Goal: Information Seeking & Learning: Learn about a topic

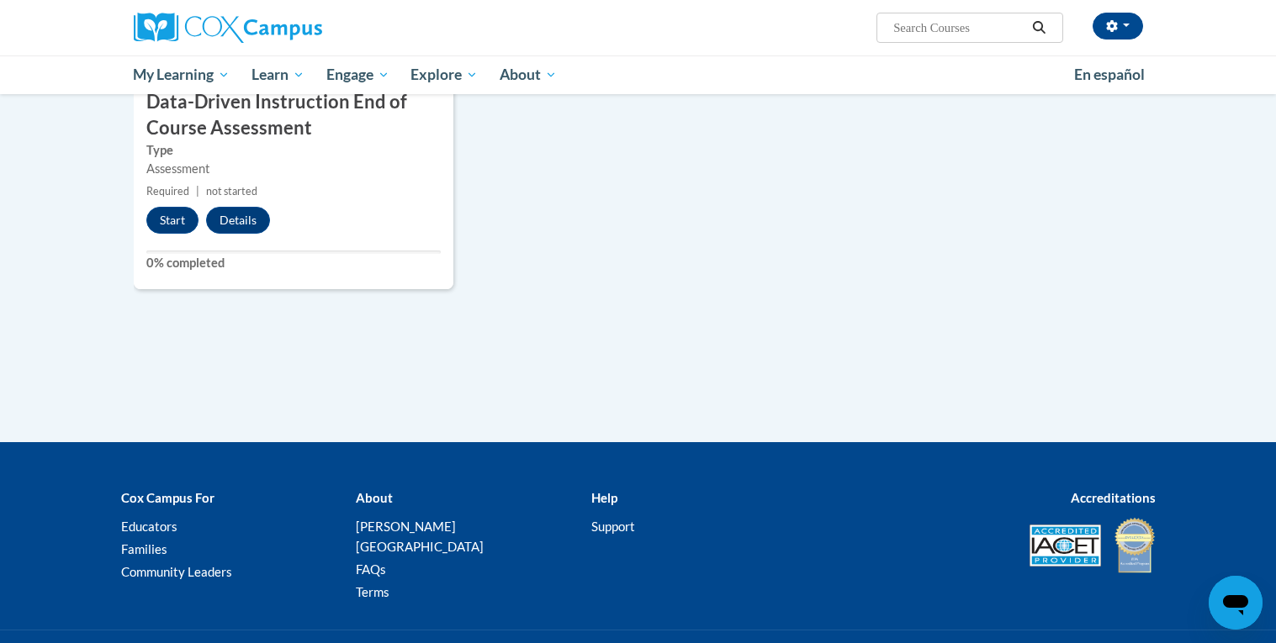
scroll to position [1374, 0]
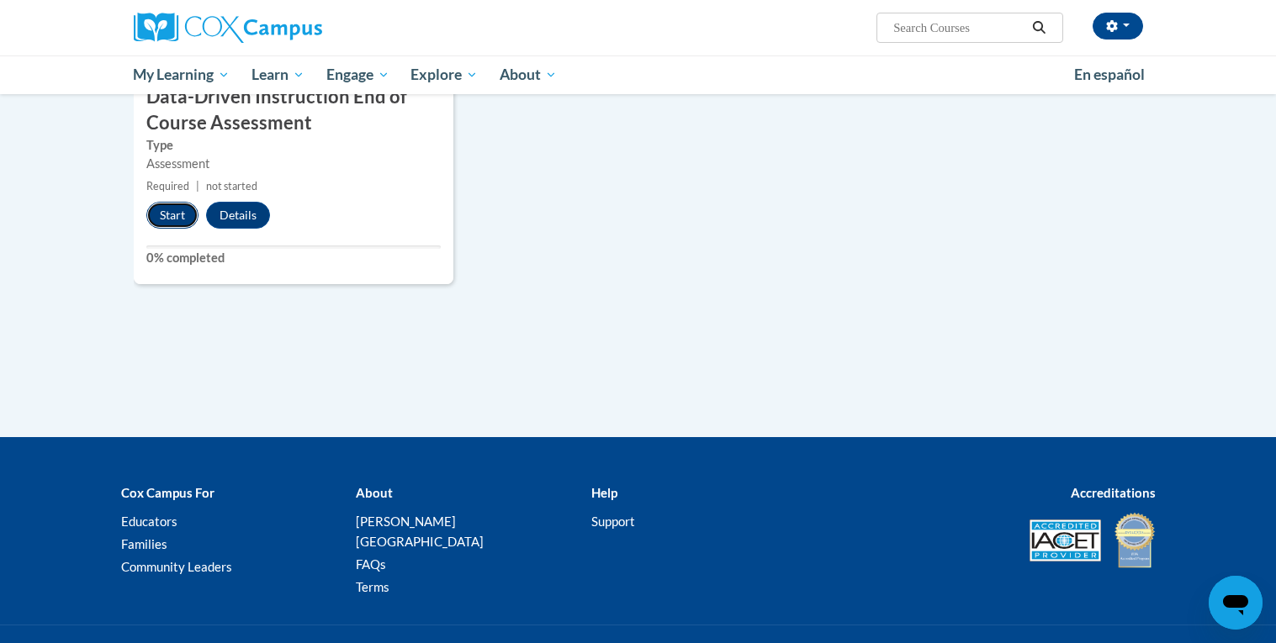
click at [161, 222] on button "Start" at bounding box center [172, 215] width 52 height 27
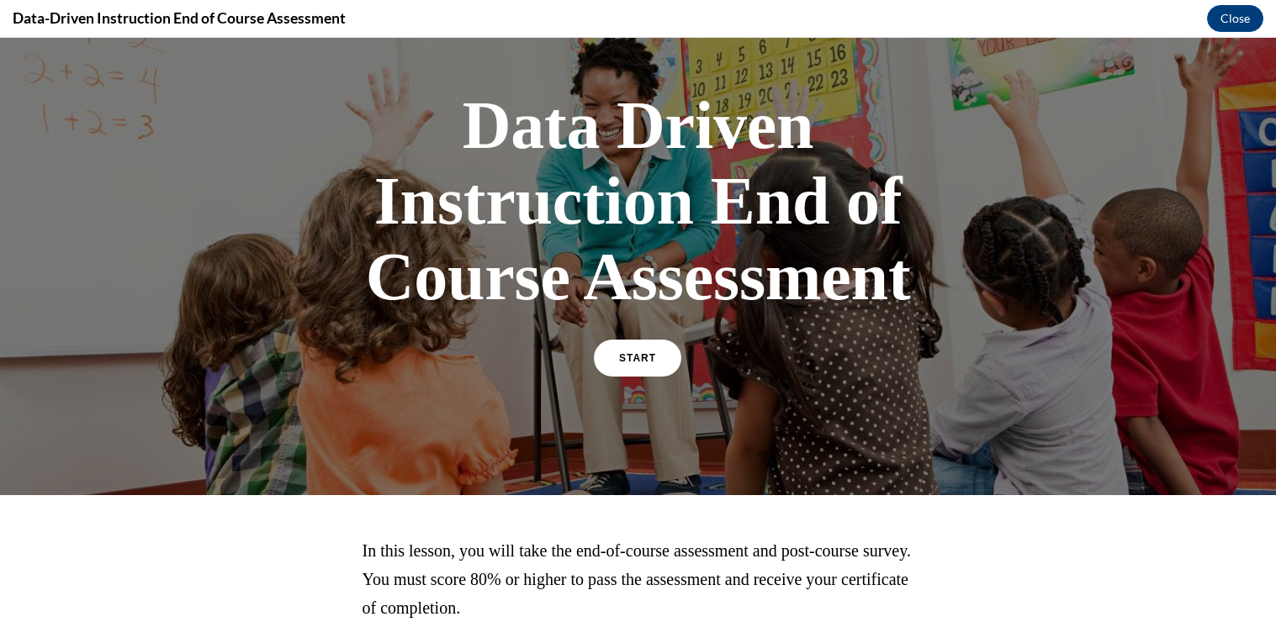
scroll to position [88, 0]
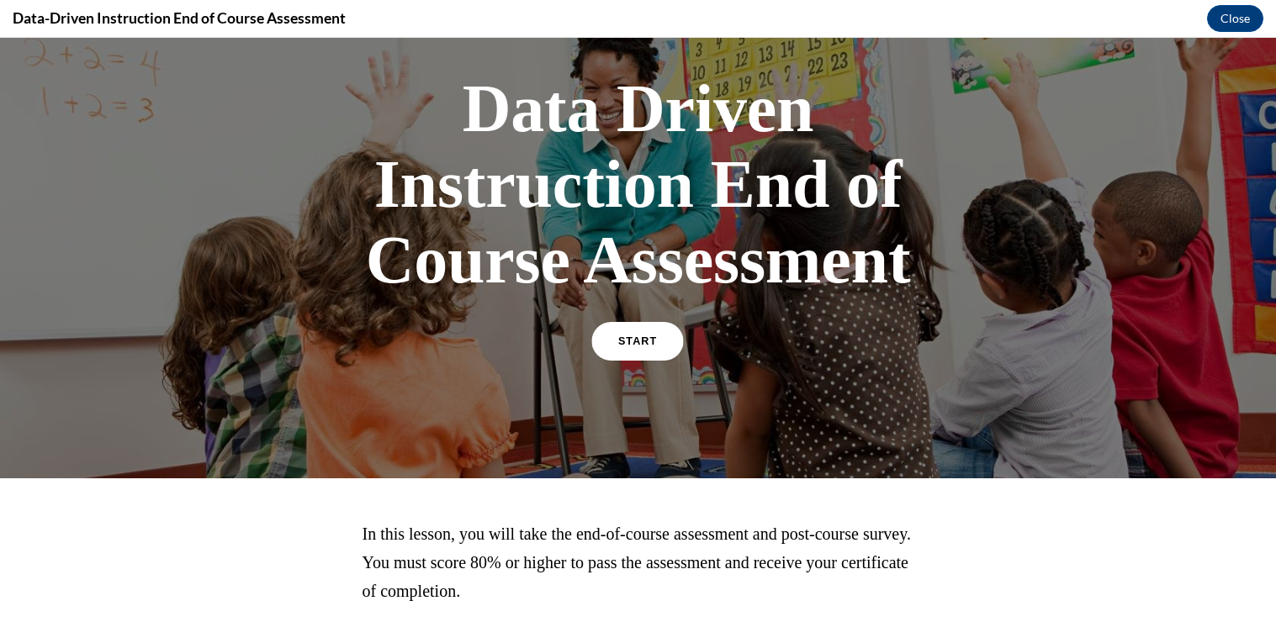
click at [664, 346] on link "START" at bounding box center [638, 341] width 92 height 39
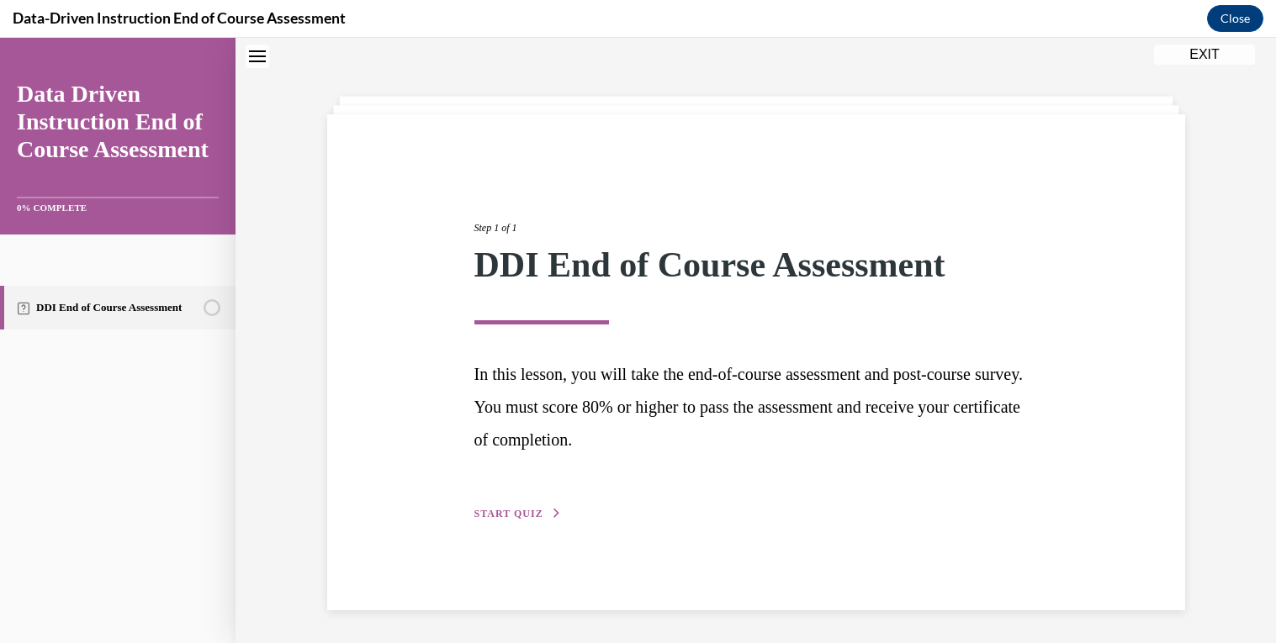
scroll to position [53, 0]
click at [535, 505] on button "START QUIZ" at bounding box center [517, 512] width 87 height 15
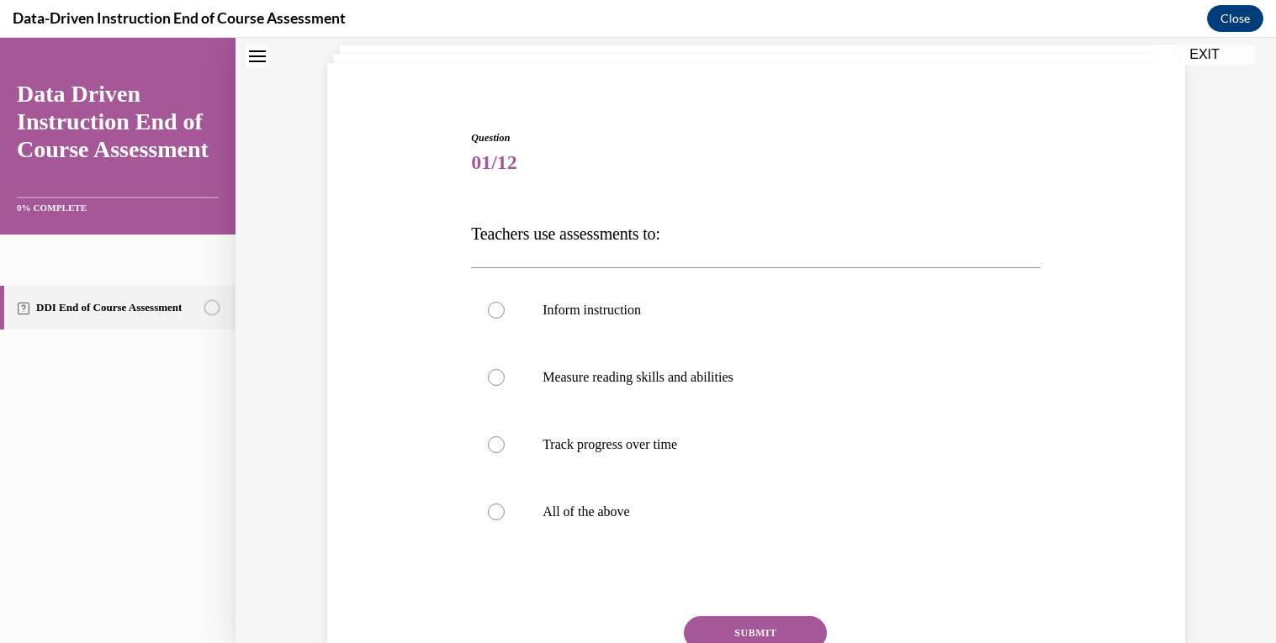
scroll to position [114, 0]
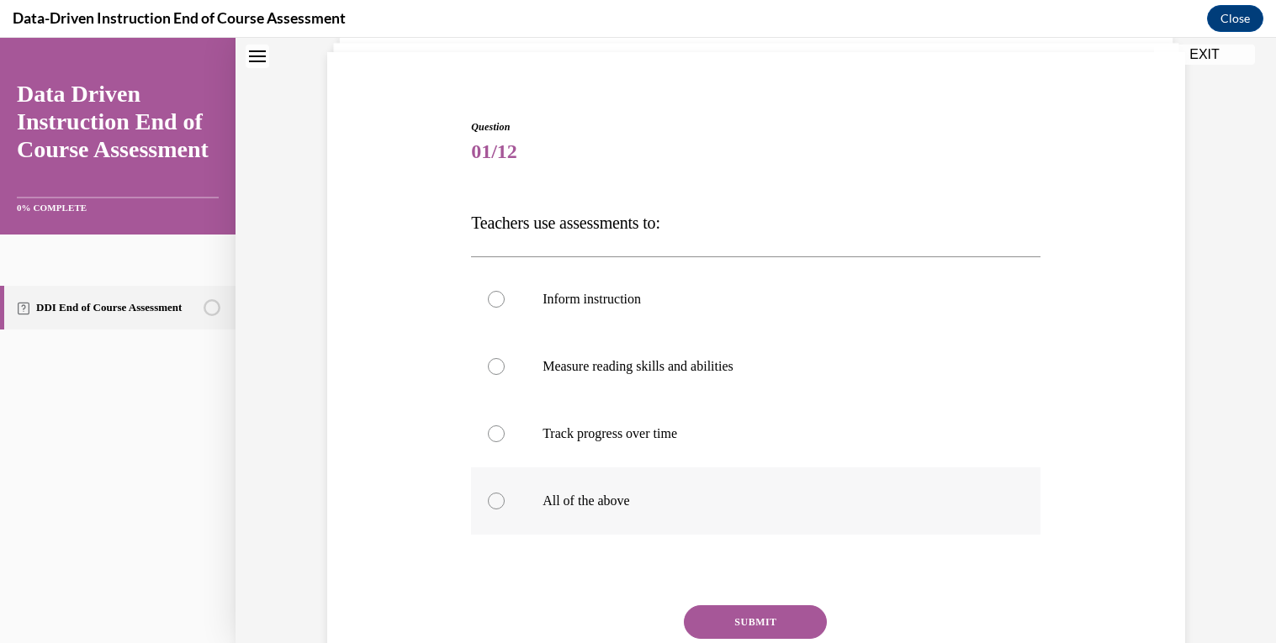
click at [714, 481] on label "All of the above" at bounding box center [755, 501] width 569 height 67
click at [505, 493] on input "All of the above" at bounding box center [496, 501] width 17 height 17
radio input "true"
click at [751, 610] on button "SUBMIT" at bounding box center [755, 622] width 143 height 34
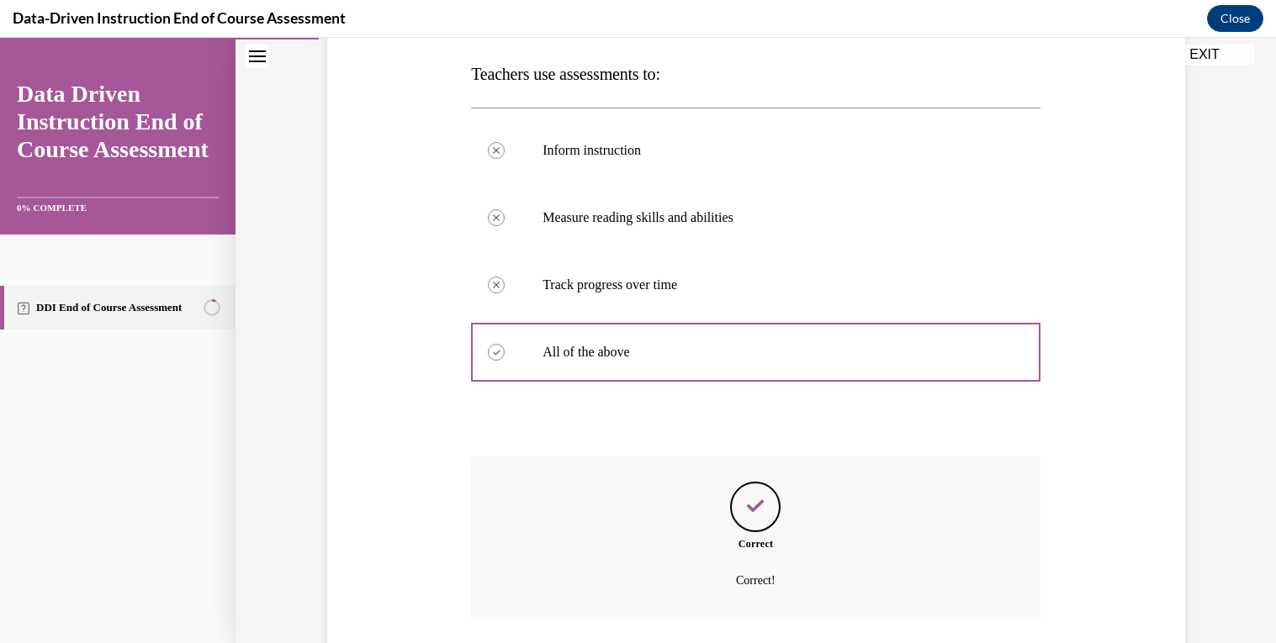
scroll to position [383, 0]
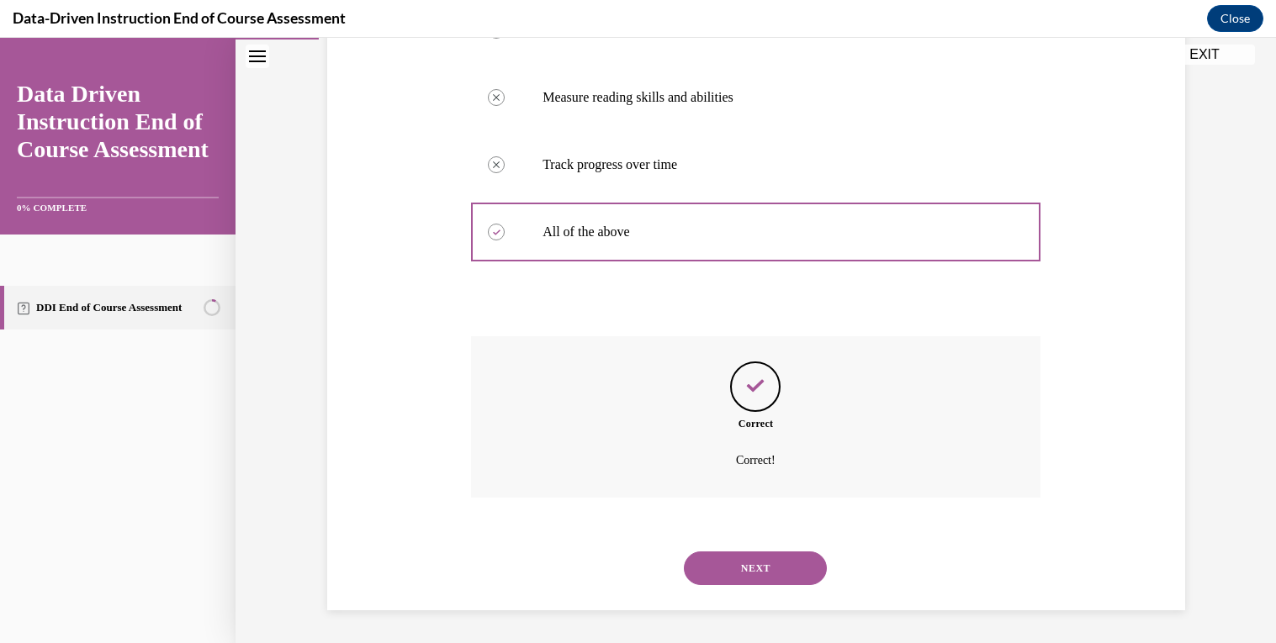
click at [749, 577] on button "NEXT" at bounding box center [755, 569] width 143 height 34
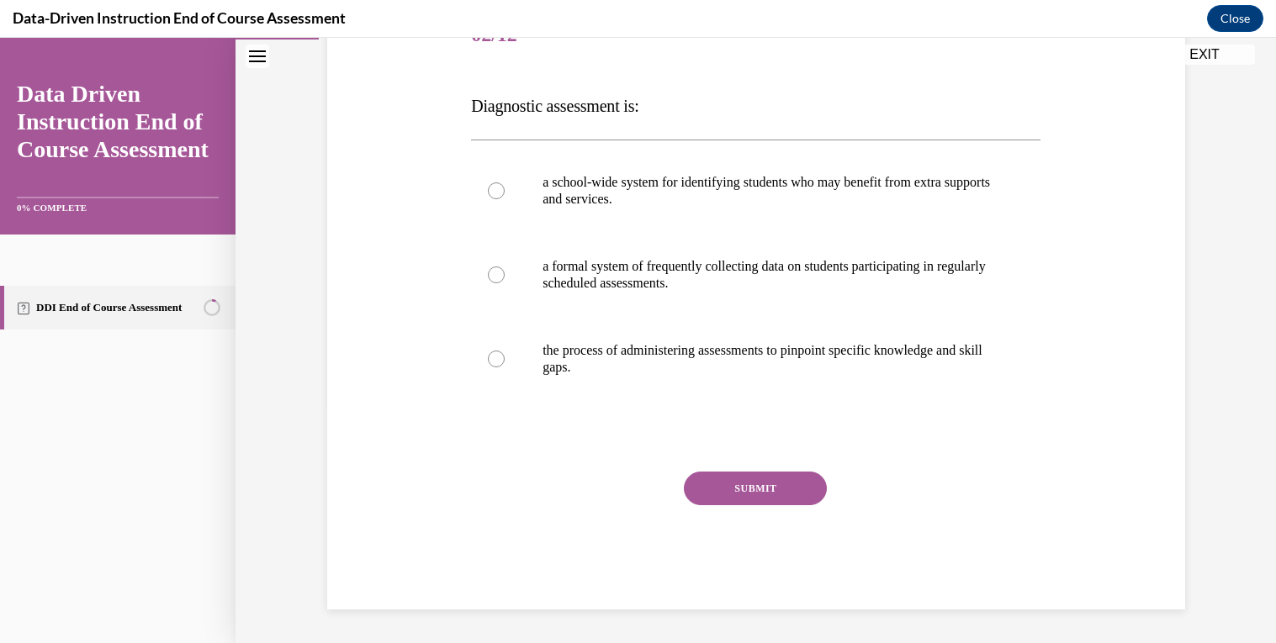
scroll to position [187, 0]
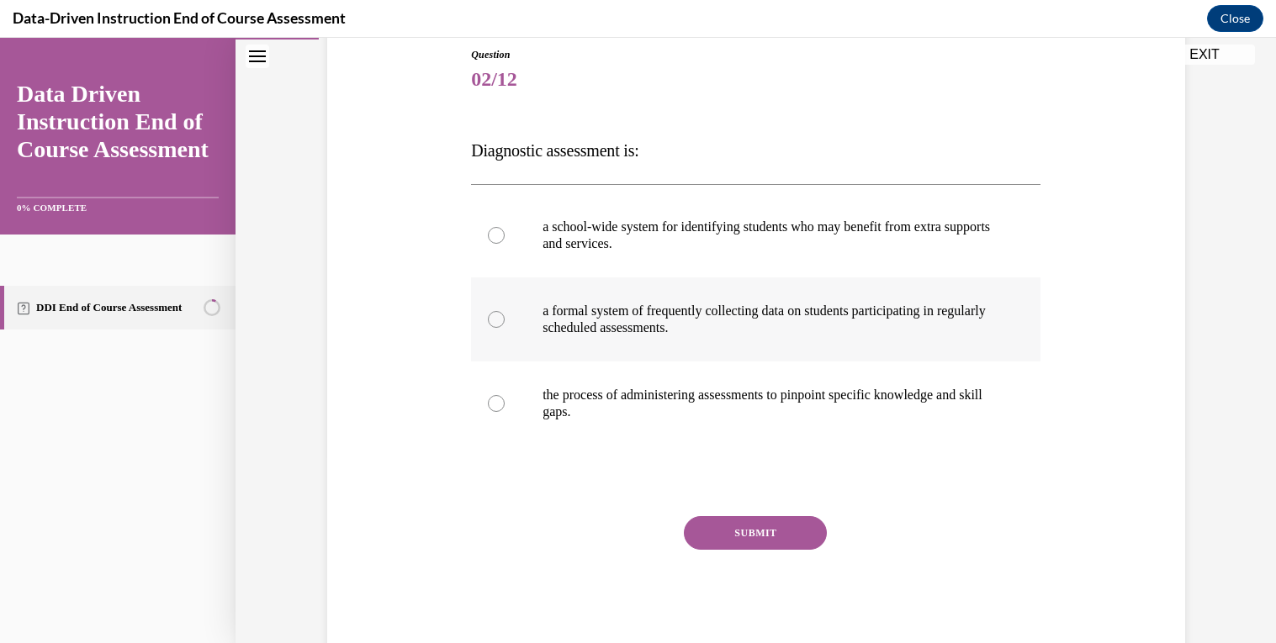
click at [758, 331] on p "a formal system of frequently collecting data on students participating in regu…" at bounding box center [770, 320] width 456 height 34
click at [505, 328] on input "a formal system of frequently collecting data on students participating in regu…" at bounding box center [496, 319] width 17 height 17
radio input "true"
click at [748, 533] on button "SUBMIT" at bounding box center [755, 533] width 143 height 34
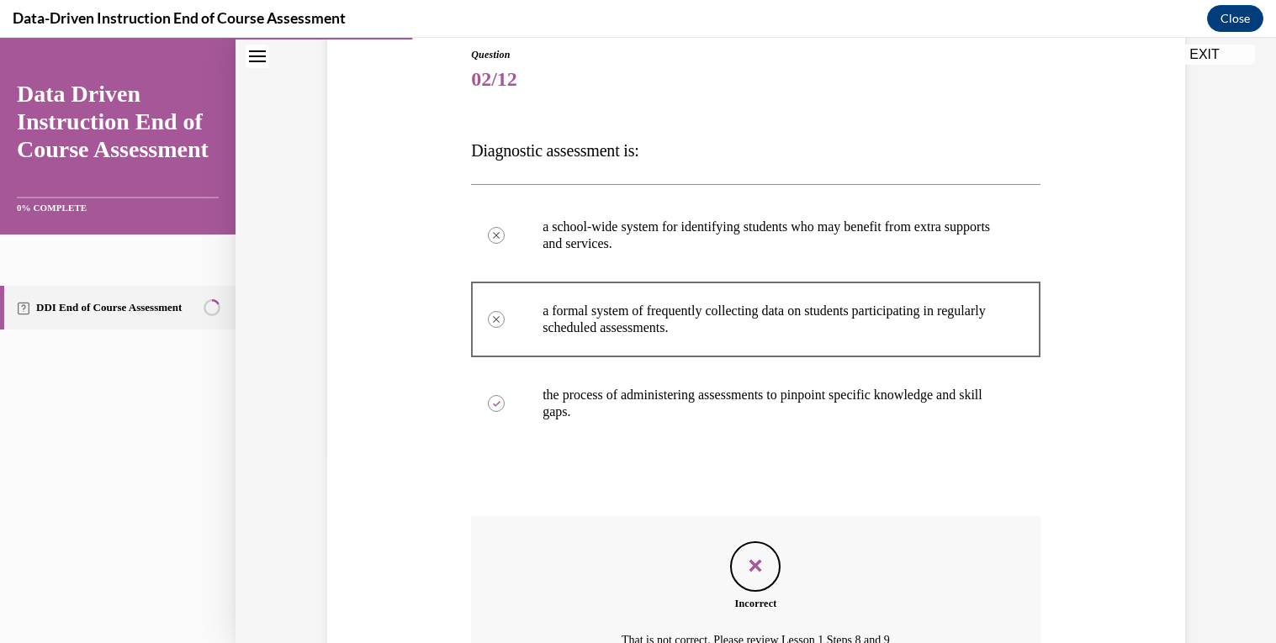
scroll to position [367, 0]
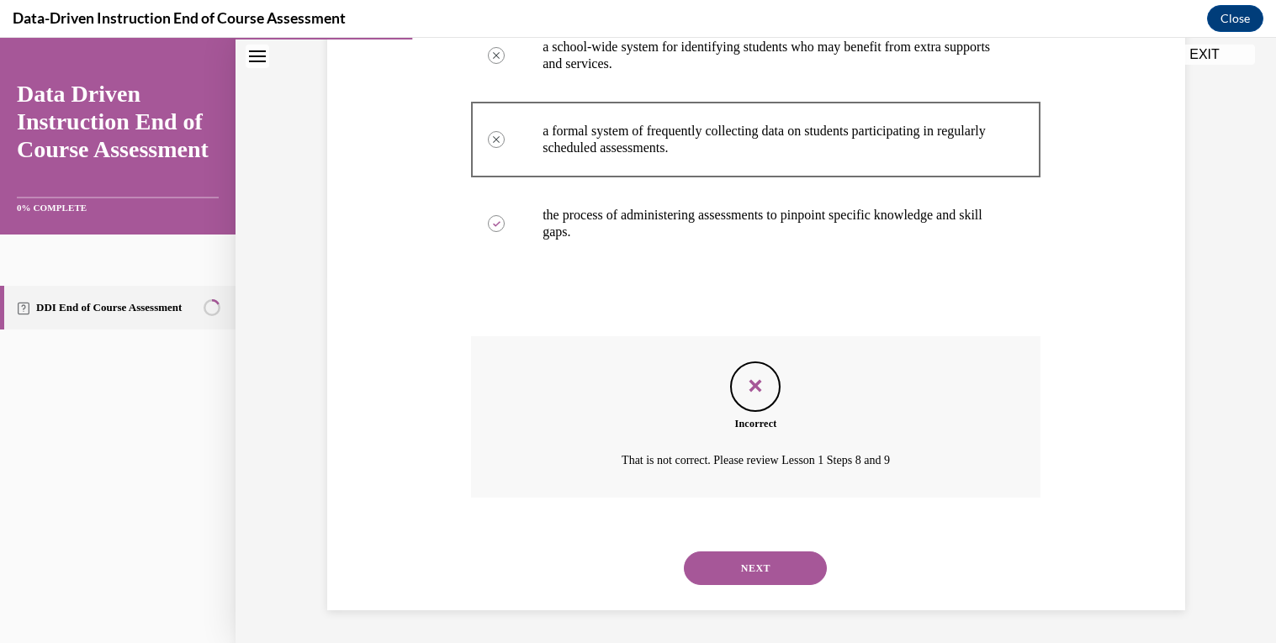
click at [748, 564] on button "NEXT" at bounding box center [755, 569] width 143 height 34
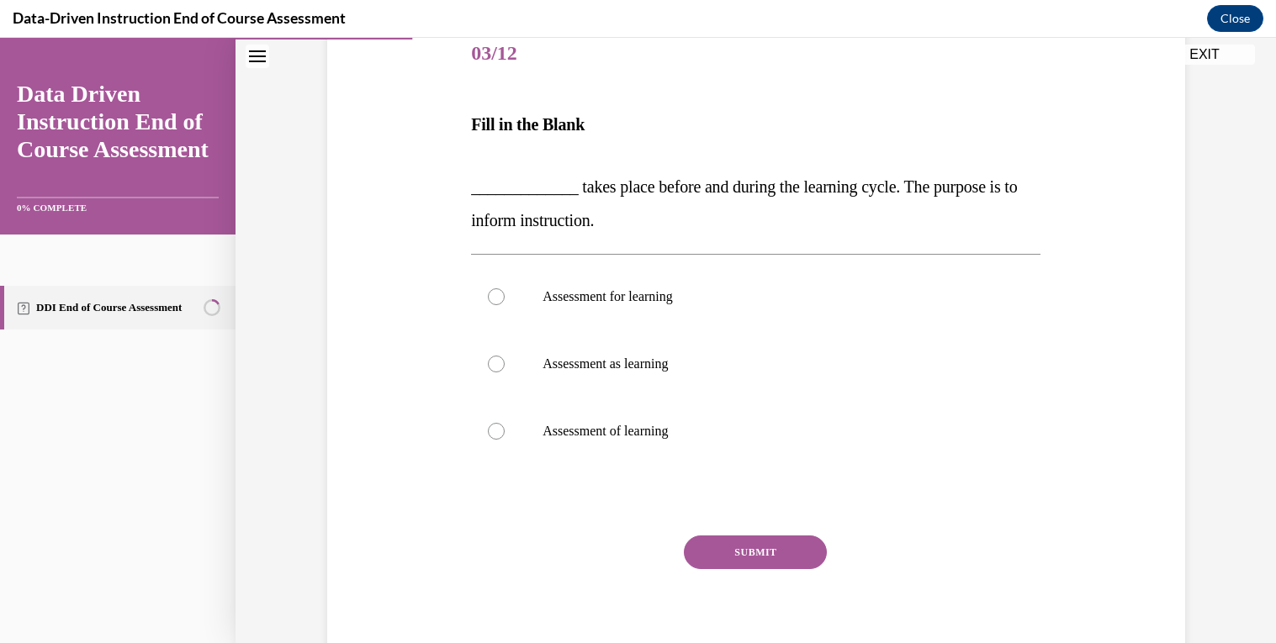
scroll to position [231, 0]
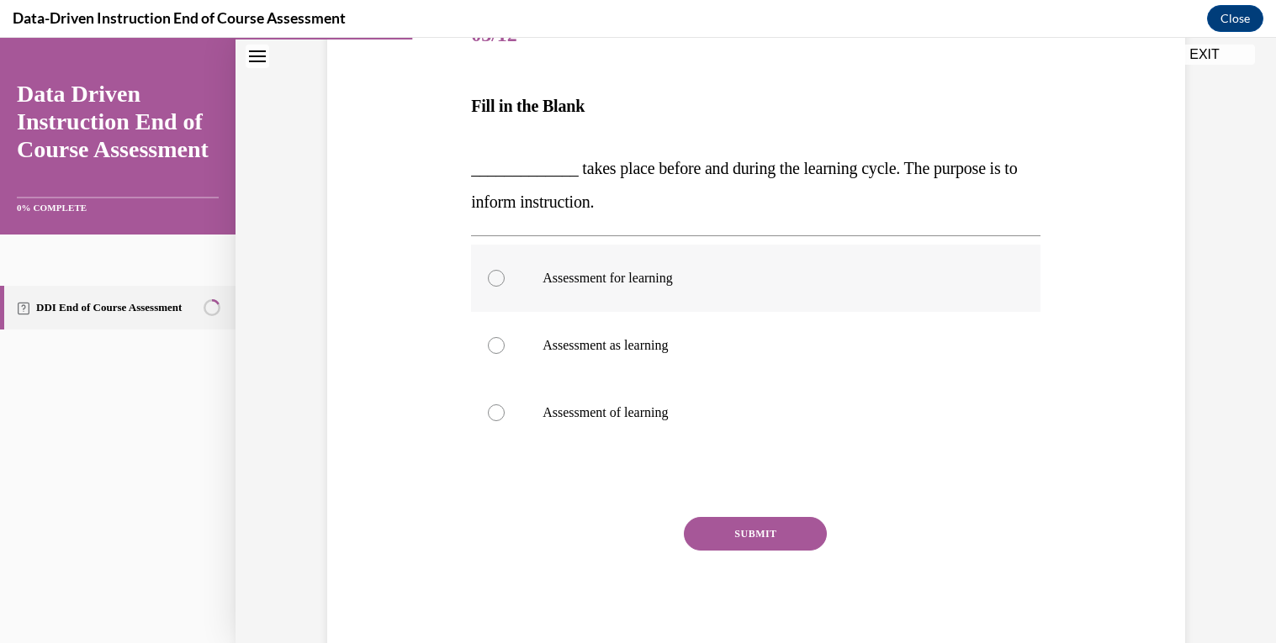
click at [668, 293] on label "Assessment for learning" at bounding box center [755, 278] width 569 height 67
click at [505, 287] on input "Assessment for learning" at bounding box center [496, 278] width 17 height 17
radio input "true"
click at [758, 547] on button "SUBMIT" at bounding box center [755, 534] width 143 height 34
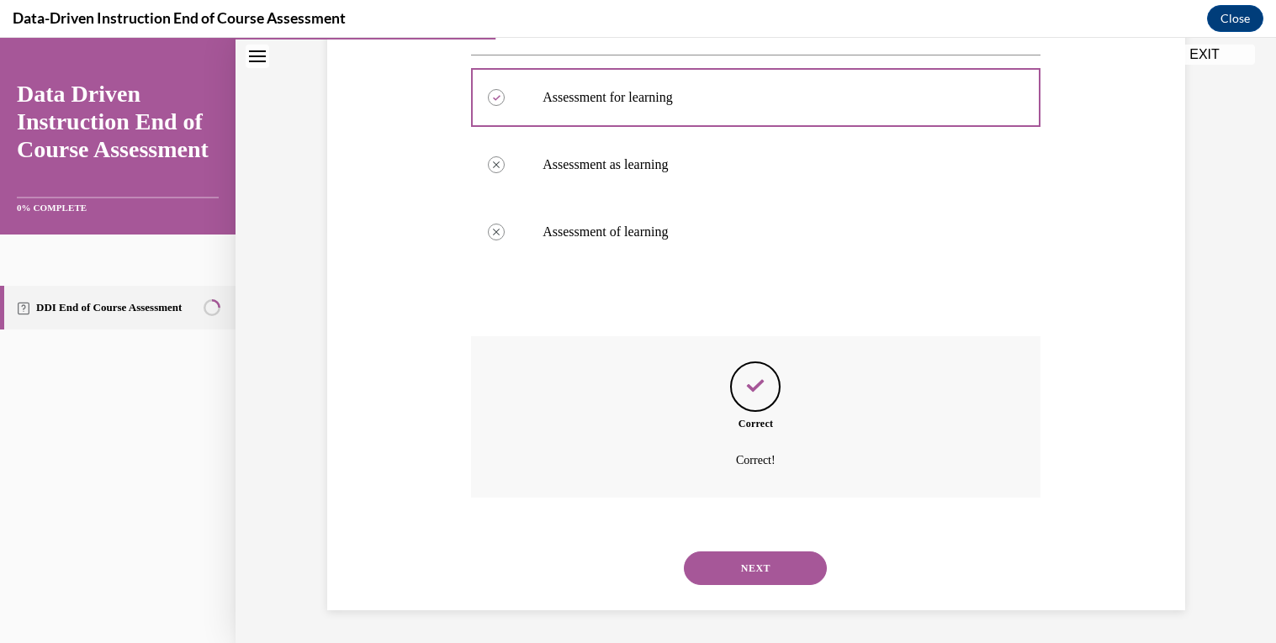
click at [776, 582] on button "NEXT" at bounding box center [755, 569] width 143 height 34
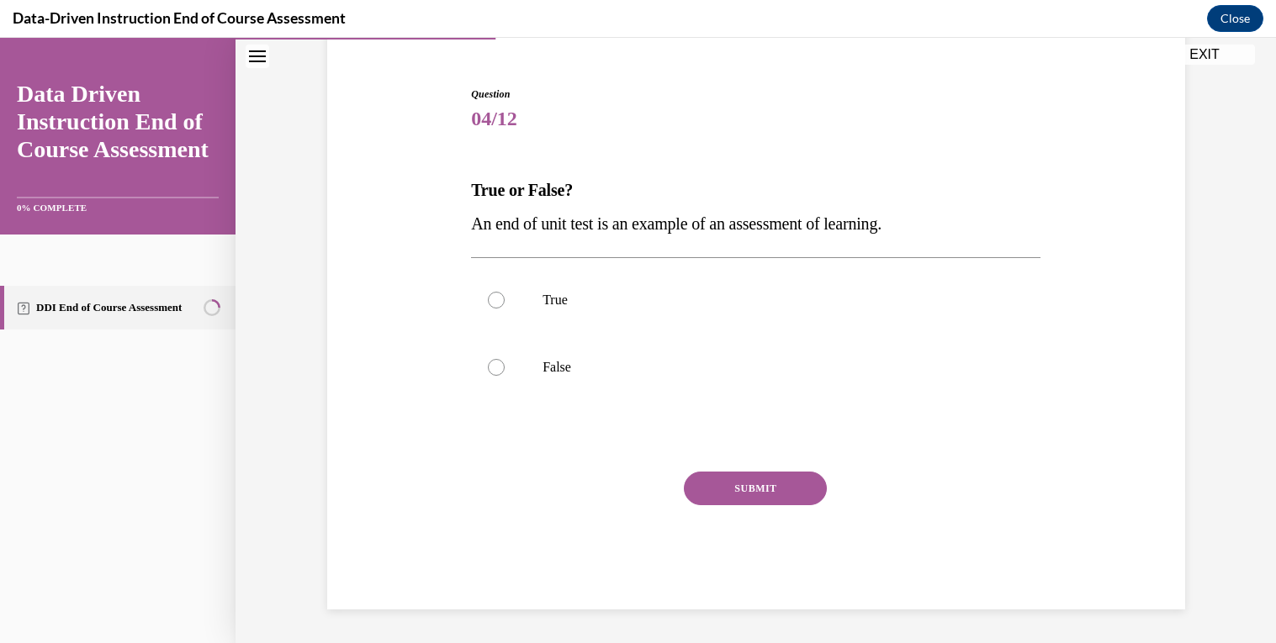
scroll to position [147, 0]
click at [552, 305] on p "True" at bounding box center [770, 300] width 456 height 17
click at [505, 305] on input "True" at bounding box center [496, 300] width 17 height 17
radio input "true"
click at [771, 487] on button "SUBMIT" at bounding box center [755, 489] width 143 height 34
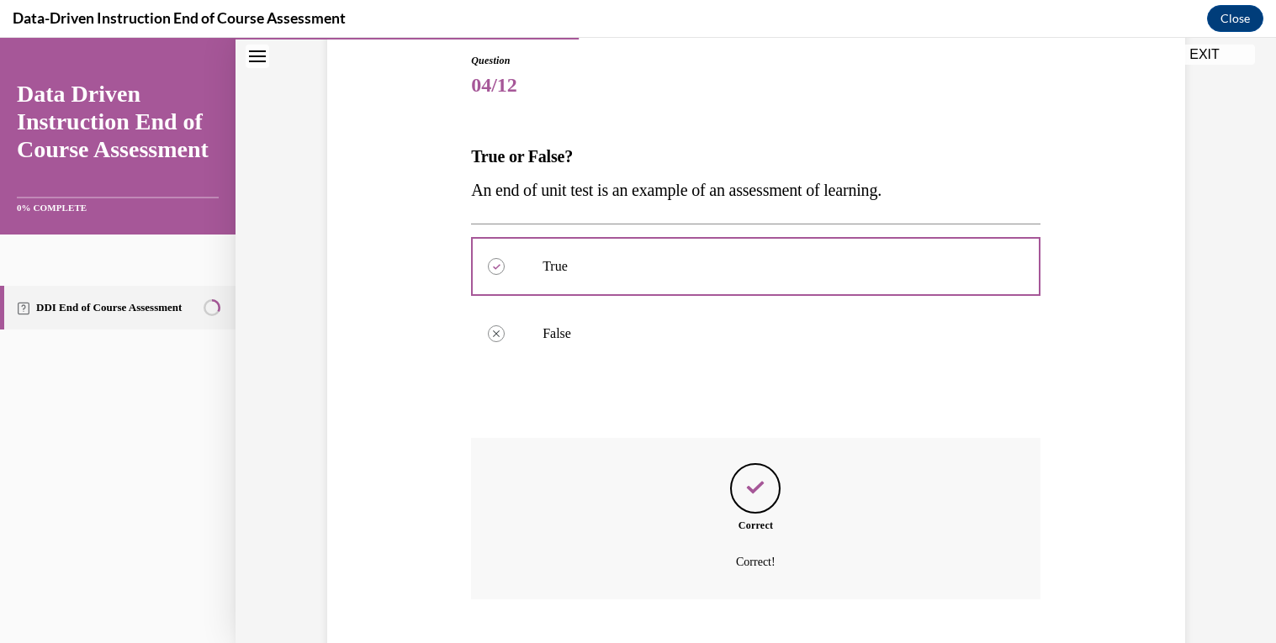
scroll to position [283, 0]
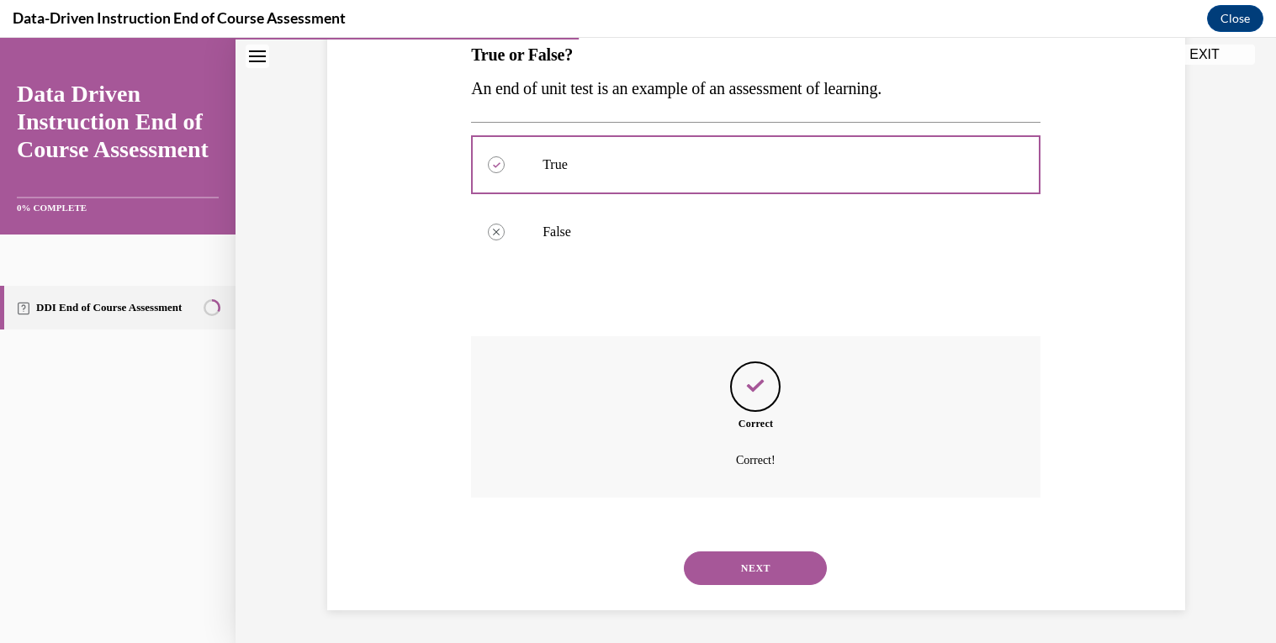
click at [779, 578] on button "NEXT" at bounding box center [755, 569] width 143 height 34
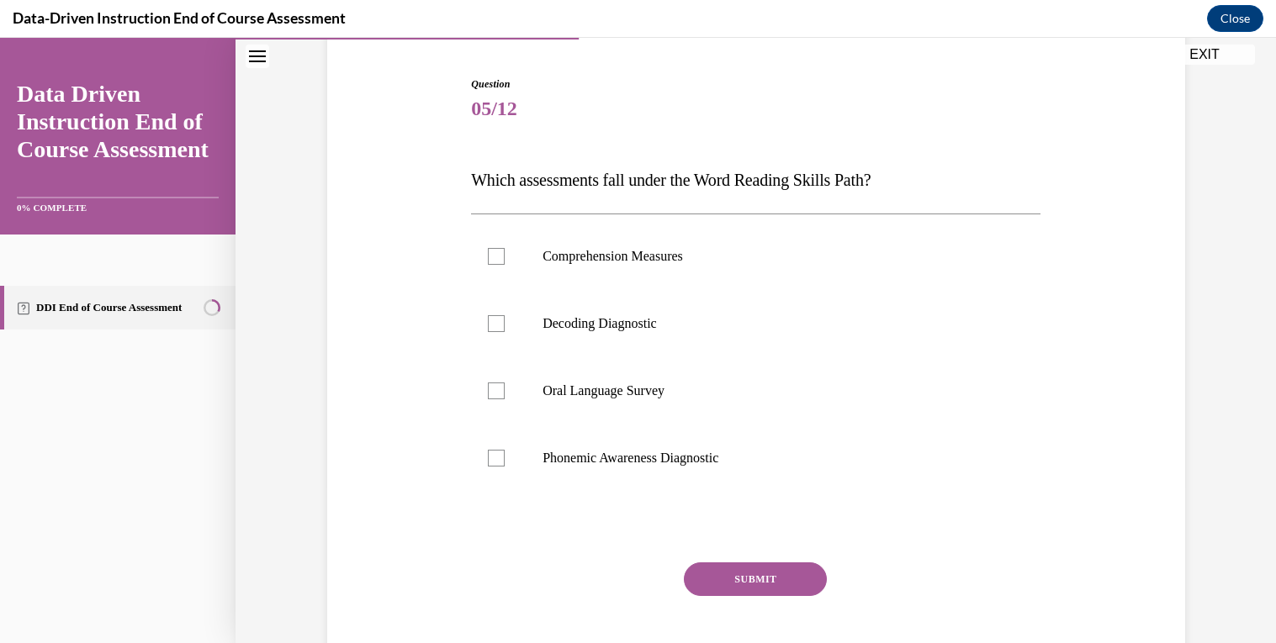
scroll to position [154, 0]
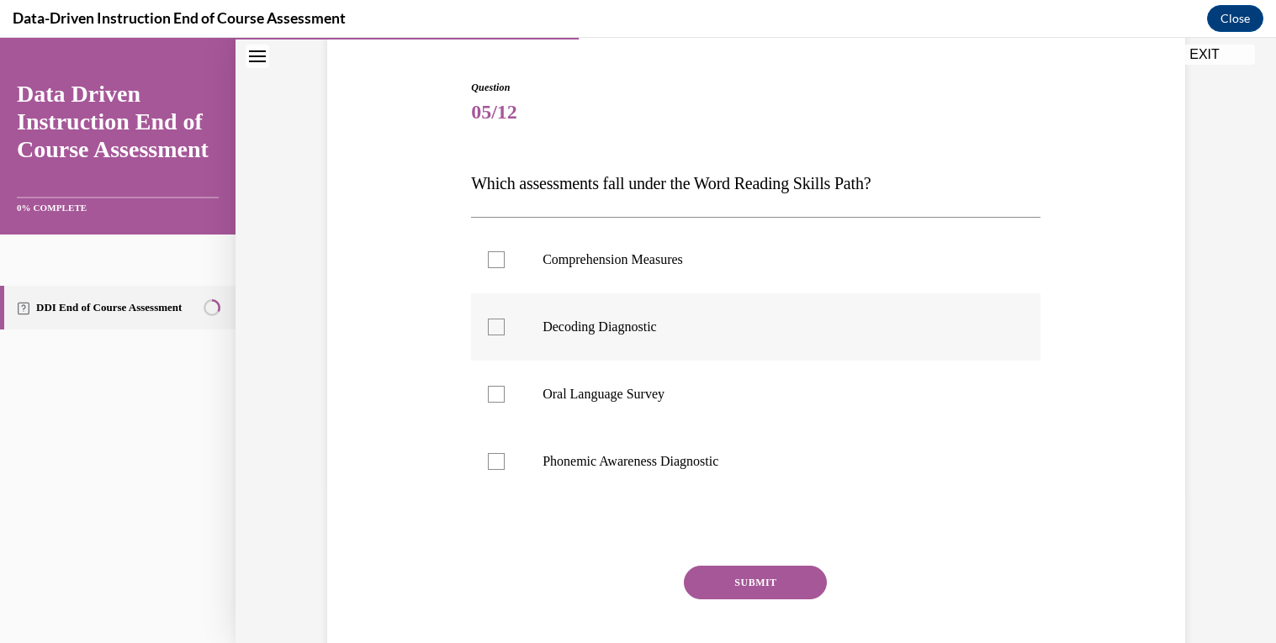
click at [620, 320] on p "Decoding Diagnostic" at bounding box center [770, 327] width 456 height 17
click at [505, 320] on input "Decoding Diagnostic" at bounding box center [496, 327] width 17 height 17
checkbox input "true"
click at [618, 457] on p "Phonemic Awareness Diagnostic" at bounding box center [770, 461] width 456 height 17
click at [505, 457] on input "Phonemic Awareness Diagnostic" at bounding box center [496, 461] width 17 height 17
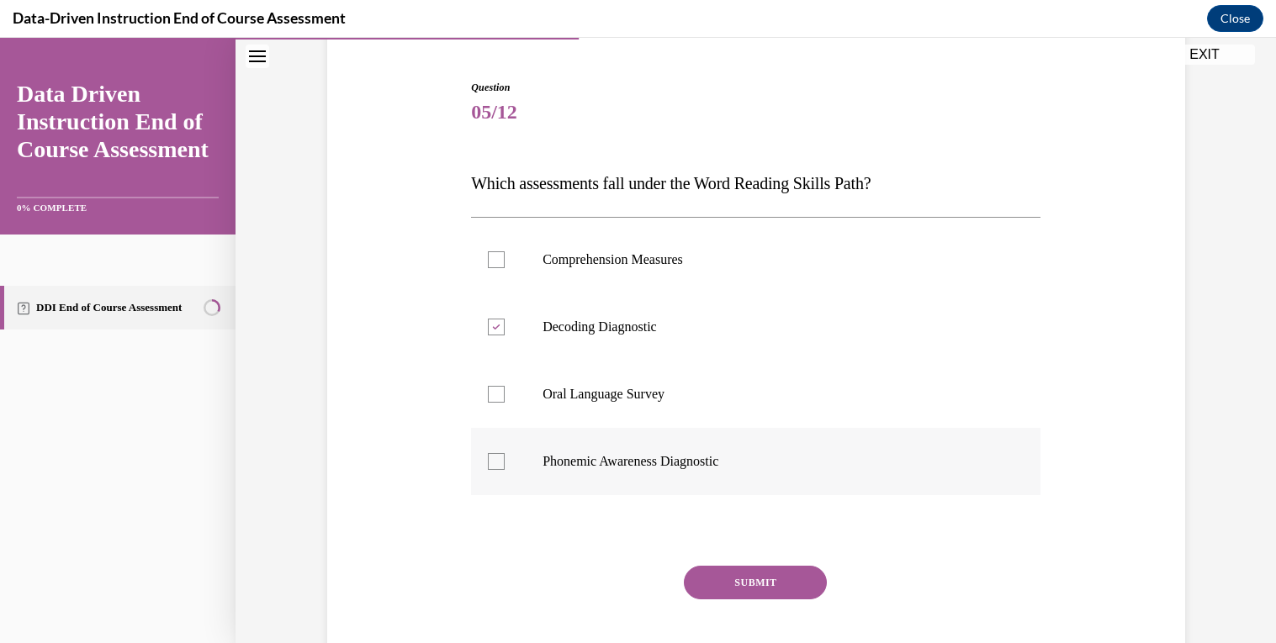
checkbox input "true"
click at [776, 573] on button "SUBMIT" at bounding box center [755, 583] width 143 height 34
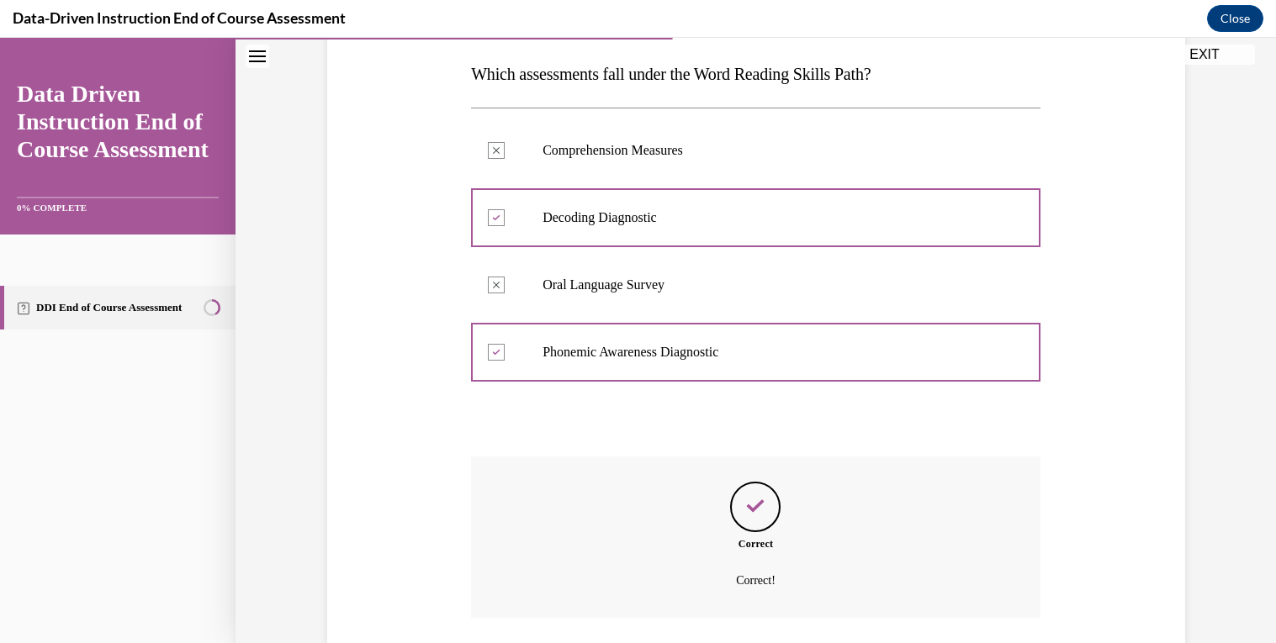
scroll to position [383, 0]
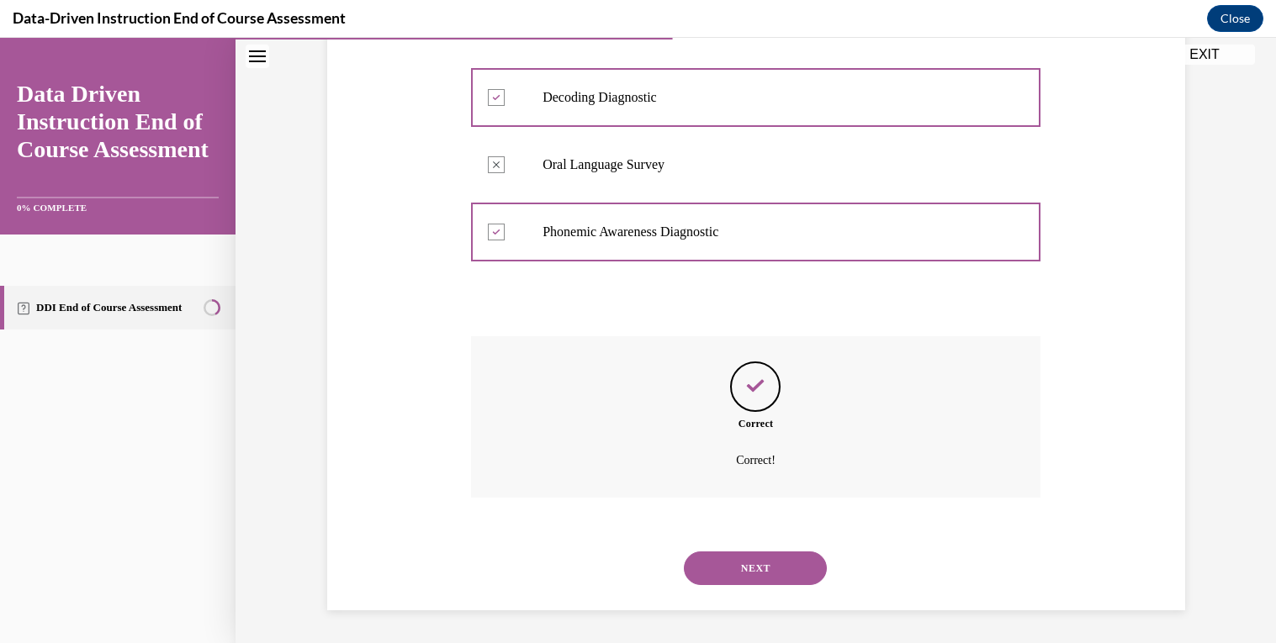
click at [752, 565] on button "NEXT" at bounding box center [755, 569] width 143 height 34
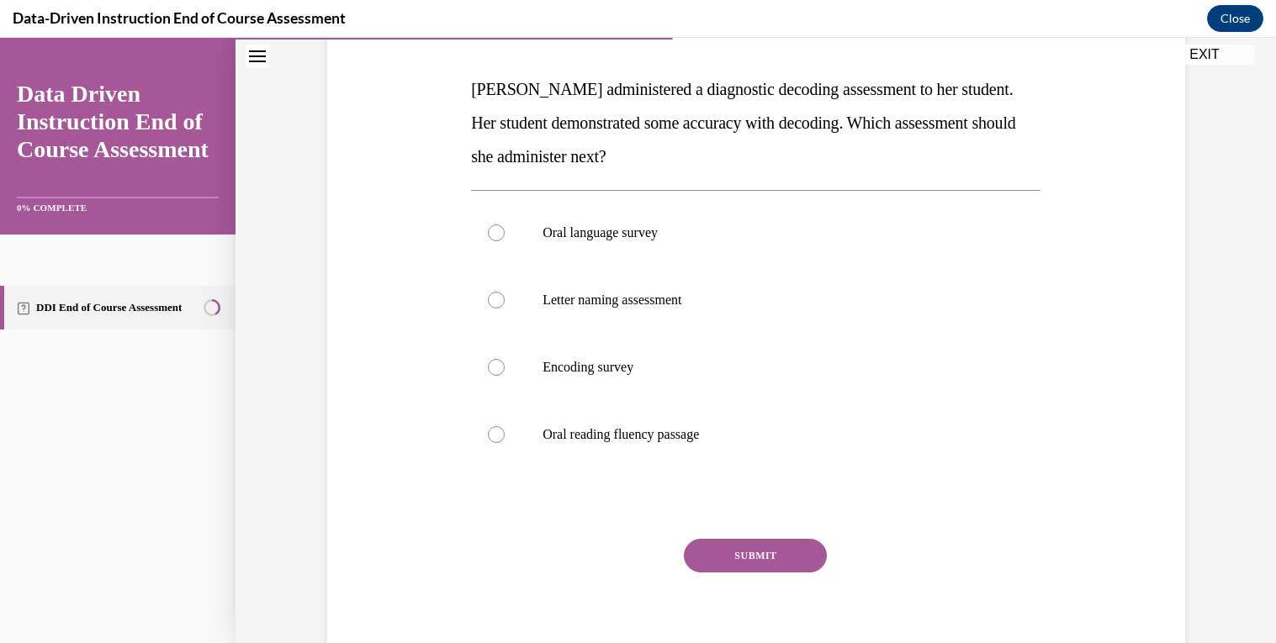
scroll to position [214, 0]
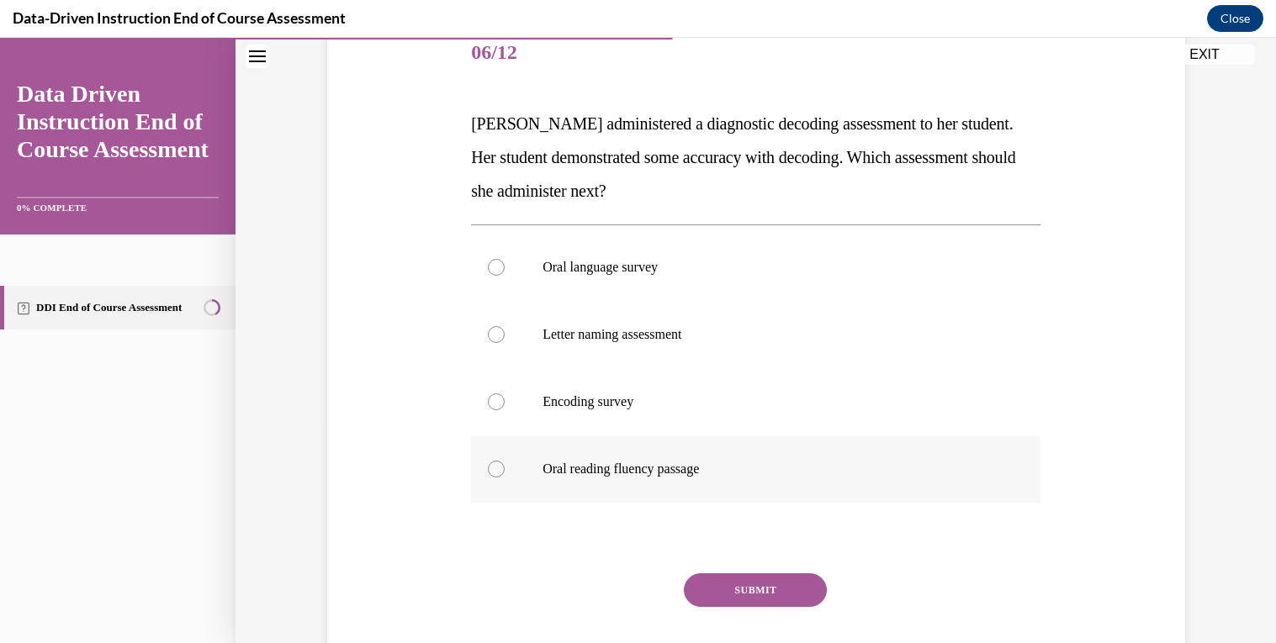
click at [706, 453] on label "Oral reading fluency passage" at bounding box center [755, 469] width 569 height 67
click at [505, 461] on input "Oral reading fluency passage" at bounding box center [496, 469] width 17 height 17
radio input "true"
click at [732, 579] on button "SUBMIT" at bounding box center [755, 590] width 143 height 34
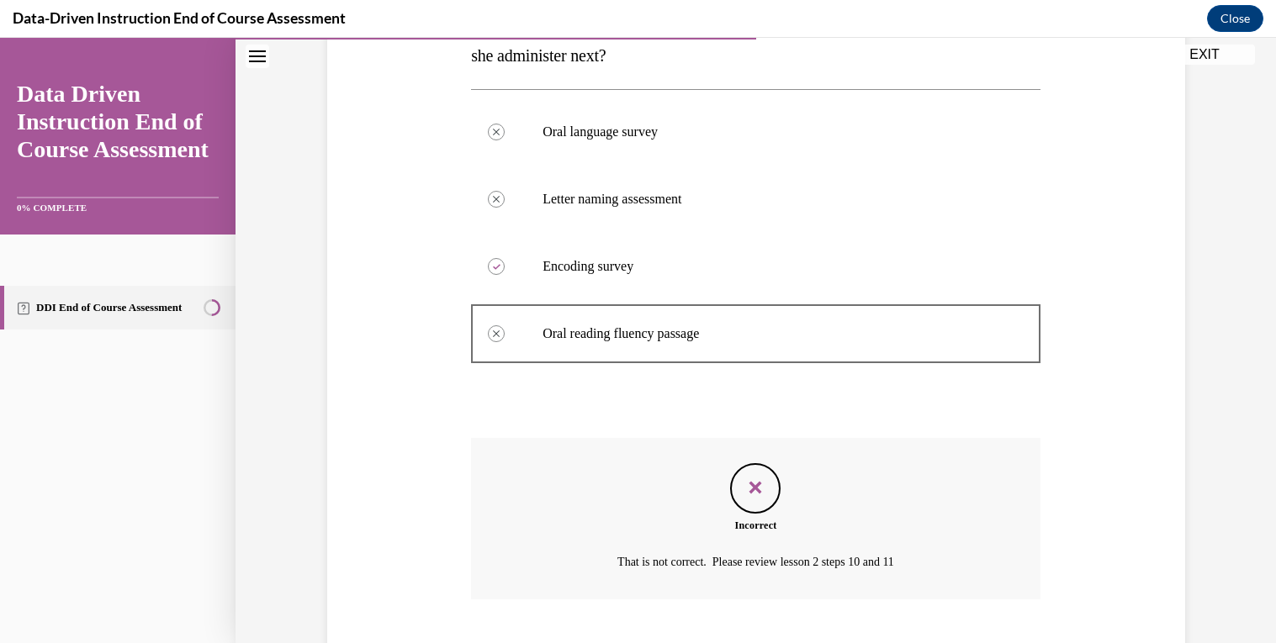
scroll to position [452, 0]
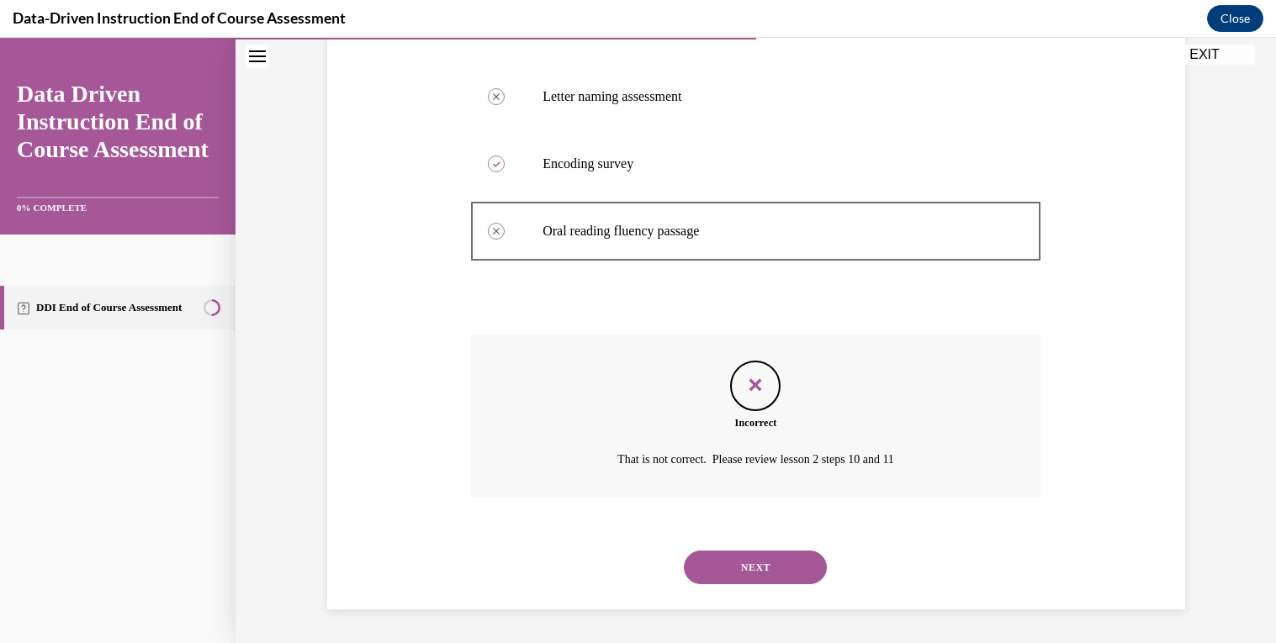
click at [764, 563] on button "NEXT" at bounding box center [755, 568] width 143 height 34
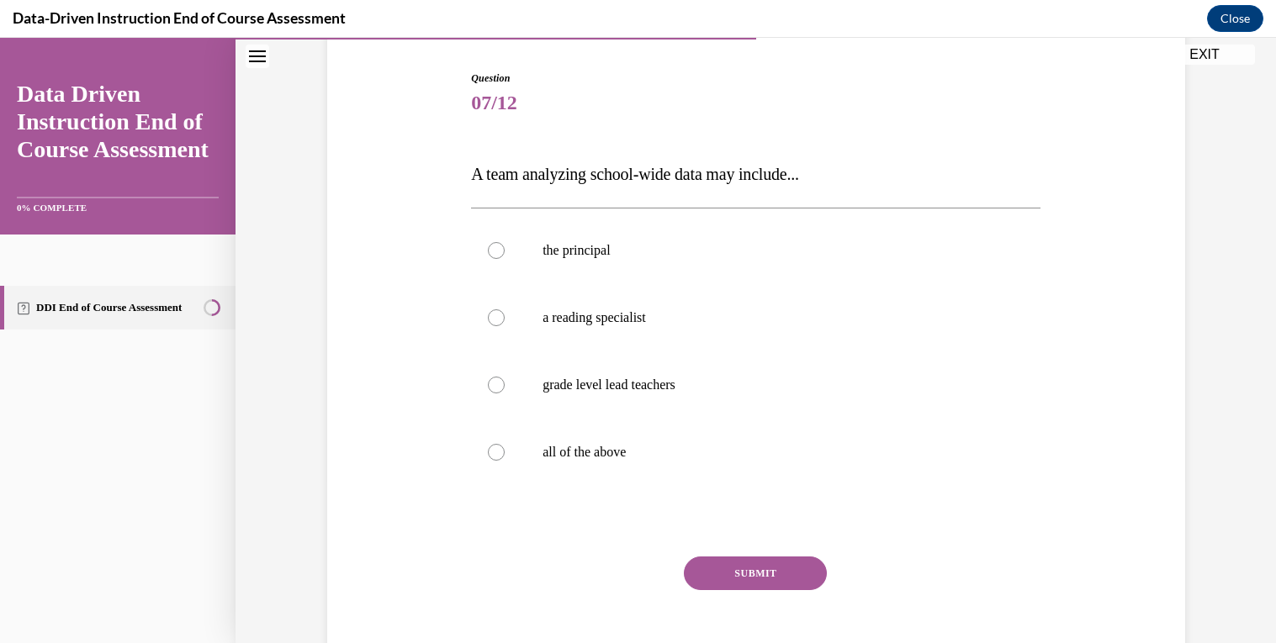
scroll to position [164, 0]
click at [806, 470] on label "all of the above" at bounding box center [755, 451] width 569 height 67
click at [505, 460] on input "all of the above" at bounding box center [496, 451] width 17 height 17
radio input "true"
click at [753, 579] on button "SUBMIT" at bounding box center [755, 573] width 143 height 34
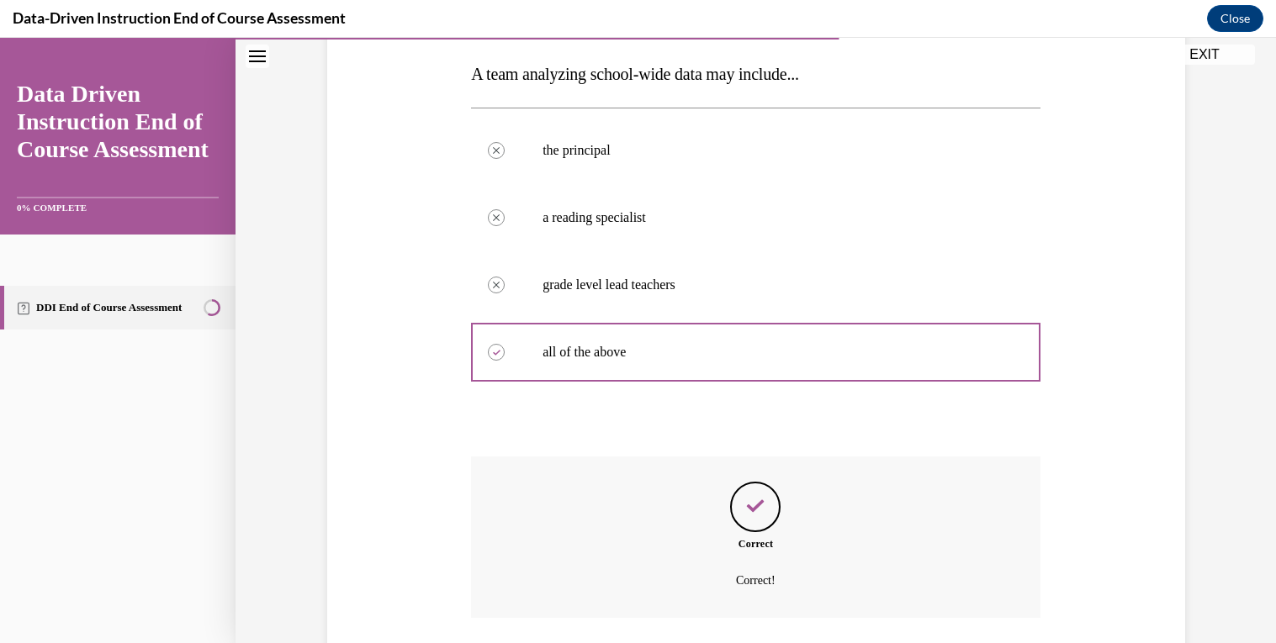
scroll to position [383, 0]
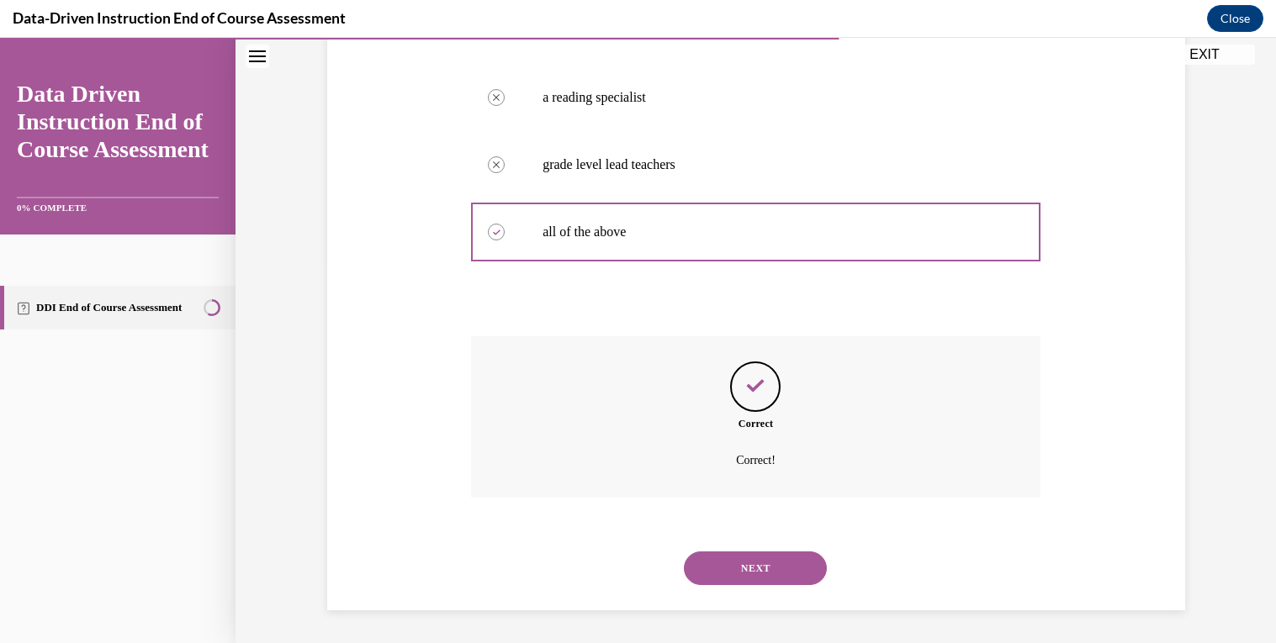
click at [755, 564] on button "NEXT" at bounding box center [755, 569] width 143 height 34
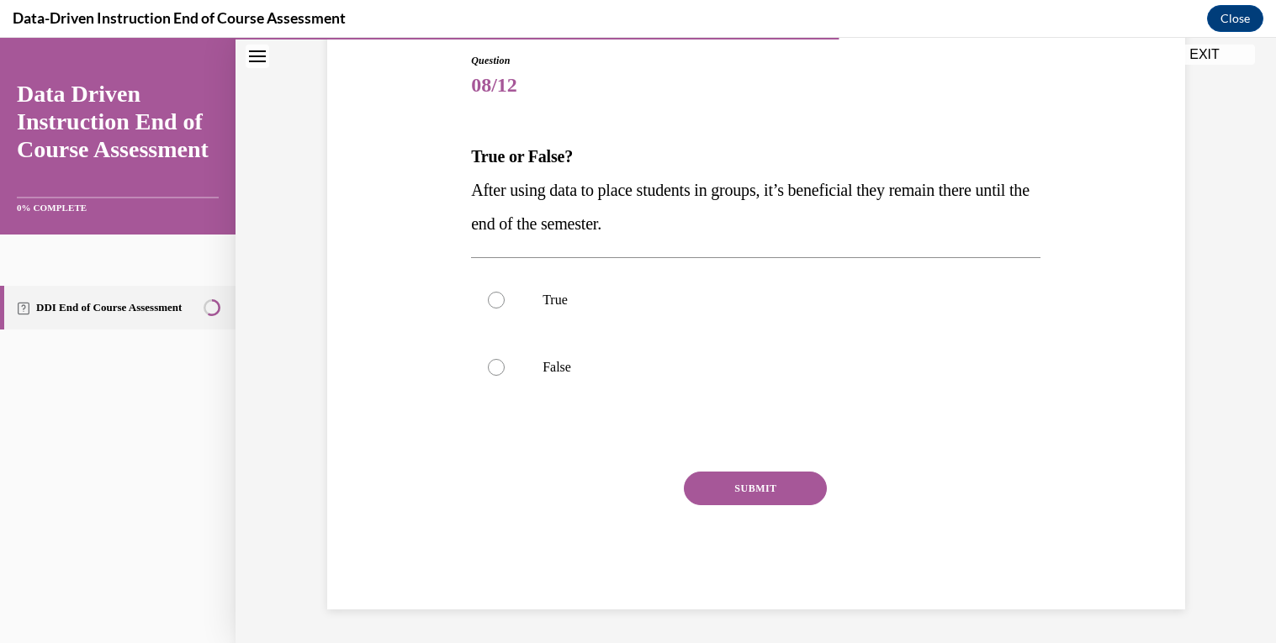
scroll to position [181, 0]
click at [546, 357] on label "False" at bounding box center [755, 367] width 569 height 67
click at [505, 359] on input "False" at bounding box center [496, 367] width 17 height 17
radio input "true"
click at [746, 479] on button "SUBMIT" at bounding box center [755, 489] width 143 height 34
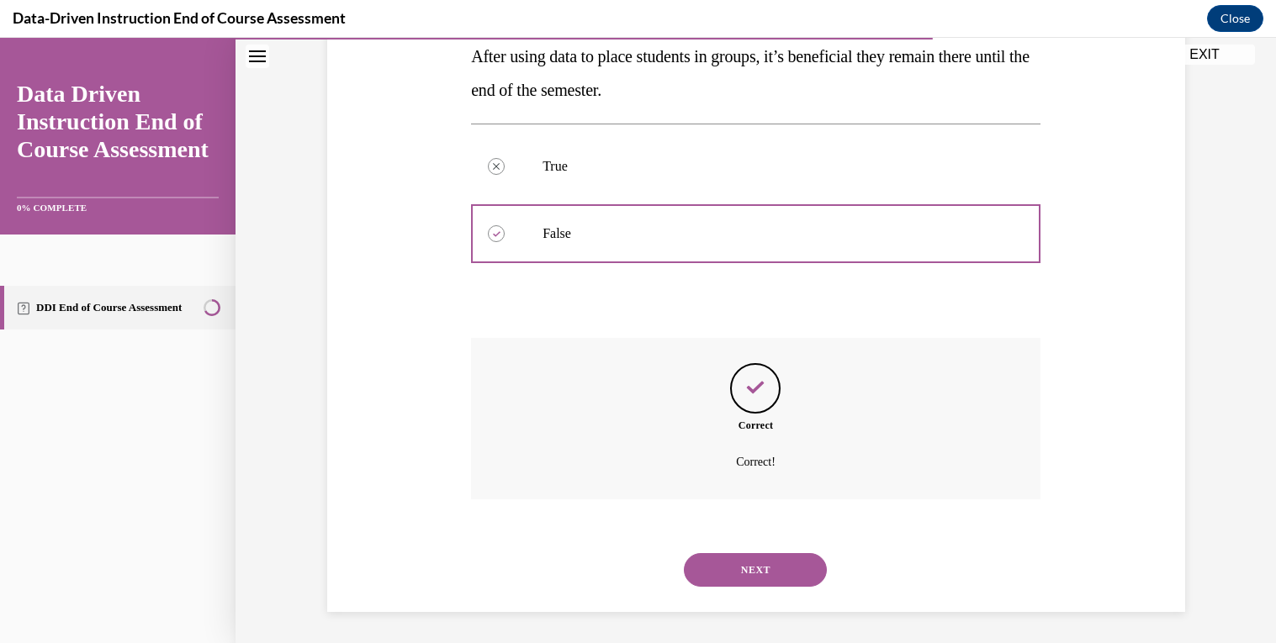
scroll to position [316, 0]
click at [769, 554] on button "NEXT" at bounding box center [755, 569] width 143 height 34
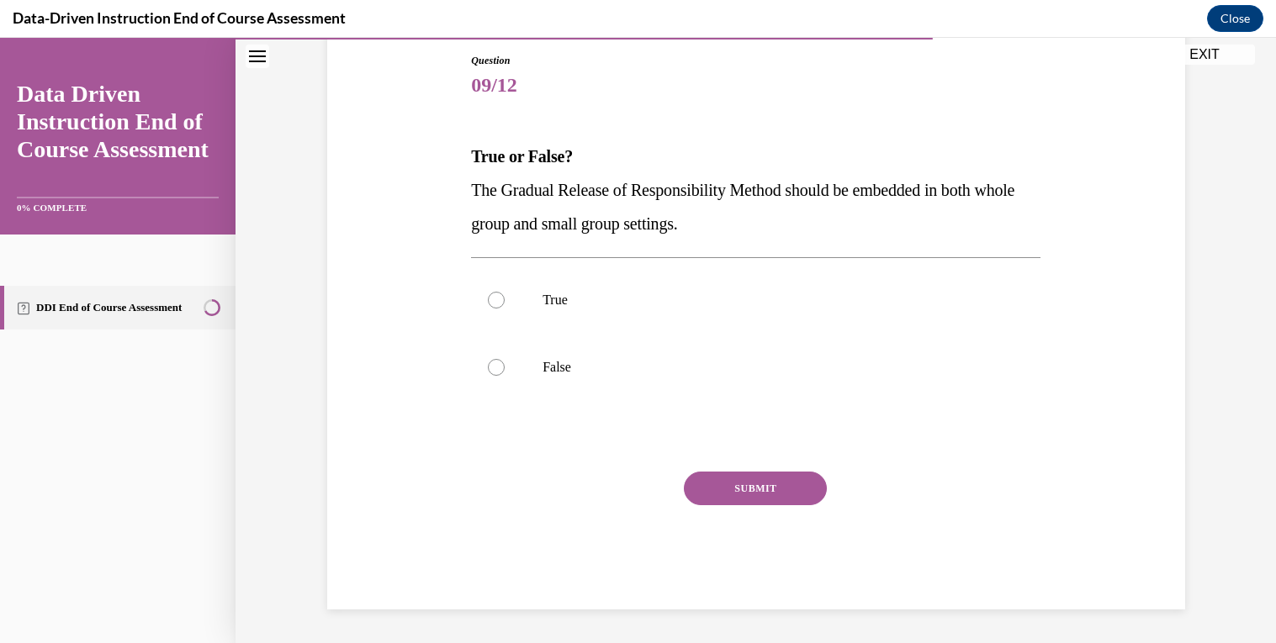
scroll to position [181, 0]
click at [585, 329] on label "True" at bounding box center [755, 300] width 569 height 67
click at [505, 309] on input "True" at bounding box center [496, 300] width 17 height 17
radio input "true"
click at [747, 489] on button "SUBMIT" at bounding box center [755, 489] width 143 height 34
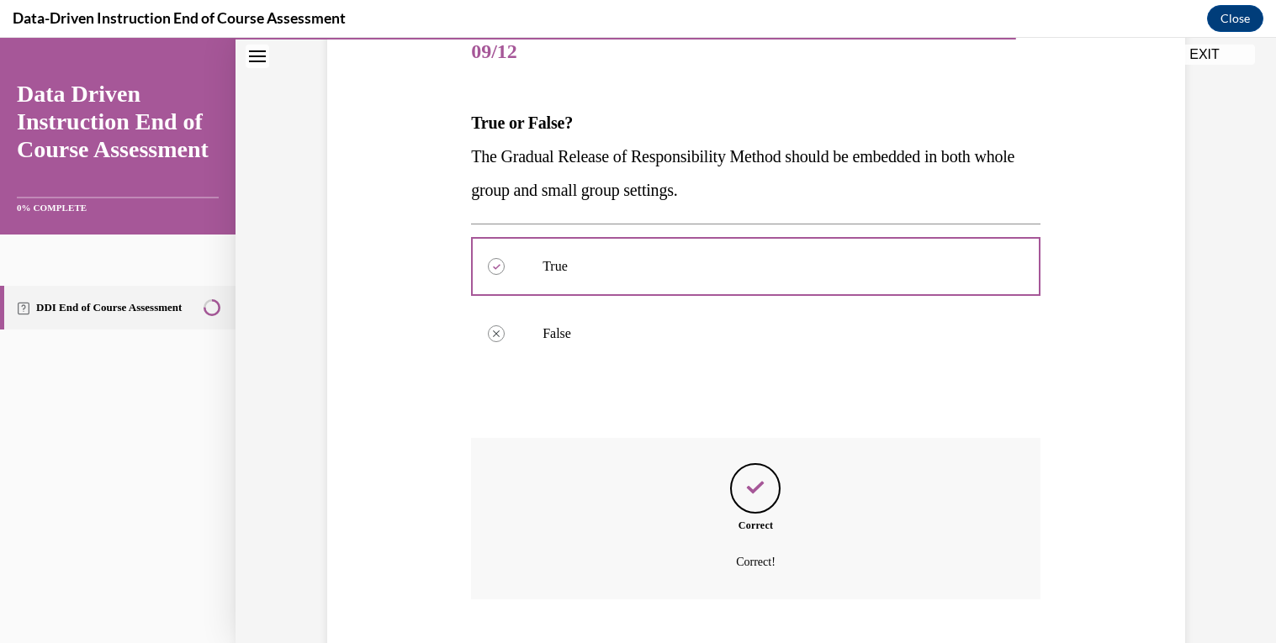
scroll to position [316, 0]
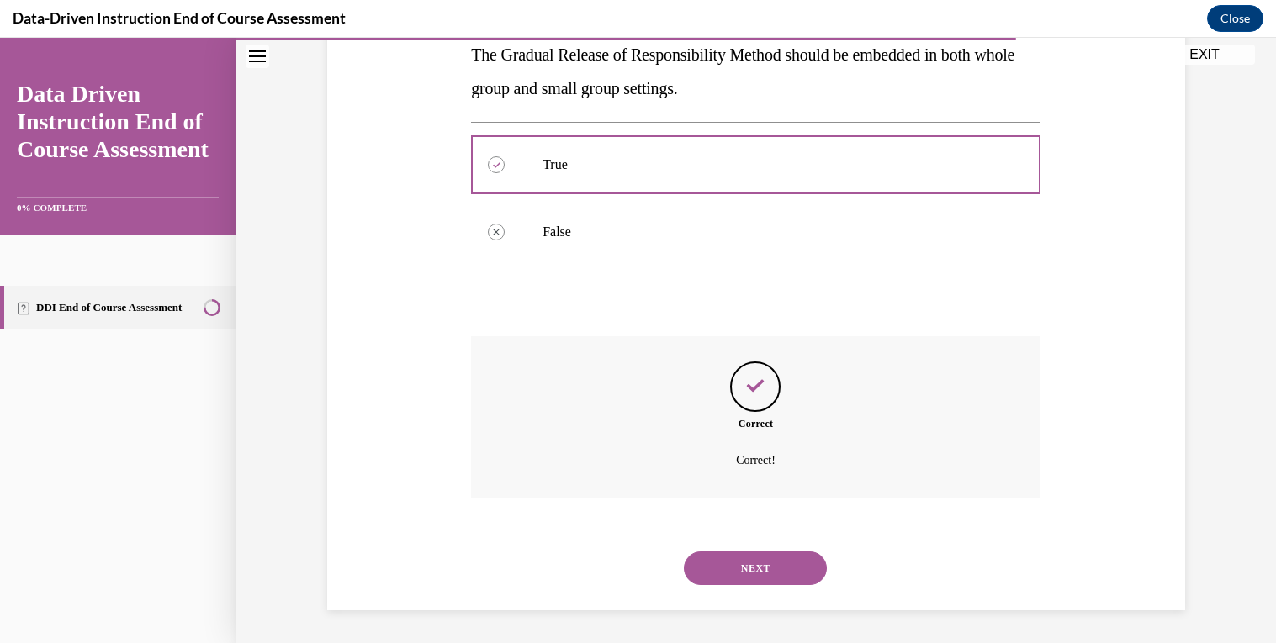
click at [759, 579] on button "NEXT" at bounding box center [755, 569] width 143 height 34
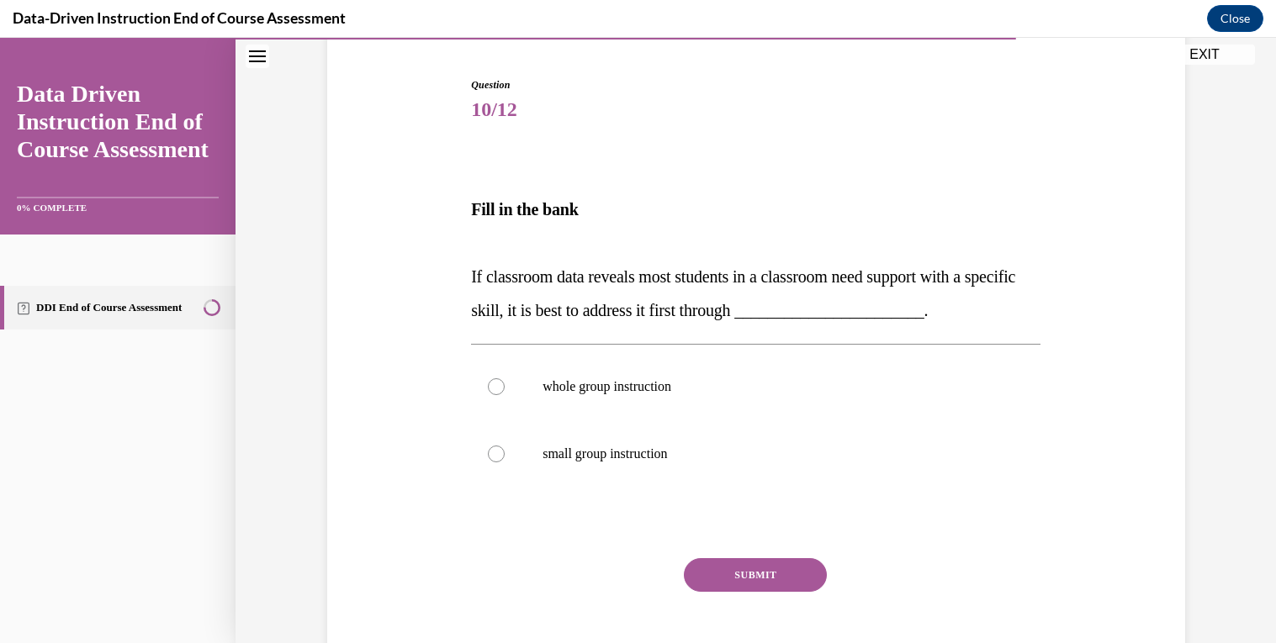
scroll to position [175, 0]
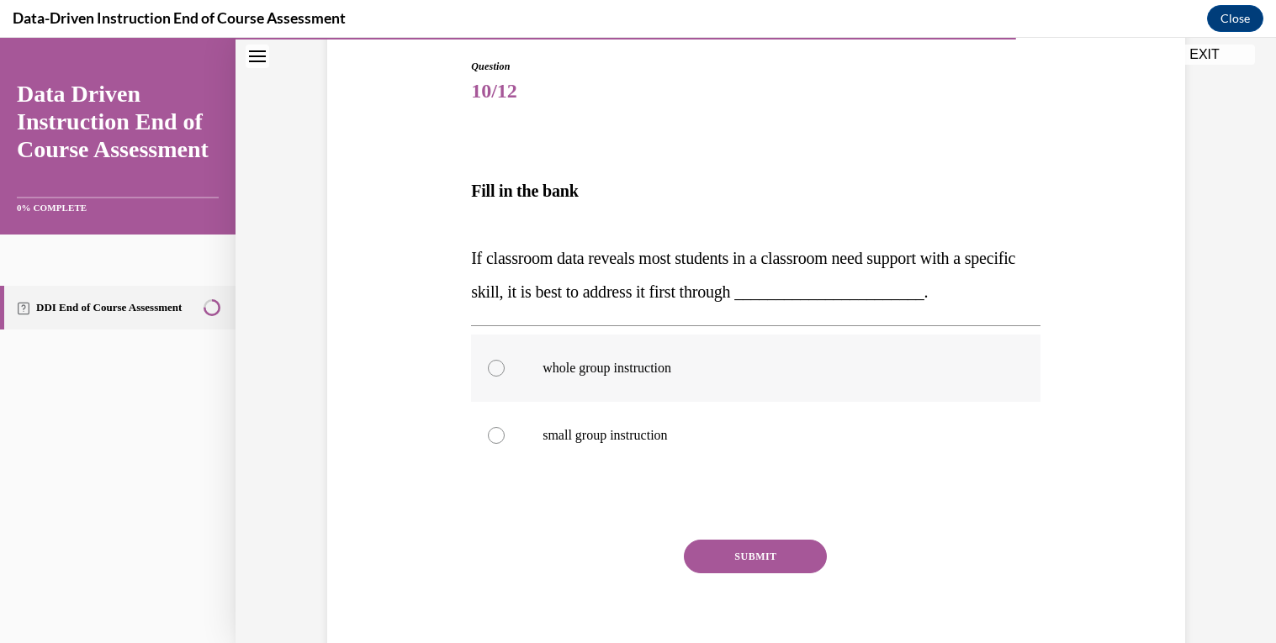
click at [759, 378] on label "whole group instruction" at bounding box center [755, 368] width 569 height 67
click at [505, 377] on input "whole group instruction" at bounding box center [496, 368] width 17 height 17
radio input "true"
click at [782, 569] on button "SUBMIT" at bounding box center [755, 557] width 143 height 34
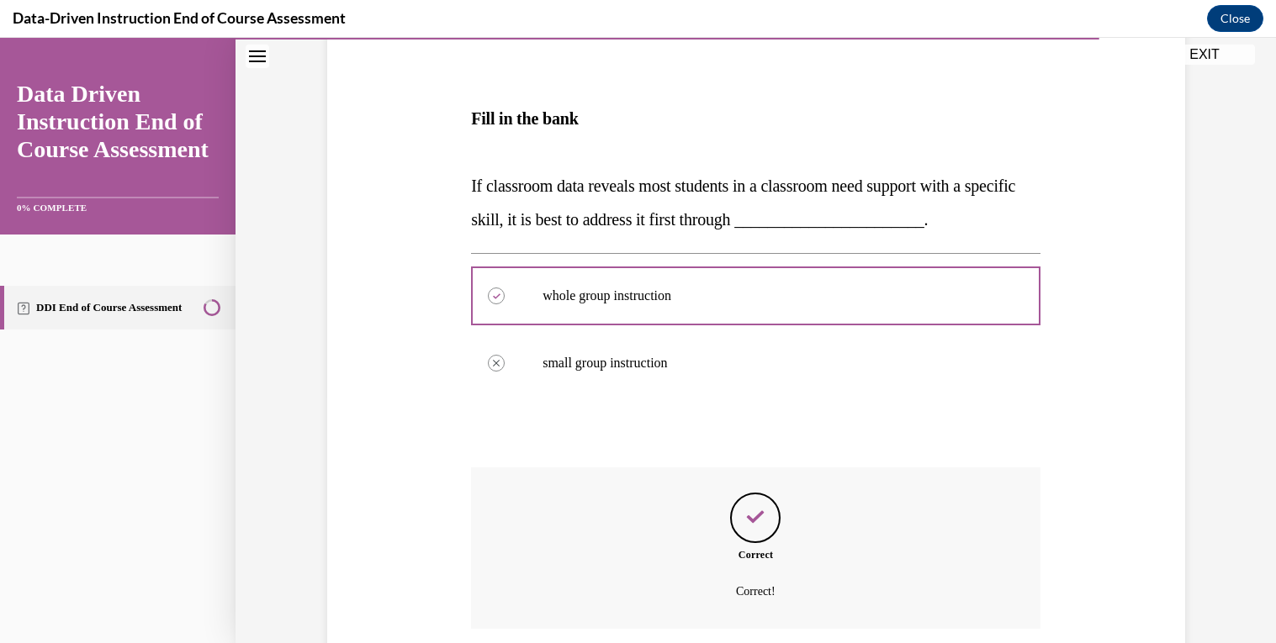
scroll to position [378, 0]
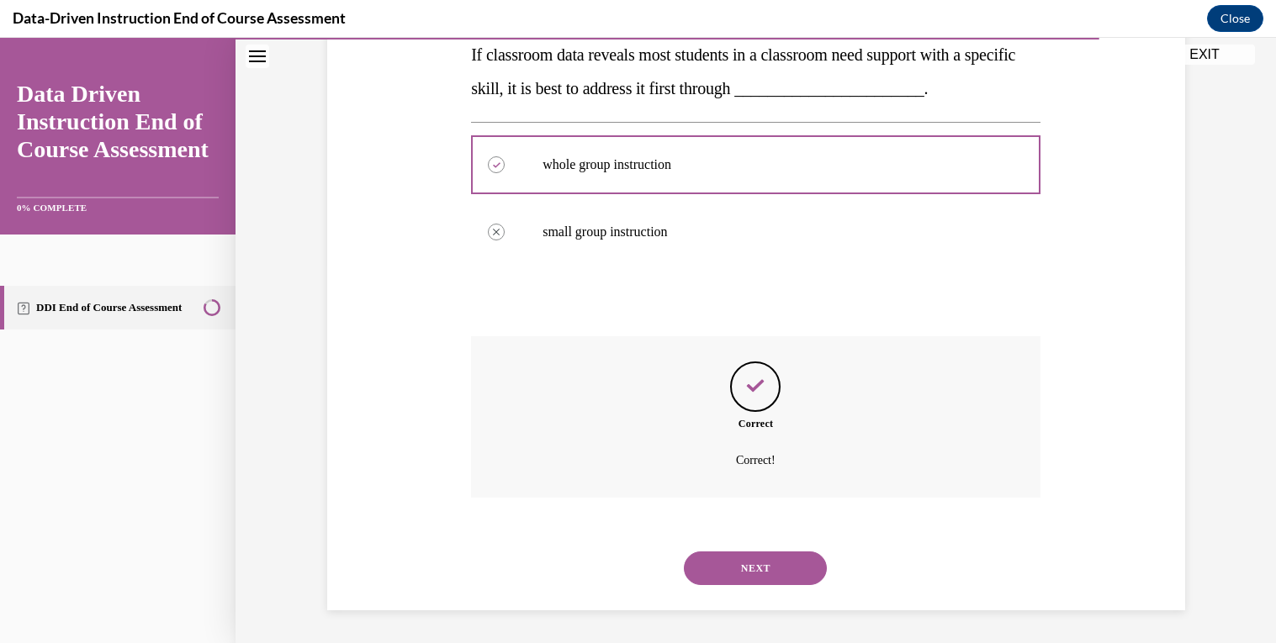
click at [761, 575] on button "NEXT" at bounding box center [755, 569] width 143 height 34
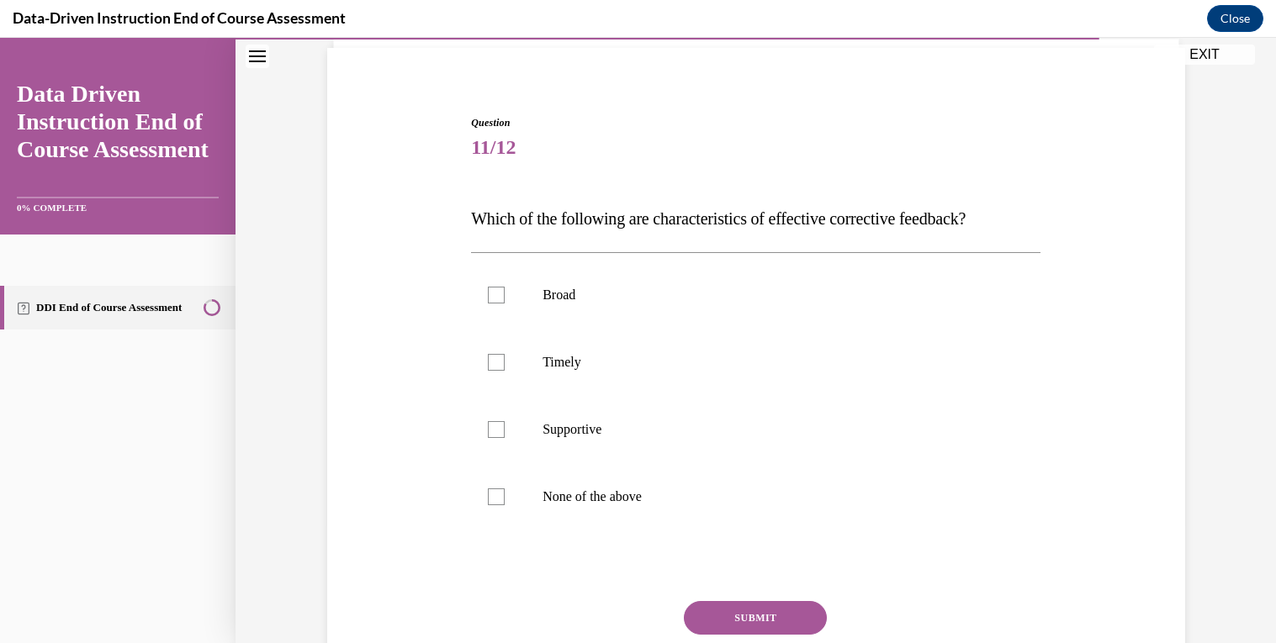
scroll to position [146, 0]
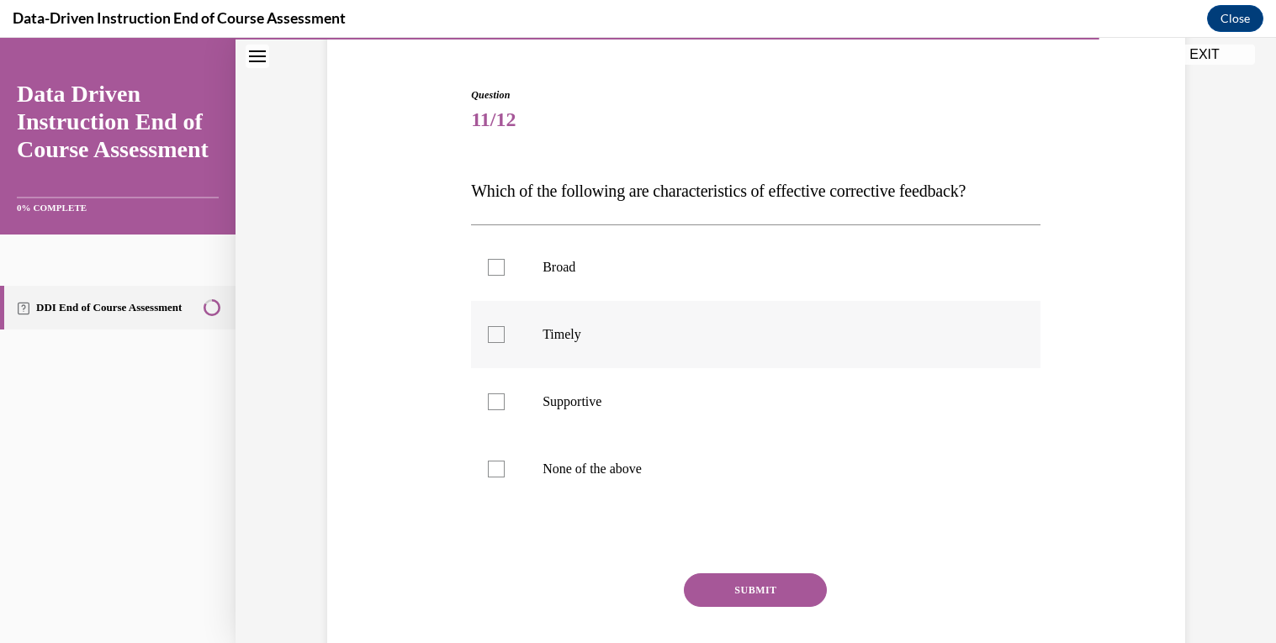
click at [1007, 336] on label "Timely" at bounding box center [755, 334] width 569 height 67
click at [505, 336] on input "Timely" at bounding box center [496, 334] width 17 height 17
checkbox input "true"
click at [904, 405] on p "Supportive" at bounding box center [770, 402] width 456 height 17
click at [505, 405] on input "Supportive" at bounding box center [496, 402] width 17 height 17
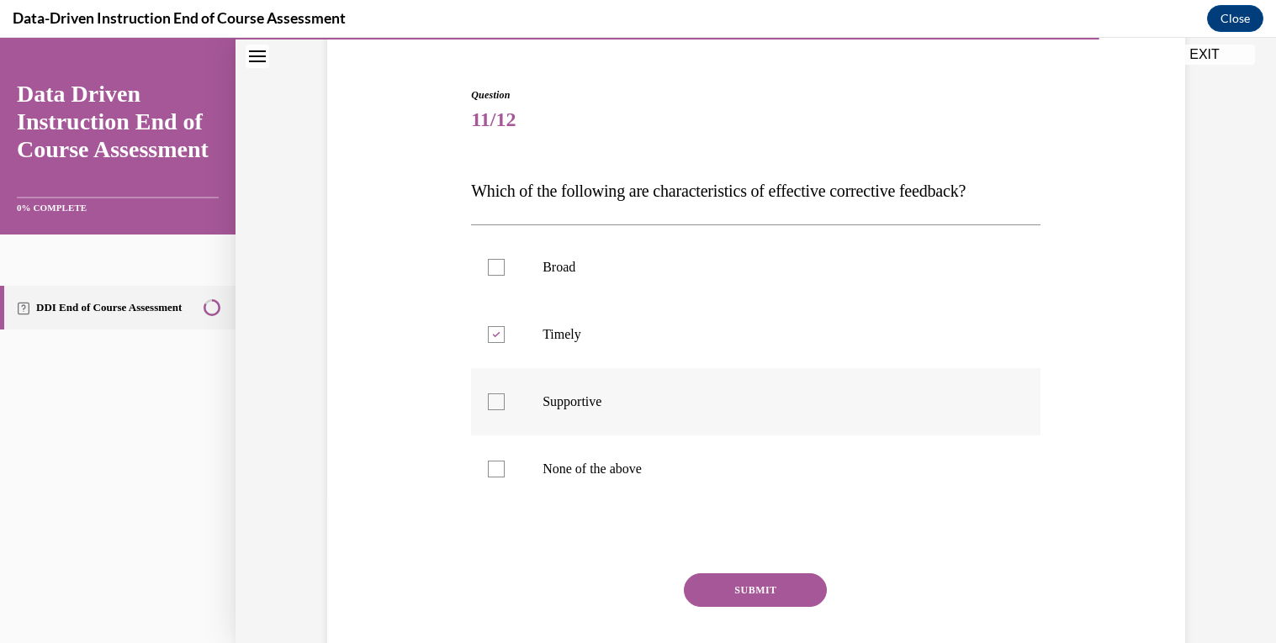
checkbox input "true"
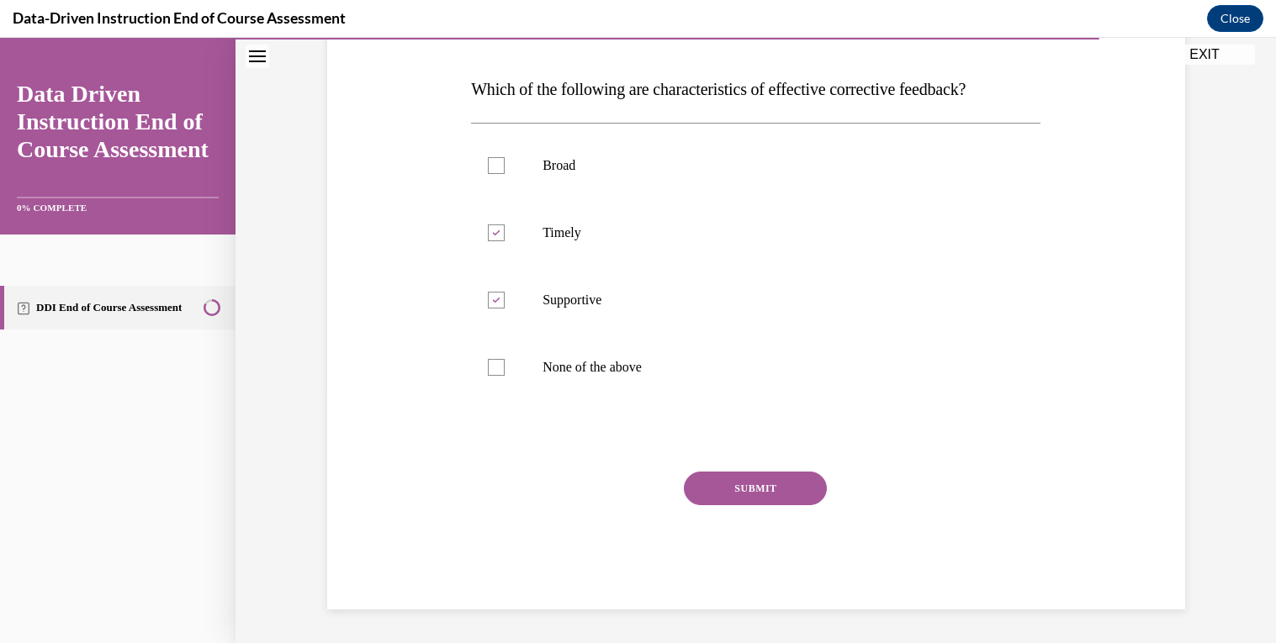
click at [807, 493] on button "SUBMIT" at bounding box center [755, 489] width 143 height 34
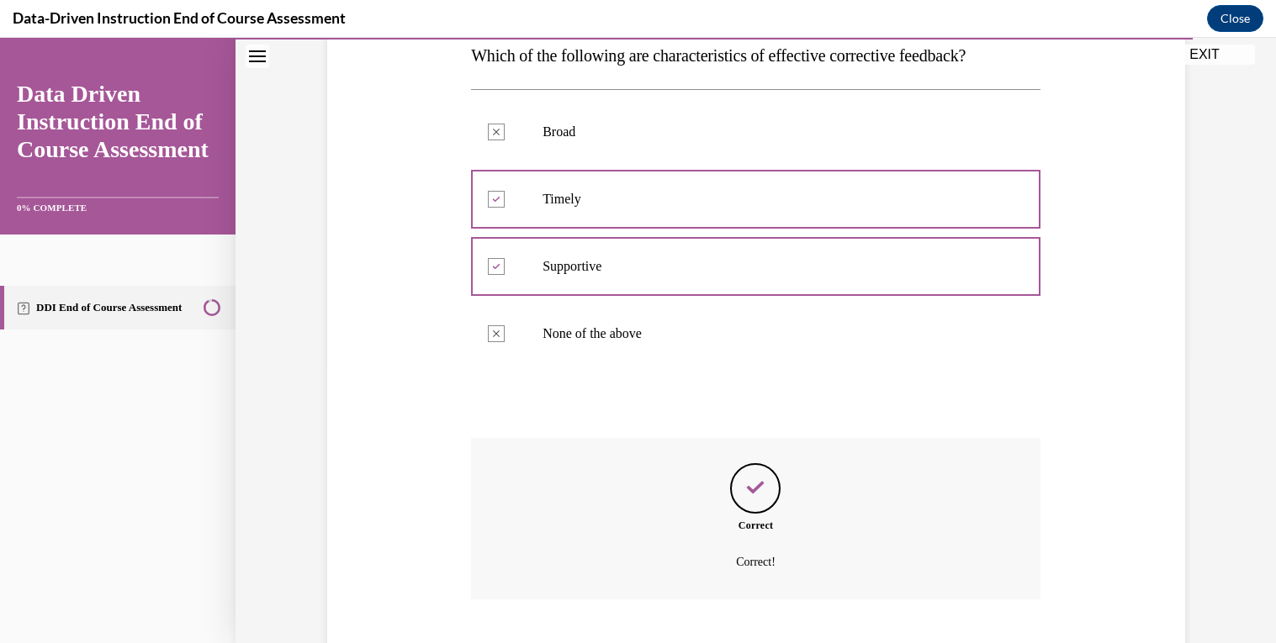
scroll to position [383, 0]
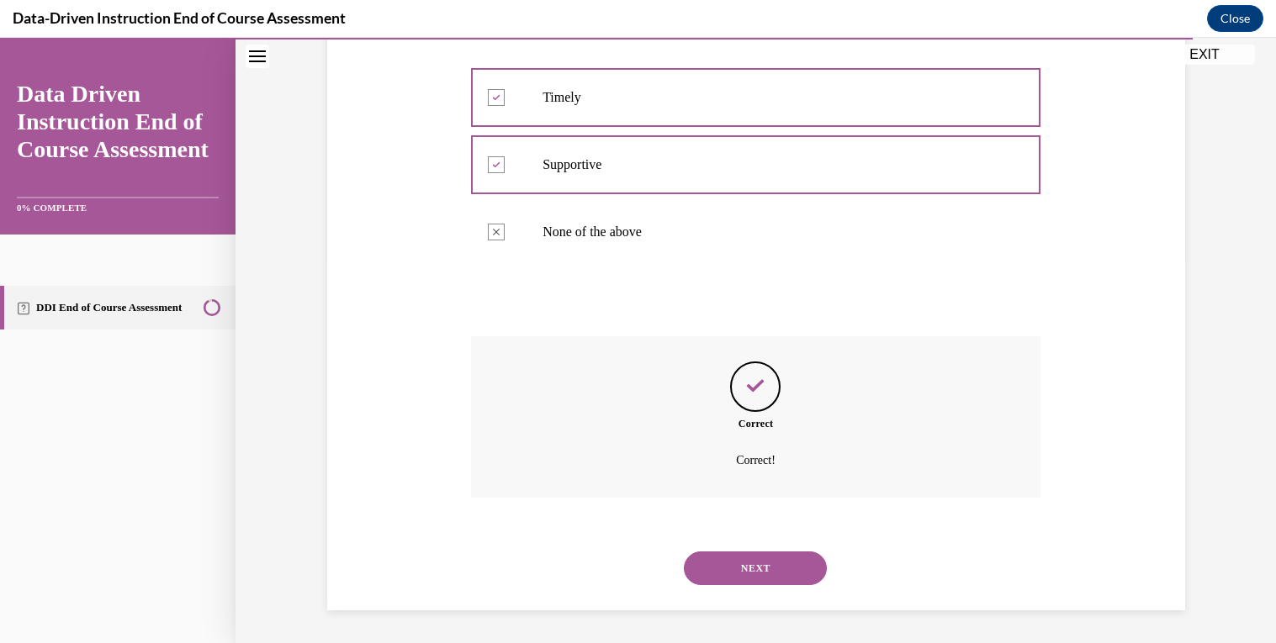
click at [773, 561] on button "NEXT" at bounding box center [755, 569] width 143 height 34
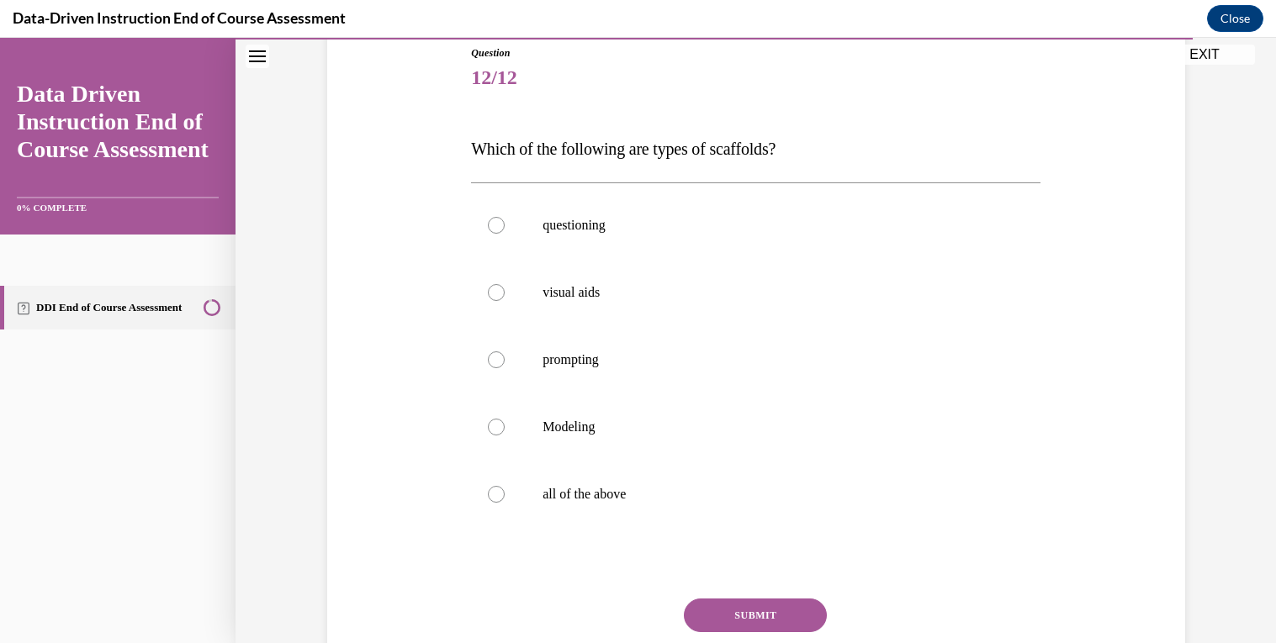
scroll to position [196, 0]
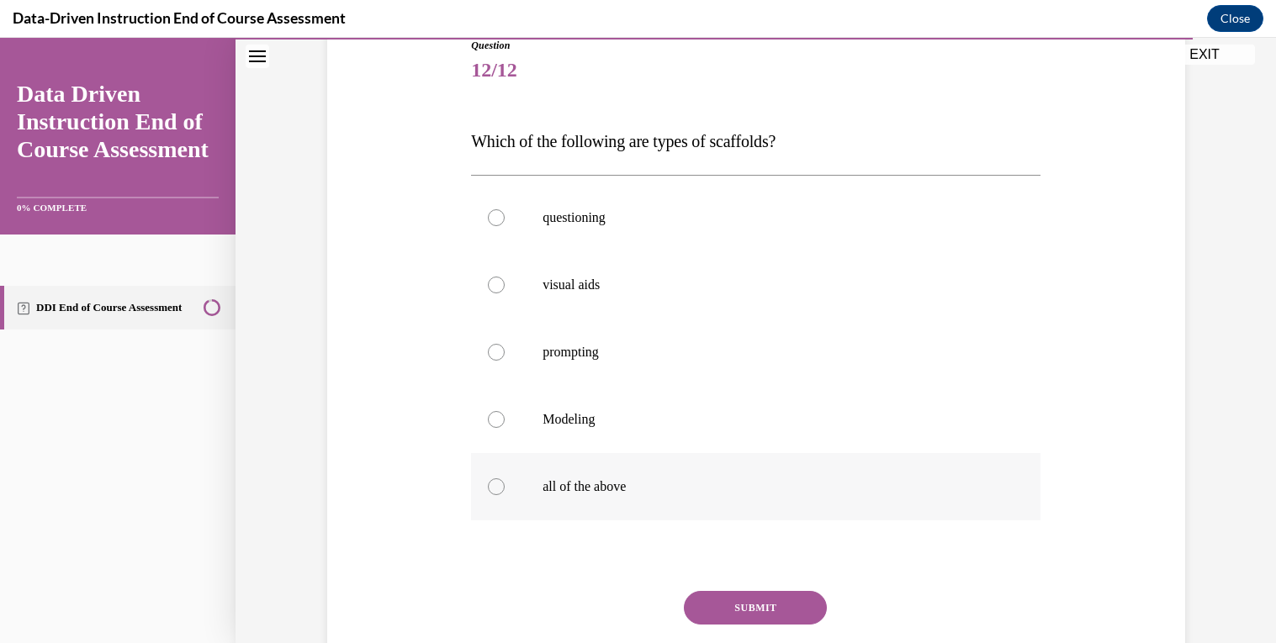
click at [764, 500] on label "all of the above" at bounding box center [755, 486] width 569 height 67
click at [505, 495] on input "all of the above" at bounding box center [496, 486] width 17 height 17
radio input "true"
click at [764, 605] on button "SUBMIT" at bounding box center [755, 608] width 143 height 34
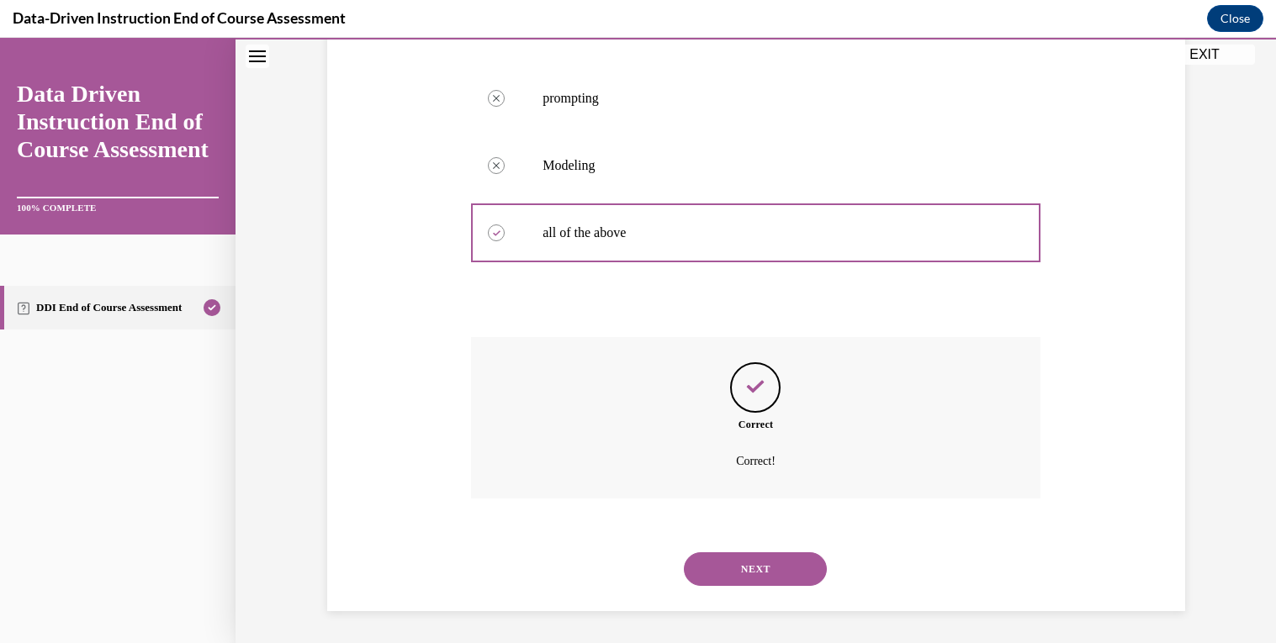
scroll to position [451, 0]
click at [765, 572] on button "NEXT" at bounding box center [755, 569] width 143 height 34
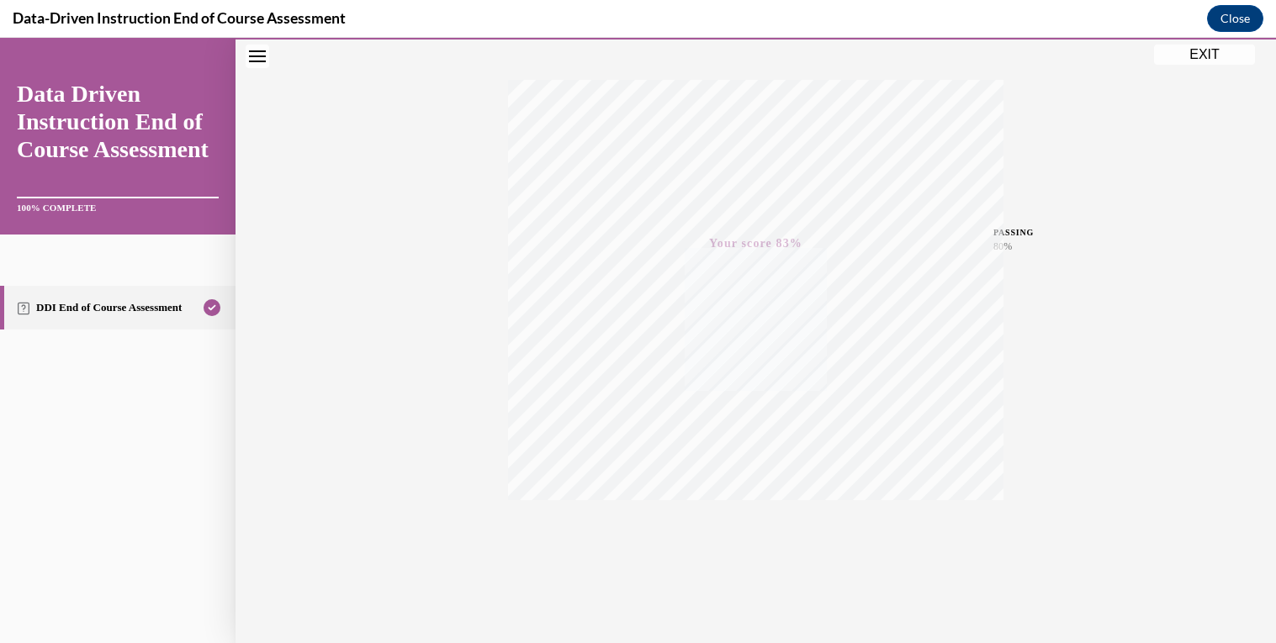
scroll to position [256, 0]
click at [1210, 58] on button "EXIT" at bounding box center [1204, 55] width 101 height 20
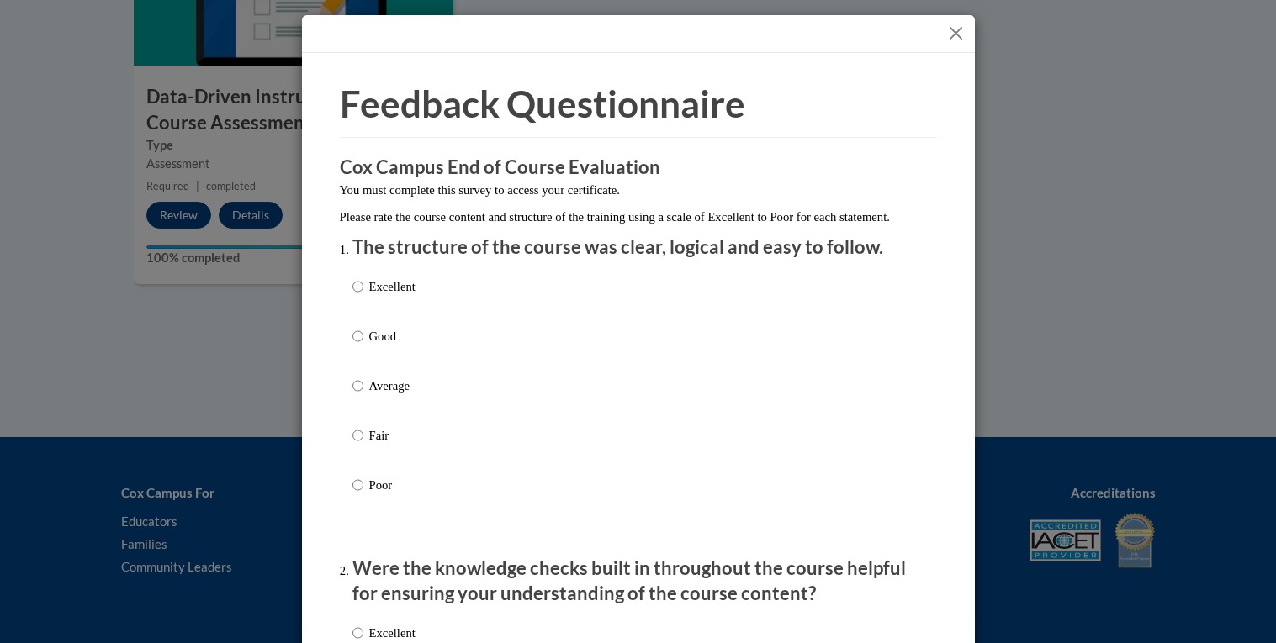
click at [396, 296] on p "Excellent" at bounding box center [392, 286] width 46 height 18
click at [363, 296] on input "Excellent" at bounding box center [357, 286] width 11 height 18
radio input "true"
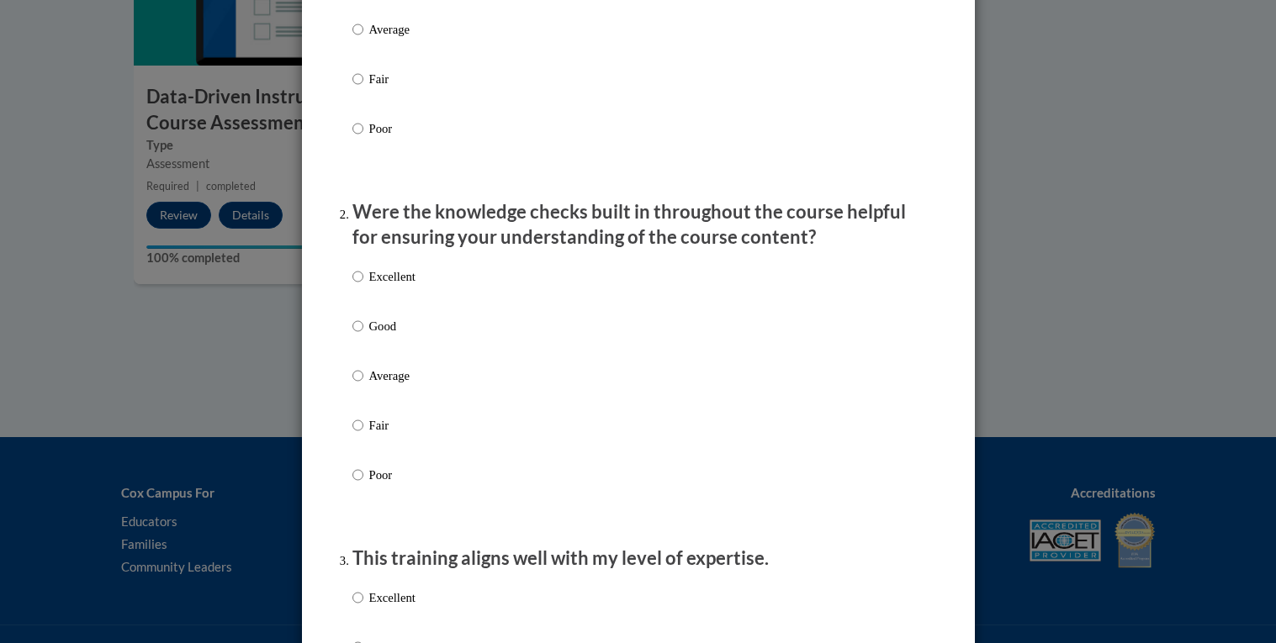
scroll to position [362, 0]
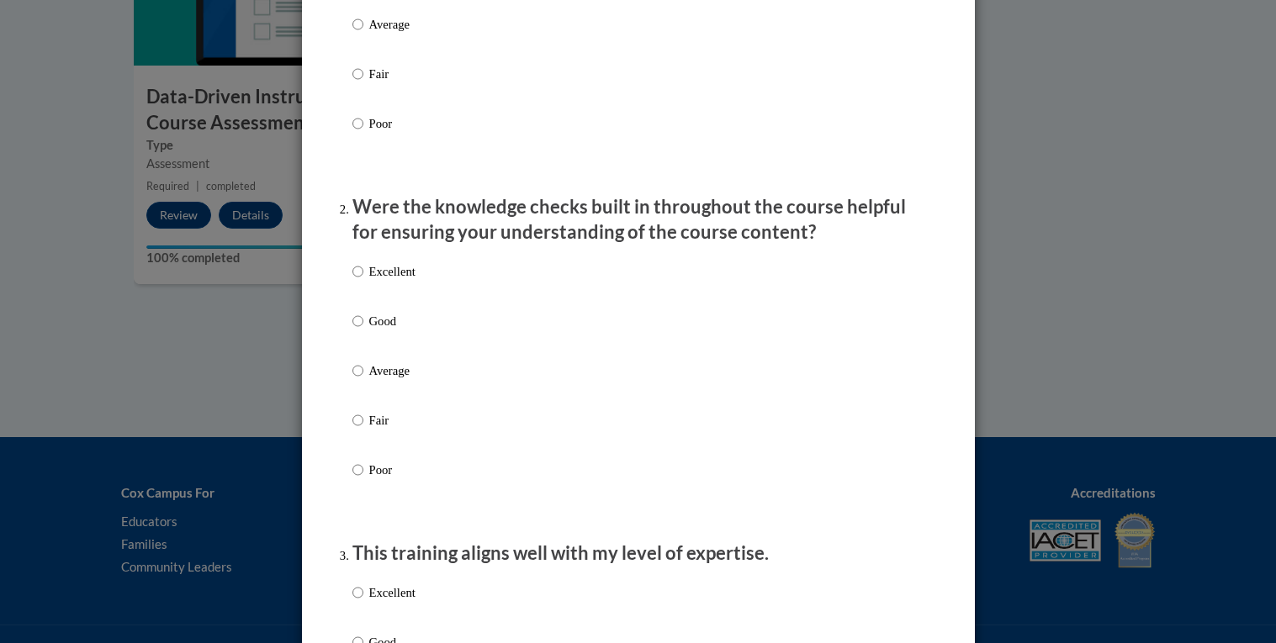
click at [388, 330] on p "Good" at bounding box center [392, 321] width 46 height 18
click at [363, 330] on input "Good" at bounding box center [357, 321] width 11 height 18
radio input "true"
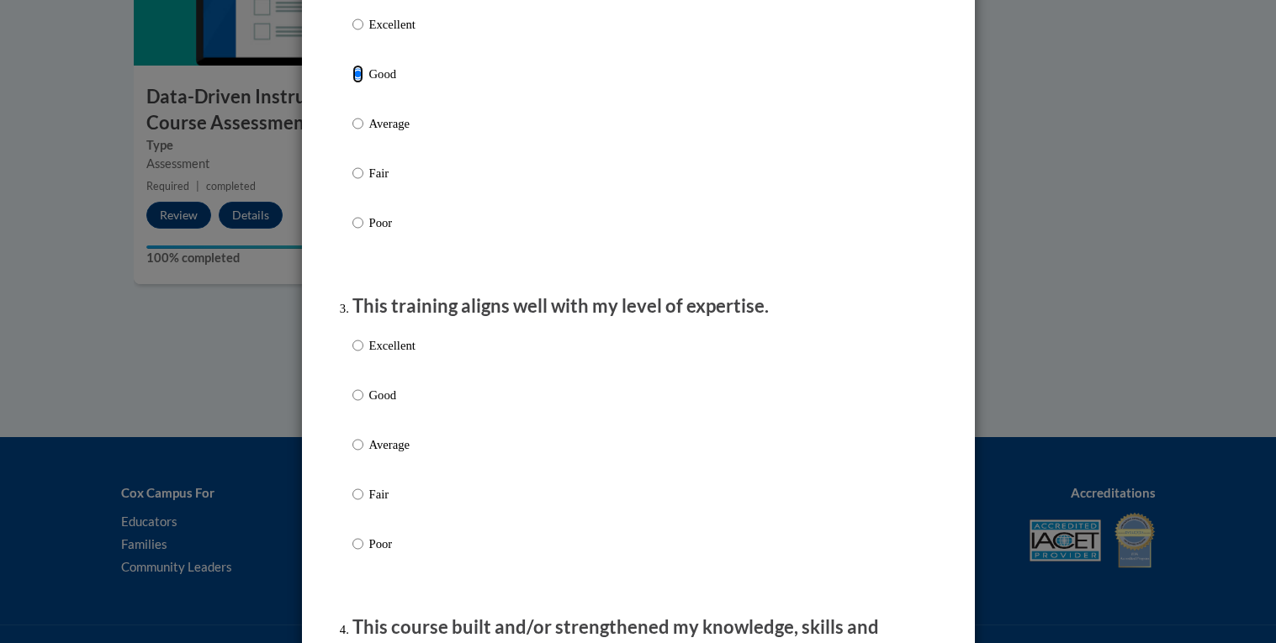
scroll to position [653, 0]
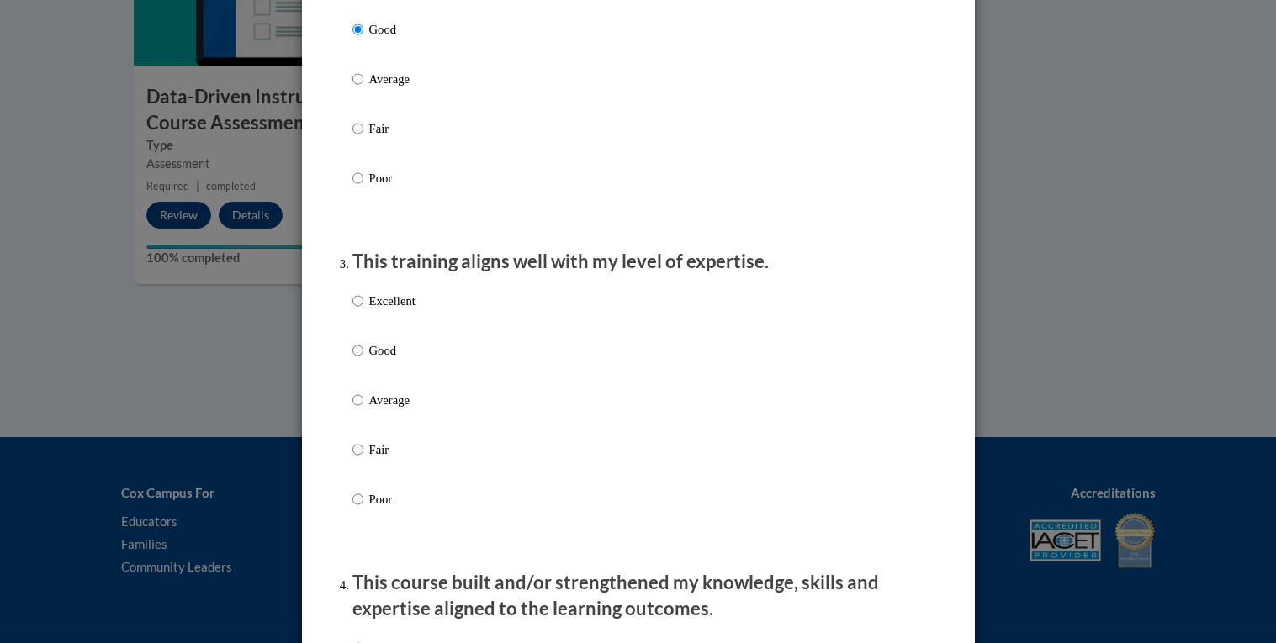
click at [383, 360] on p "Good" at bounding box center [392, 350] width 46 height 18
click at [363, 360] on input "Good" at bounding box center [357, 350] width 11 height 18
radio input "true"
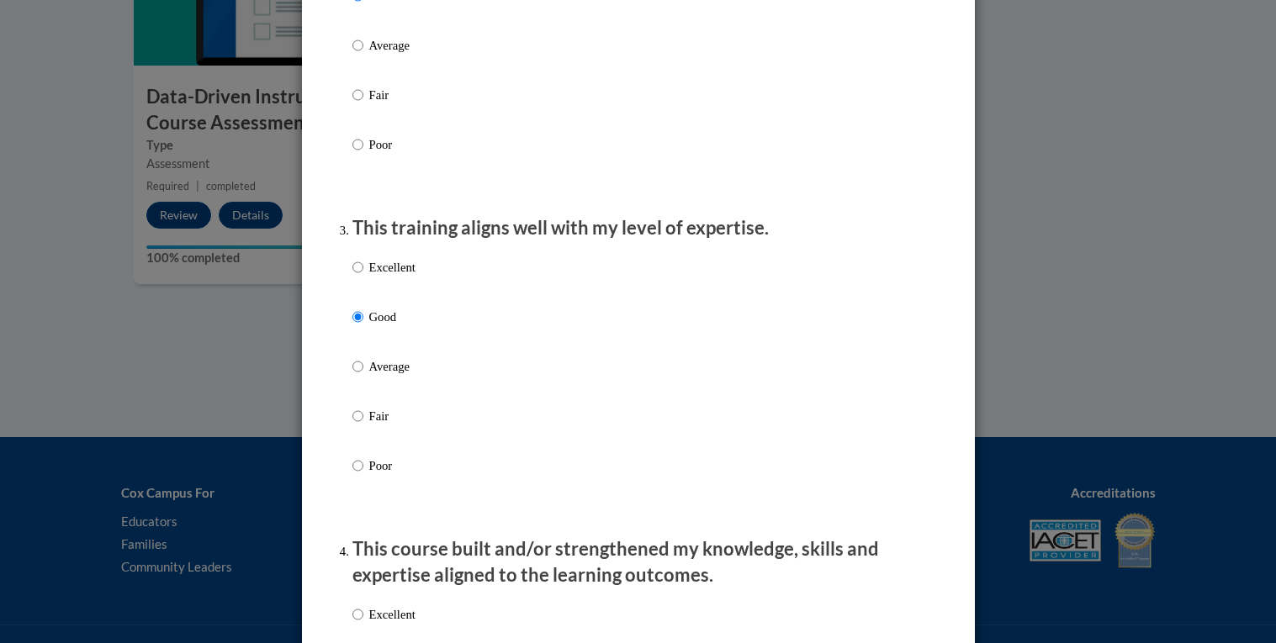
click at [369, 277] on p "Excellent" at bounding box center [392, 267] width 46 height 18
click at [363, 277] on input "Excellent" at bounding box center [357, 267] width 11 height 18
radio input "true"
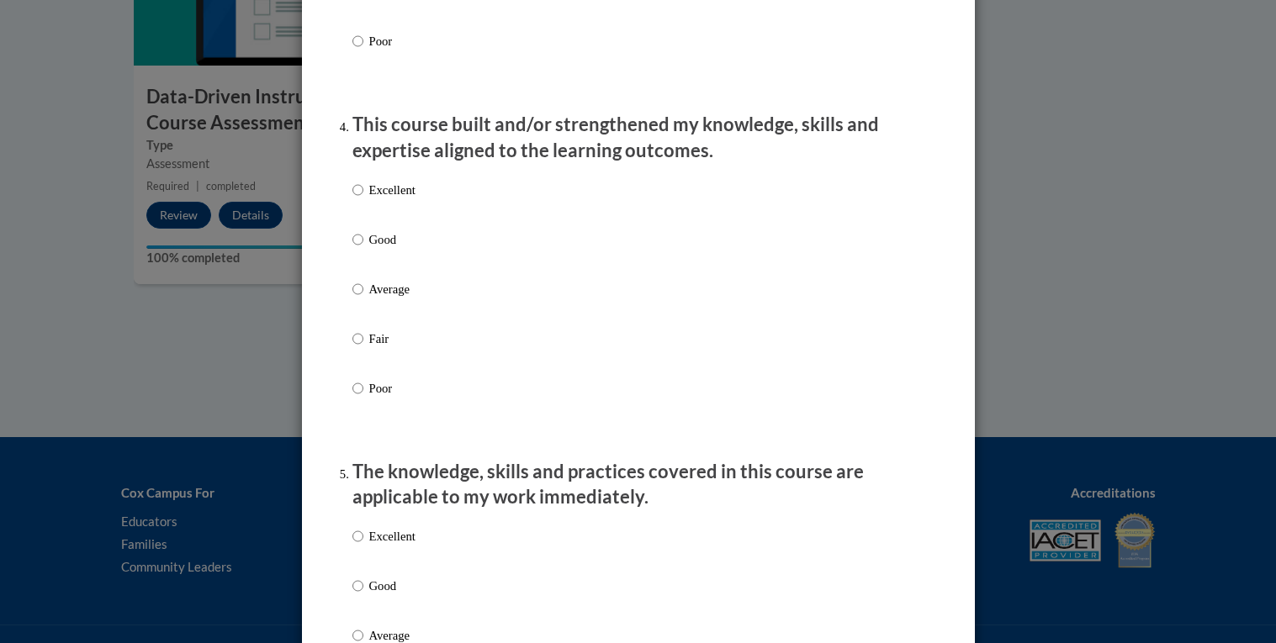
scroll to position [1124, 0]
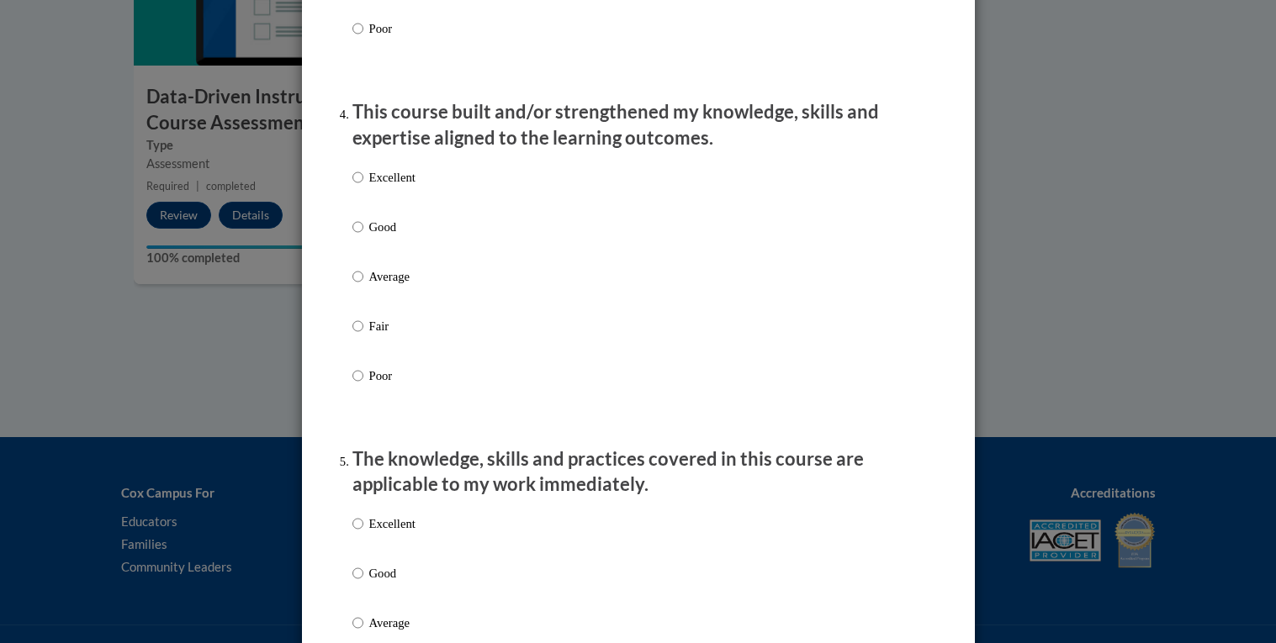
click at [391, 187] on p "Excellent" at bounding box center [392, 177] width 46 height 18
click at [363, 187] on input "Excellent" at bounding box center [357, 177] width 11 height 18
radio input "true"
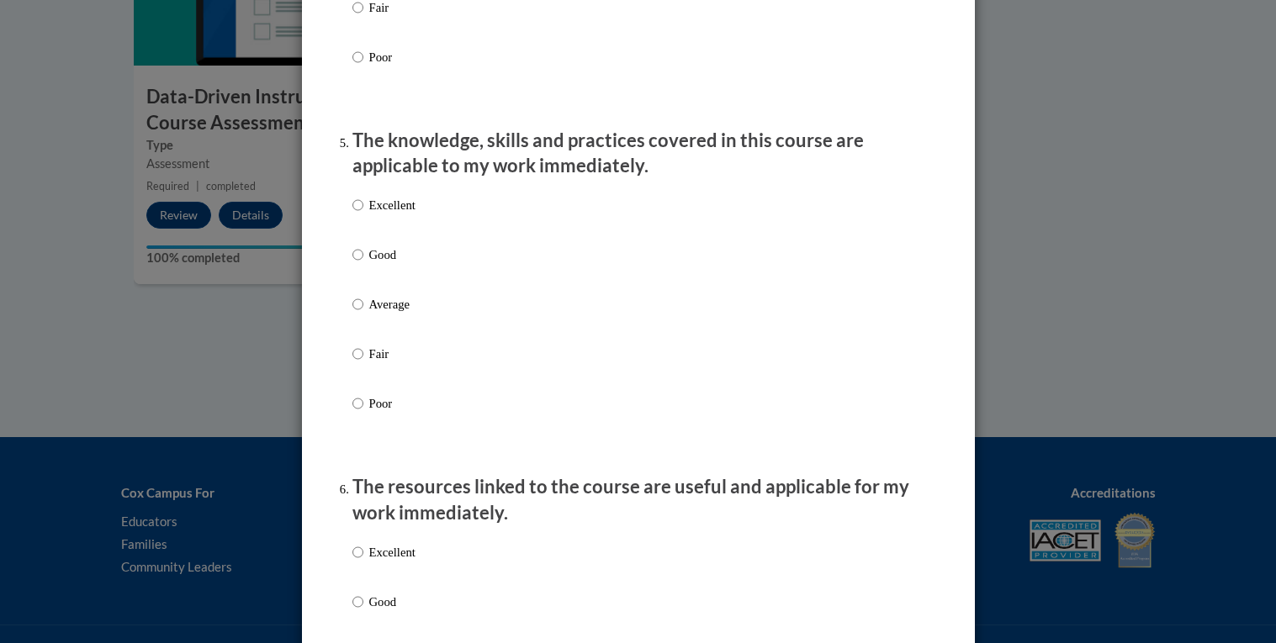
scroll to position [1447, 0]
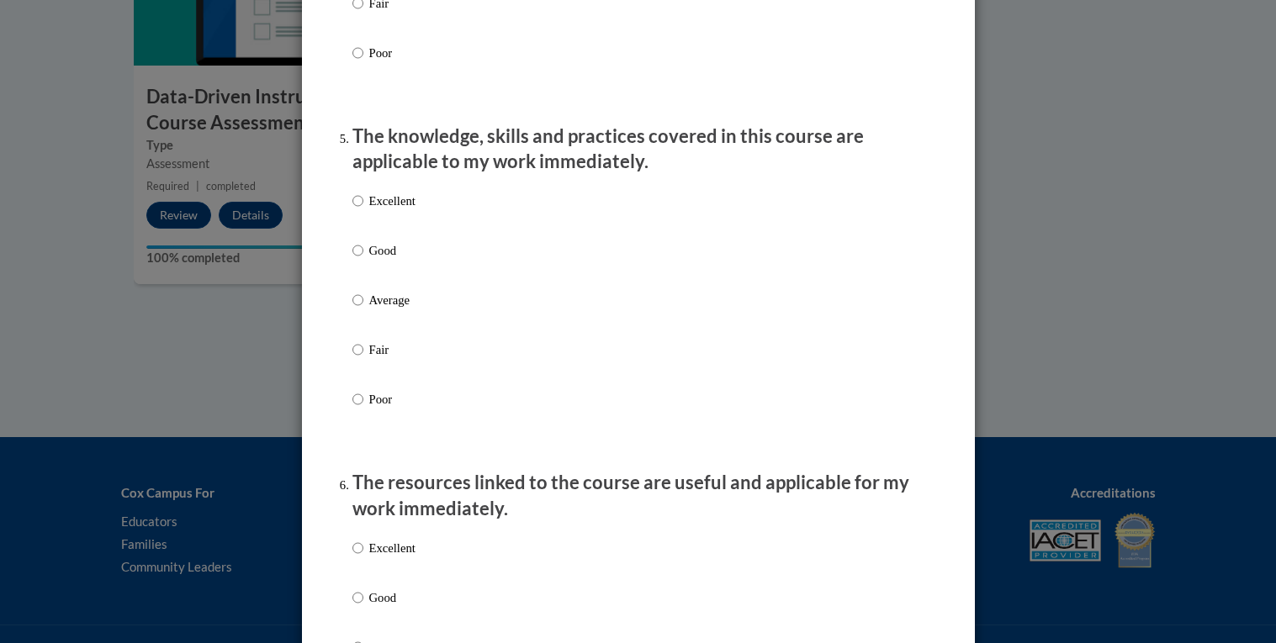
click at [385, 210] on p "Excellent" at bounding box center [392, 201] width 46 height 18
click at [363, 210] on input "Excellent" at bounding box center [357, 201] width 11 height 18
radio input "true"
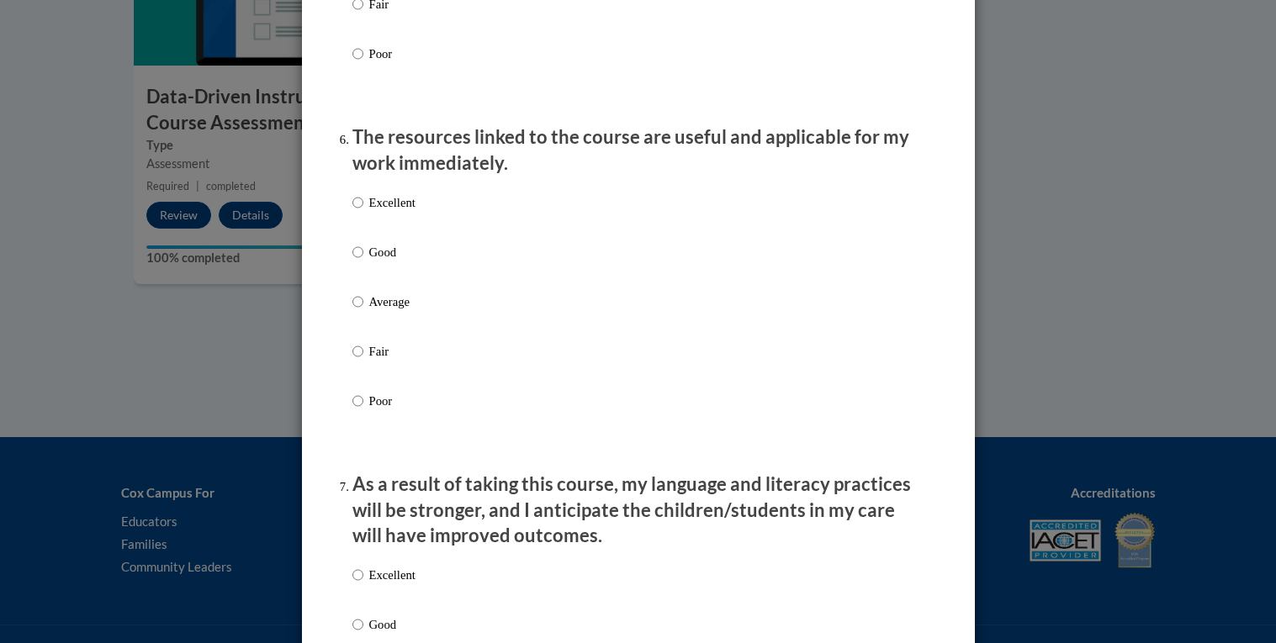
scroll to position [1819, 0]
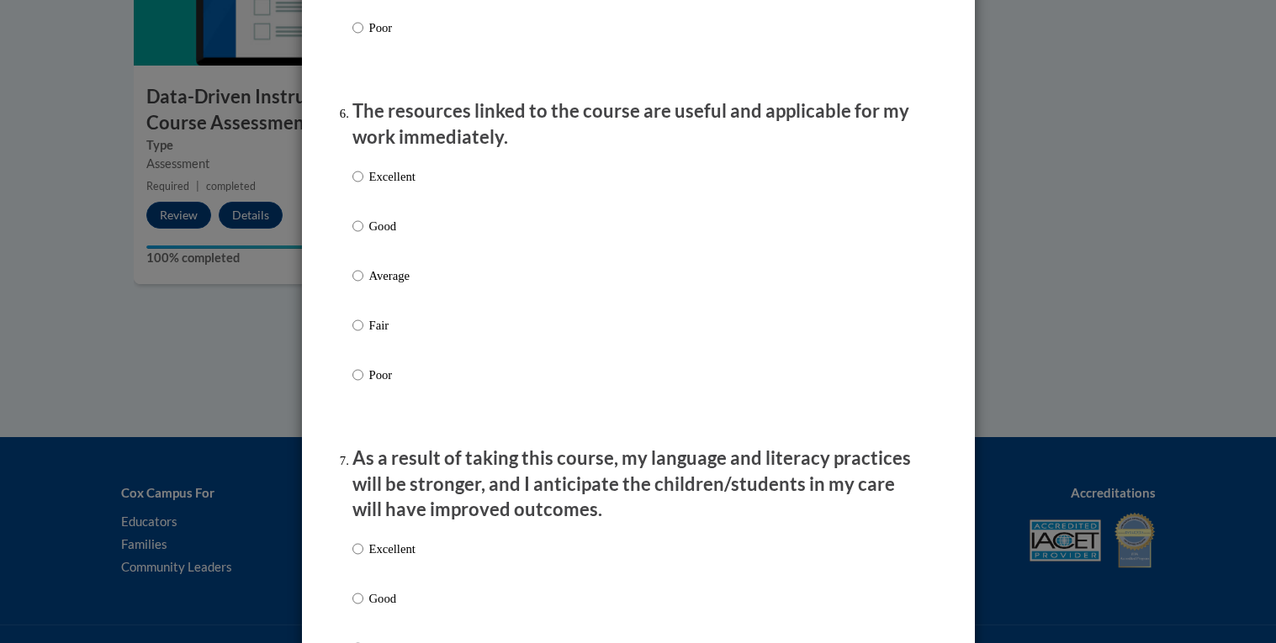
click at [380, 186] on p "Excellent" at bounding box center [392, 176] width 46 height 18
click at [363, 186] on input "Excellent" at bounding box center [357, 176] width 11 height 18
radio input "true"
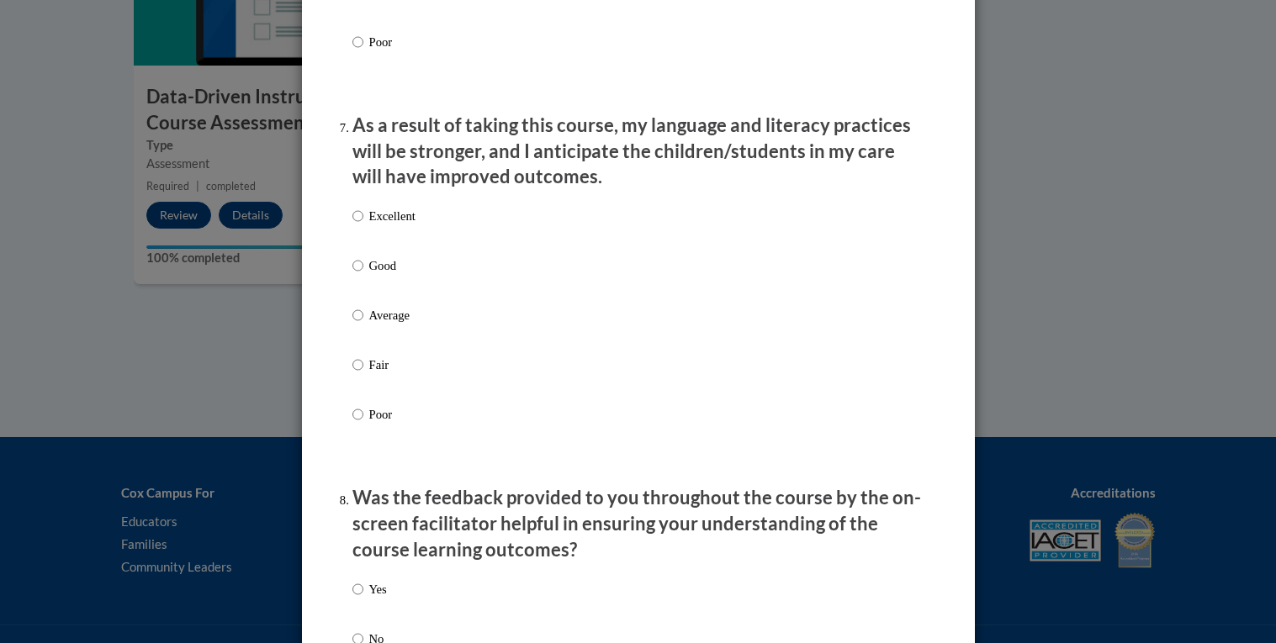
scroll to position [2164, 0]
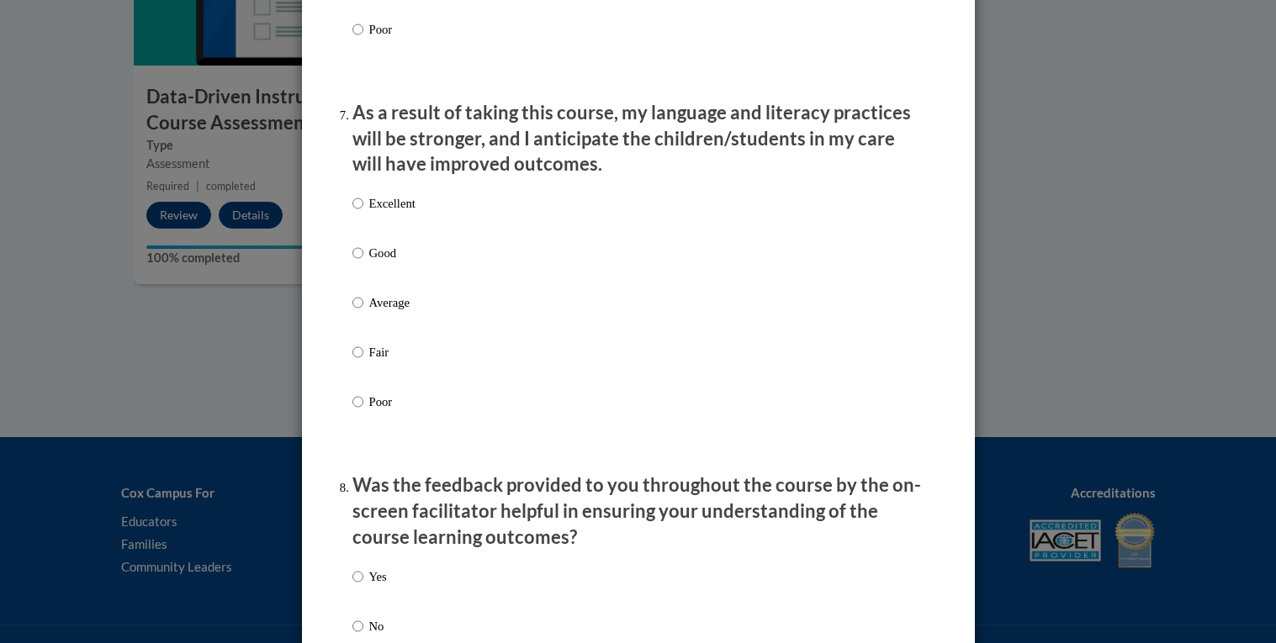
click at [373, 262] on p "Good" at bounding box center [392, 253] width 46 height 18
click at [363, 262] on input "Good" at bounding box center [357, 253] width 11 height 18
radio input "true"
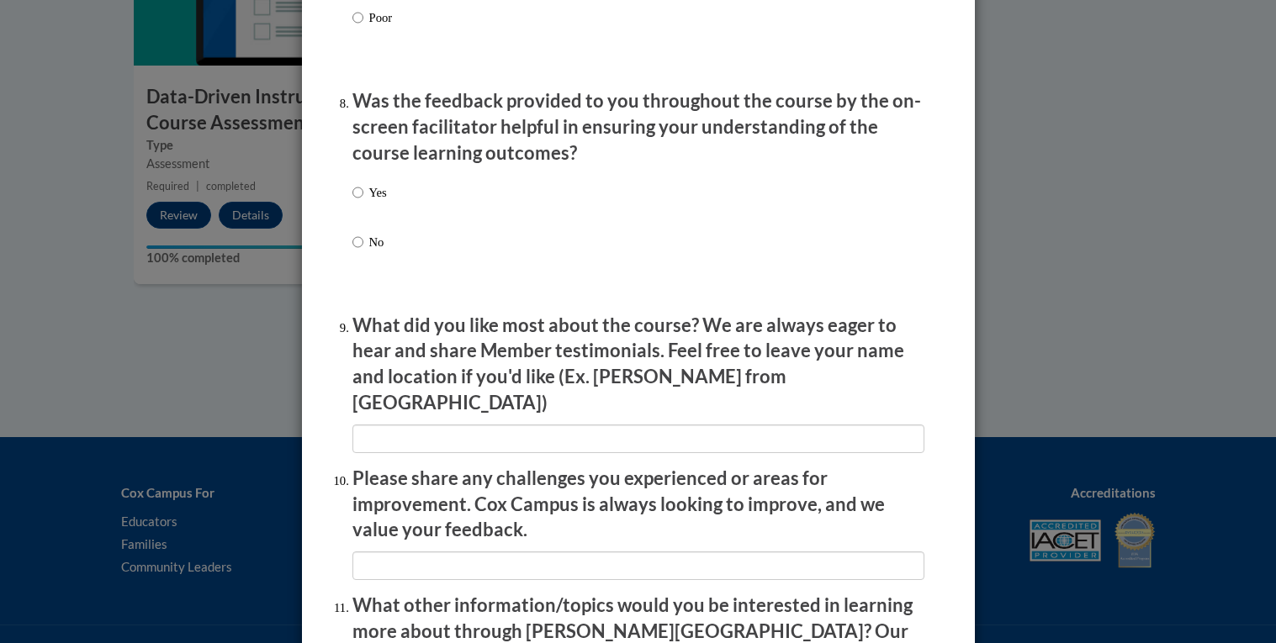
scroll to position [2556, 0]
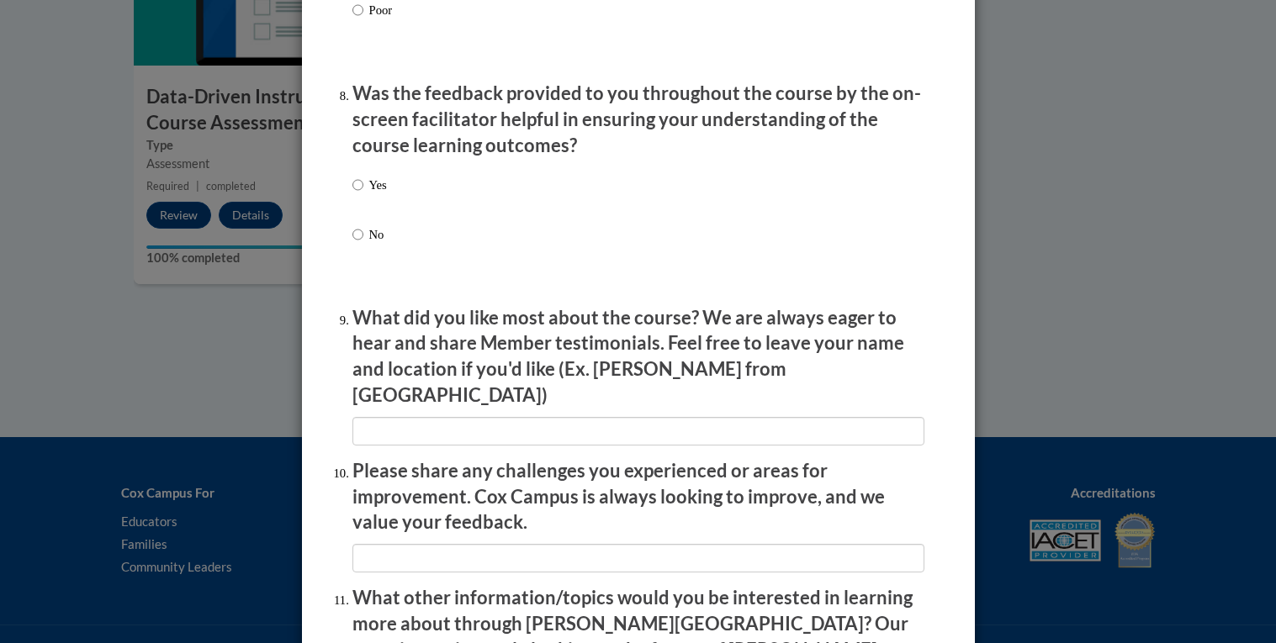
click at [367, 214] on label "Yes" at bounding box center [369, 198] width 34 height 45
click at [363, 194] on input "Yes" at bounding box center [357, 185] width 11 height 18
radio input "true"
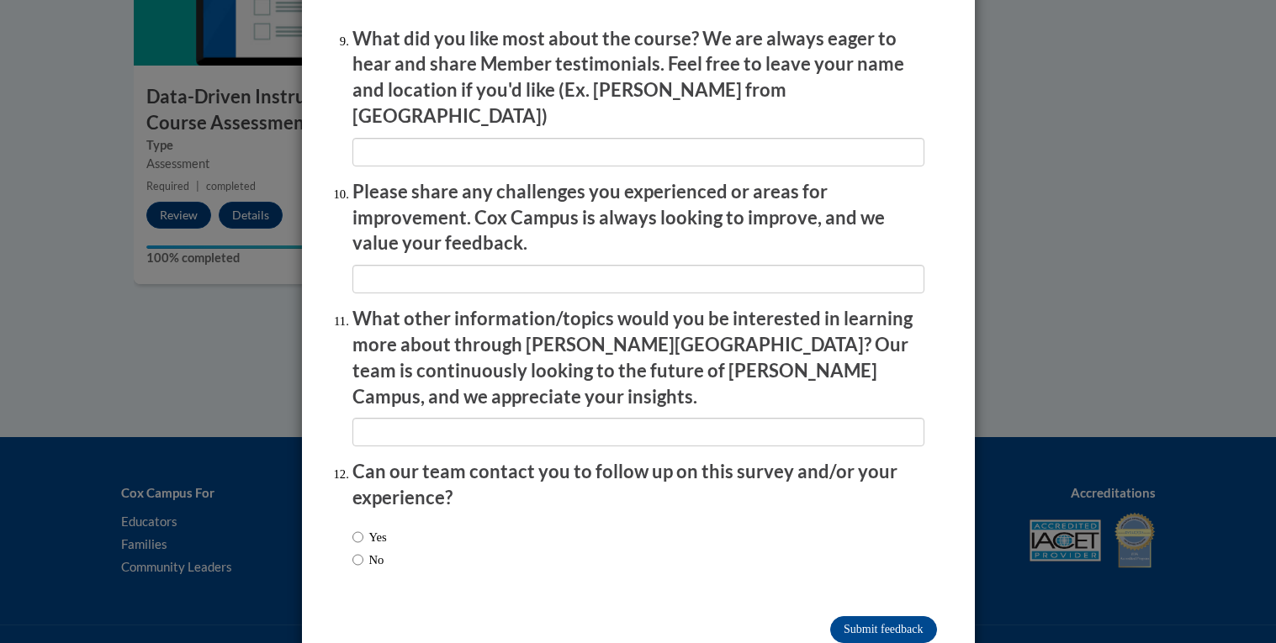
scroll to position [2862, 0]
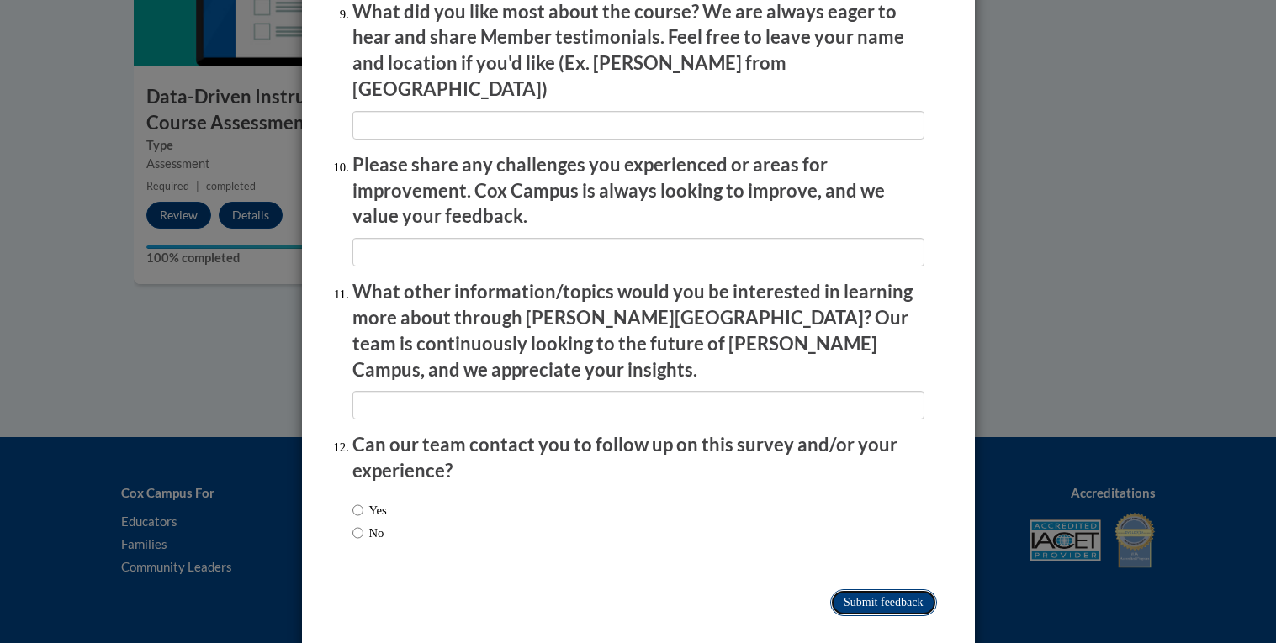
click at [860, 589] on input "Submit feedback" at bounding box center [883, 602] width 106 height 27
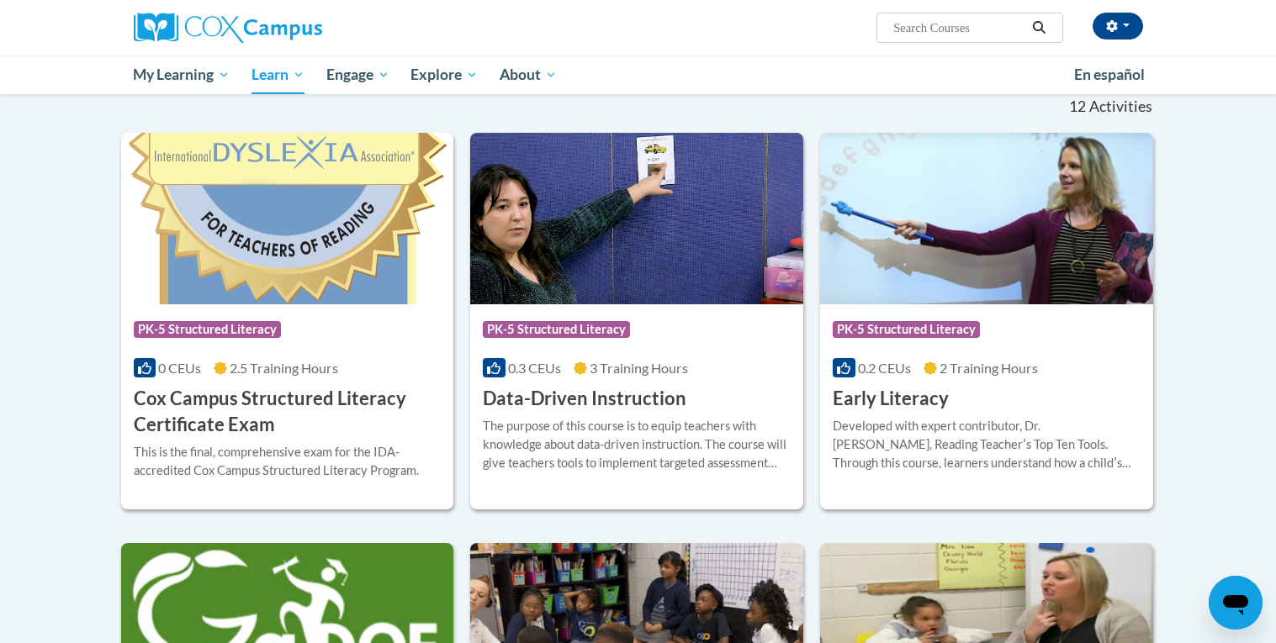
scroll to position [505, 0]
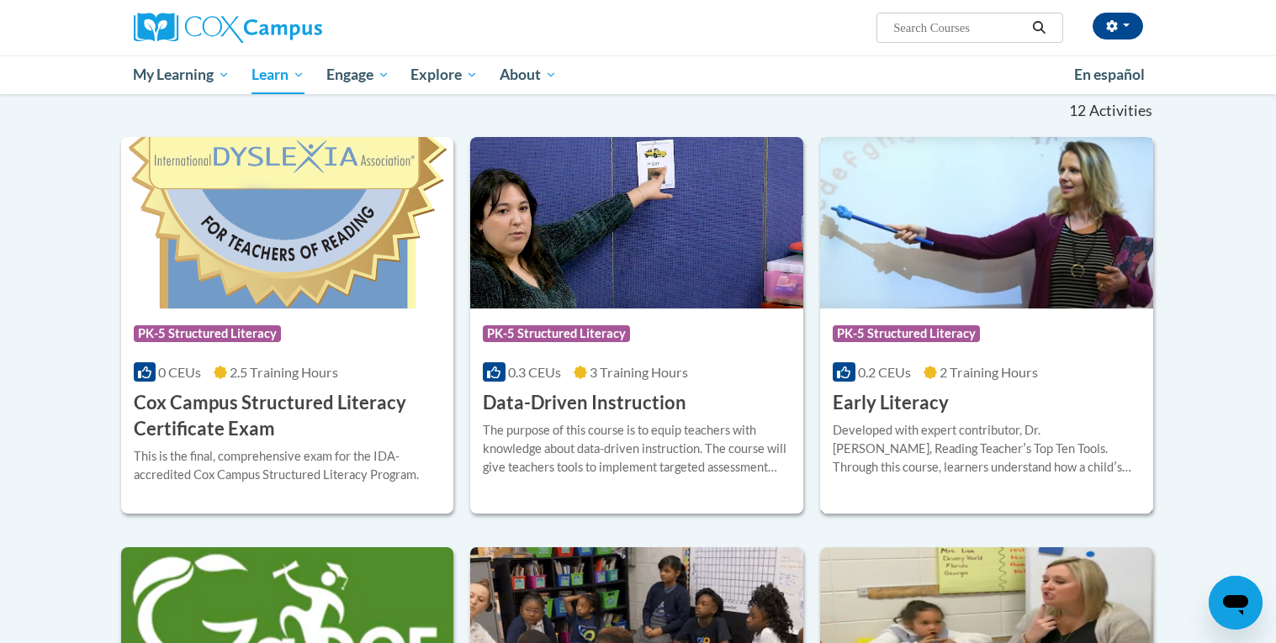
click at [927, 393] on h3 "Early Literacy" at bounding box center [890, 403] width 116 height 26
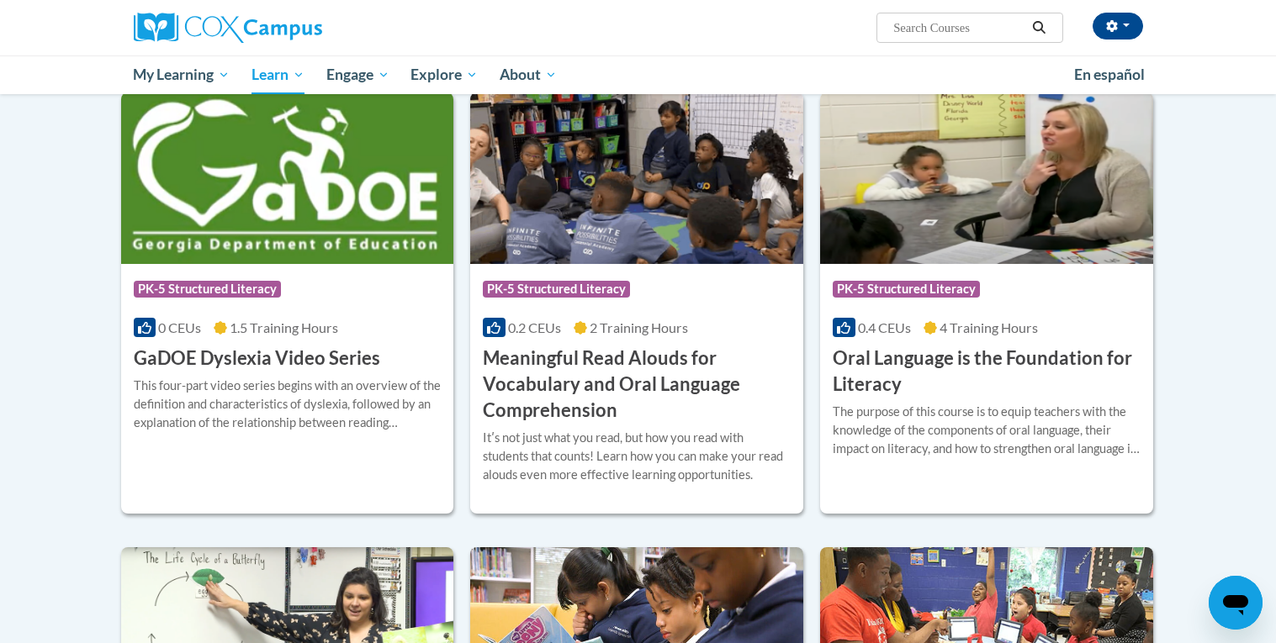
scroll to position [964, 0]
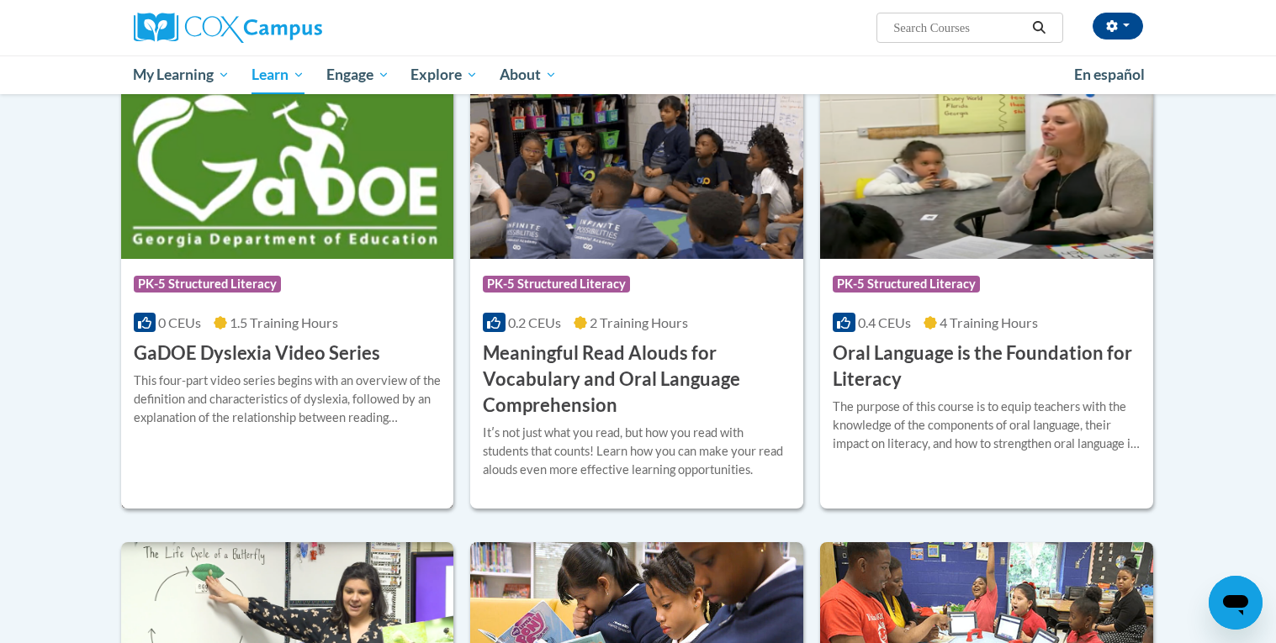
click at [304, 369] on div "More Info Open This four-part video series begins with an overview of the defin…" at bounding box center [287, 410] width 333 height 86
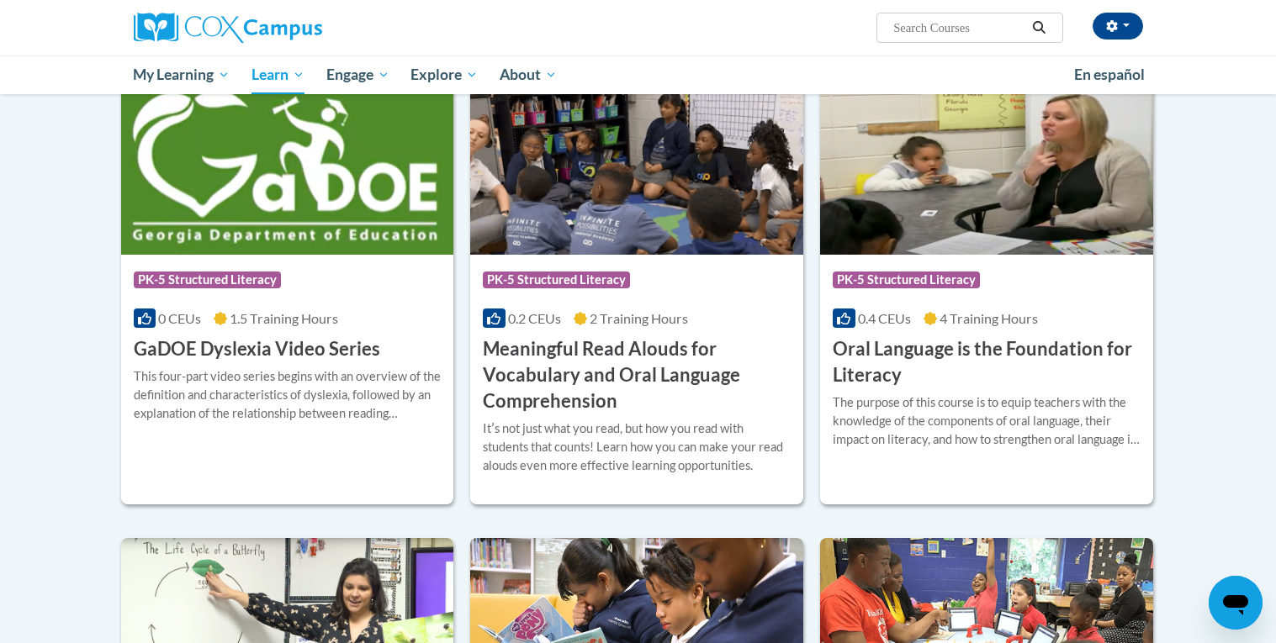
scroll to position [970, 0]
click at [627, 391] on h3 "Meaningful Read Alouds for Vocabulary and Oral Language Comprehension" at bounding box center [637, 374] width 308 height 77
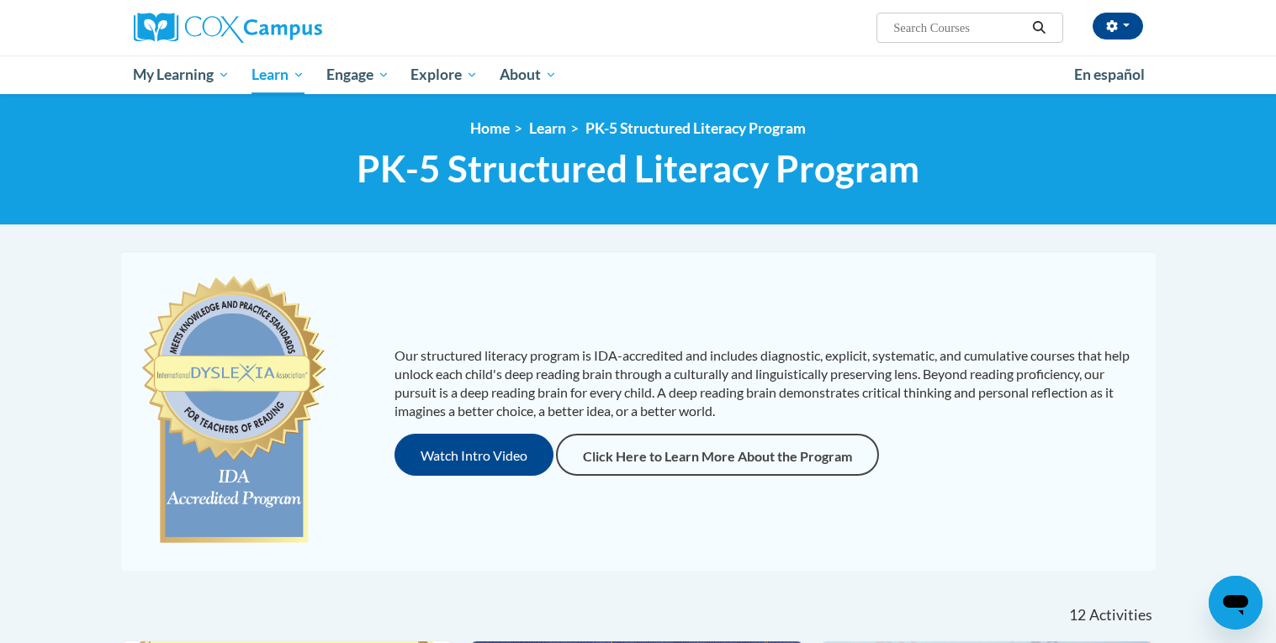
scroll to position [969, 0]
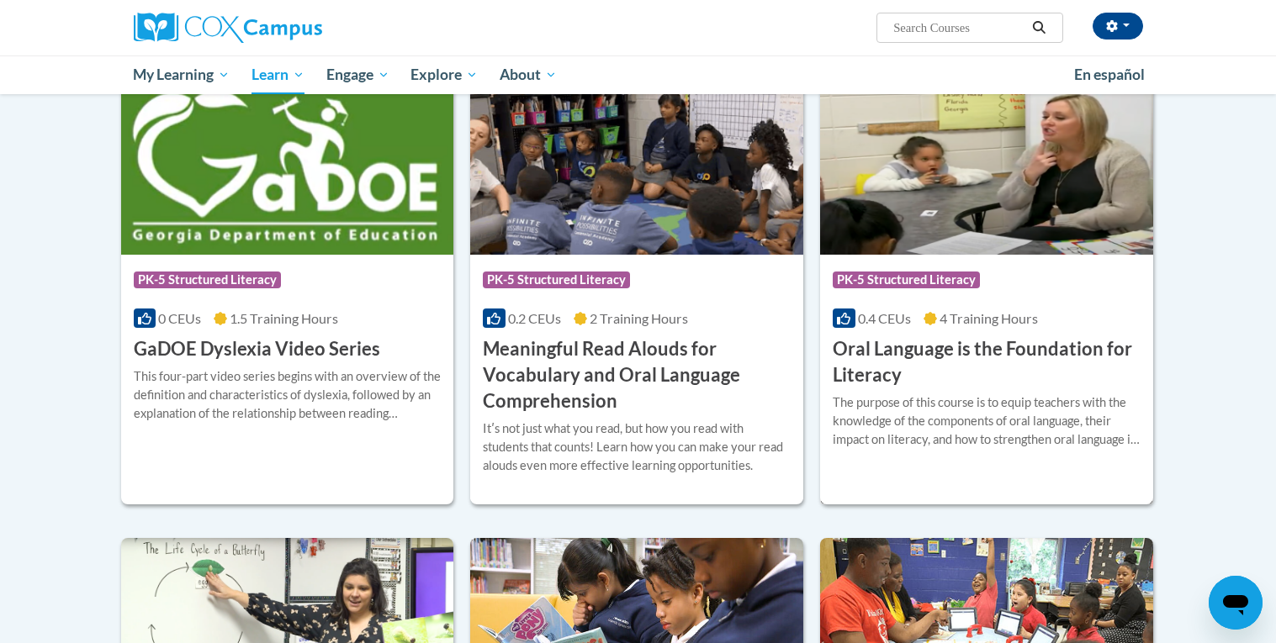
click at [1090, 368] on h3 "Oral Language is the Foundation for Literacy" at bounding box center [986, 362] width 308 height 52
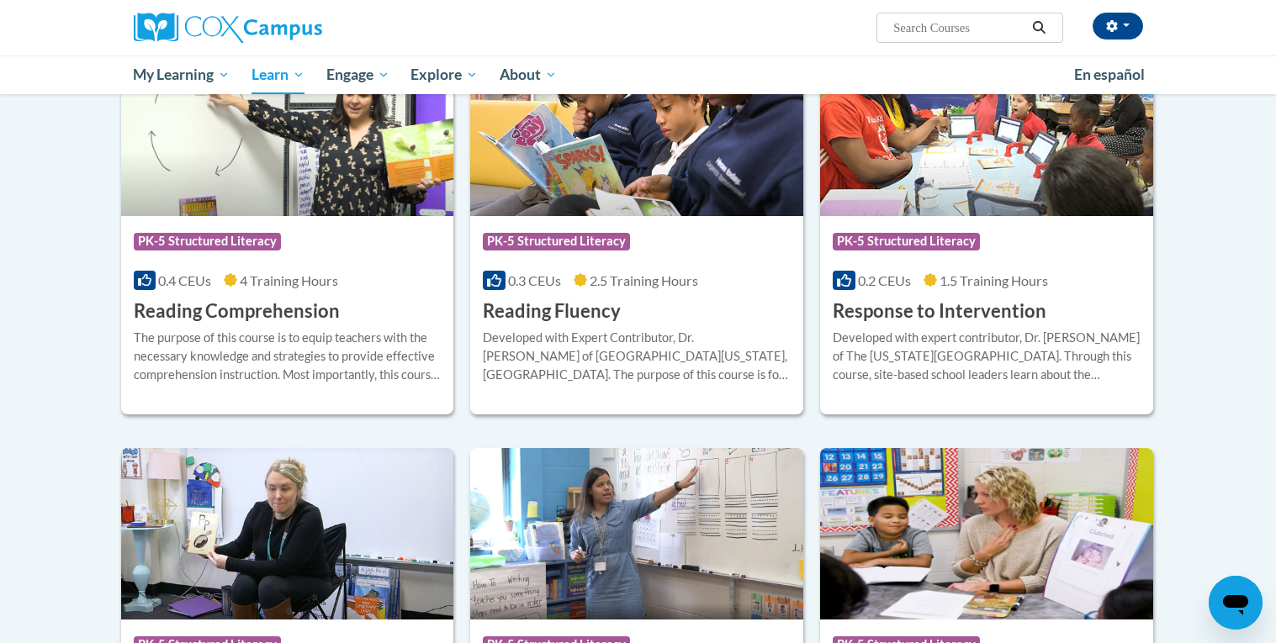
scroll to position [1472, 0]
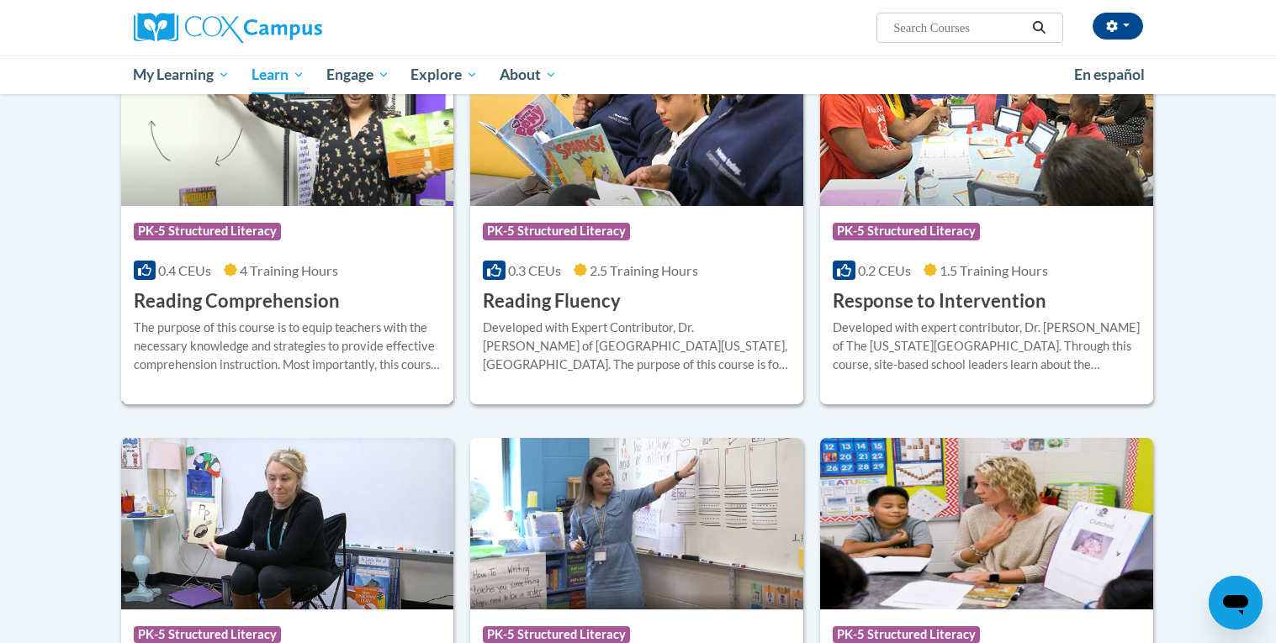
click at [313, 269] on span "4 Training Hours" at bounding box center [289, 270] width 98 height 16
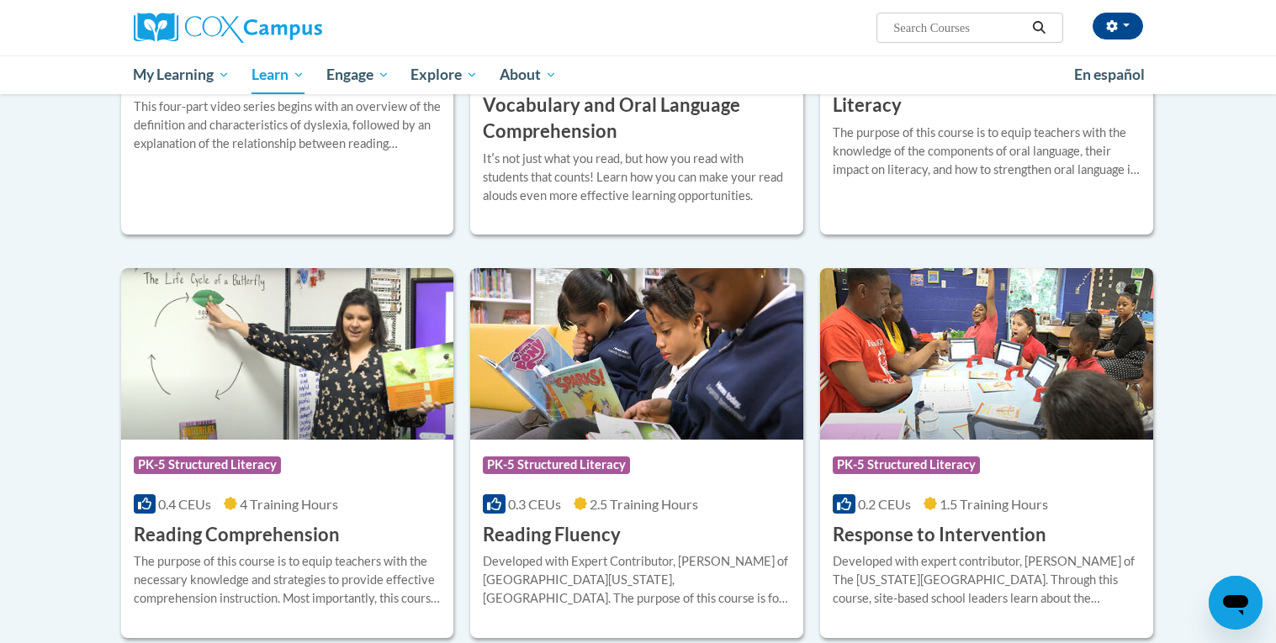
scroll to position [1348, 0]
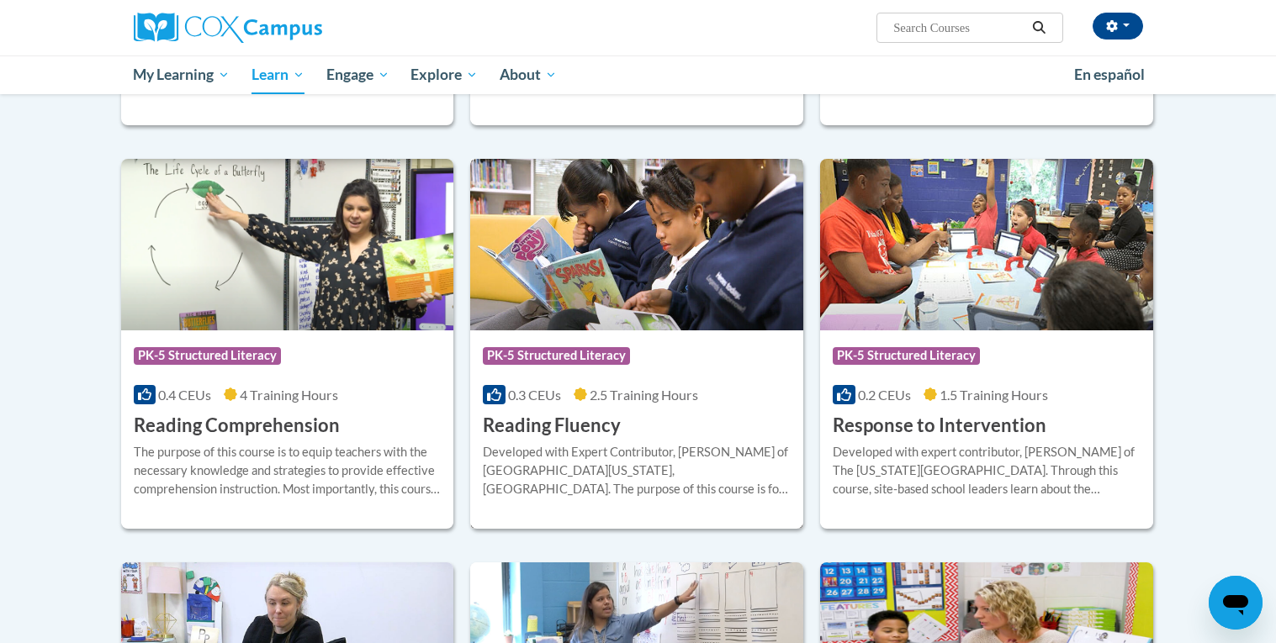
click at [590, 411] on div "Course Category: PK-5 Structured Literacy 0.3 CEUs 2.5 Training Hours COURSE Re…" at bounding box center [636, 384] width 333 height 108
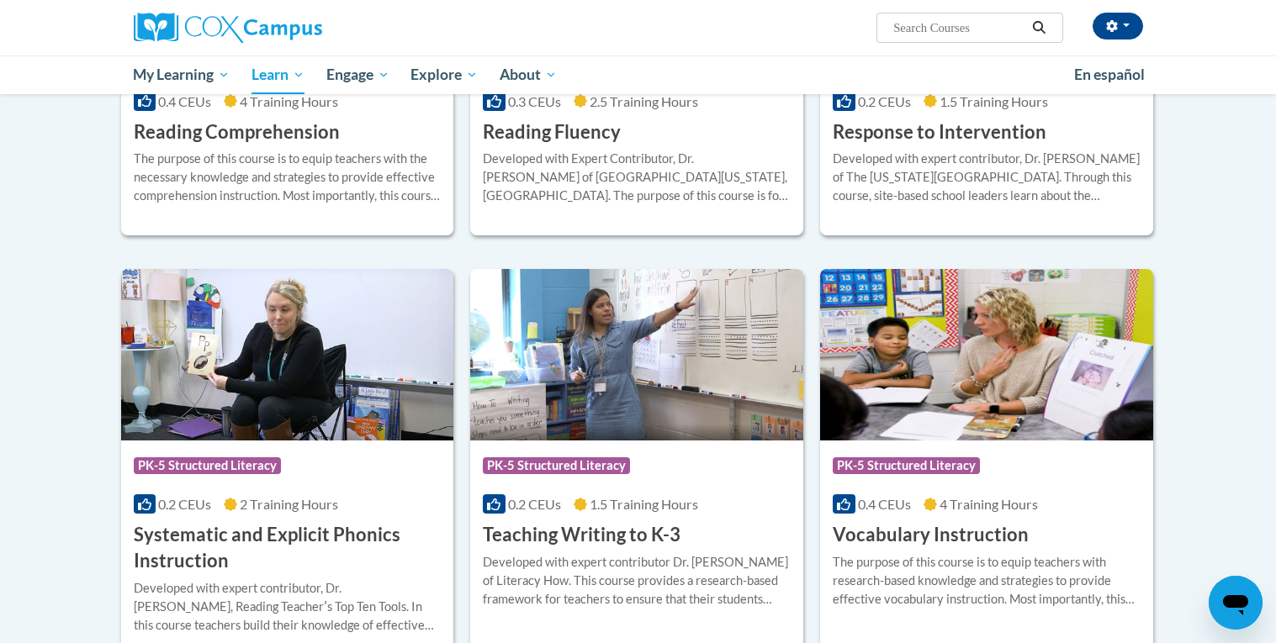
scroll to position [1644, 0]
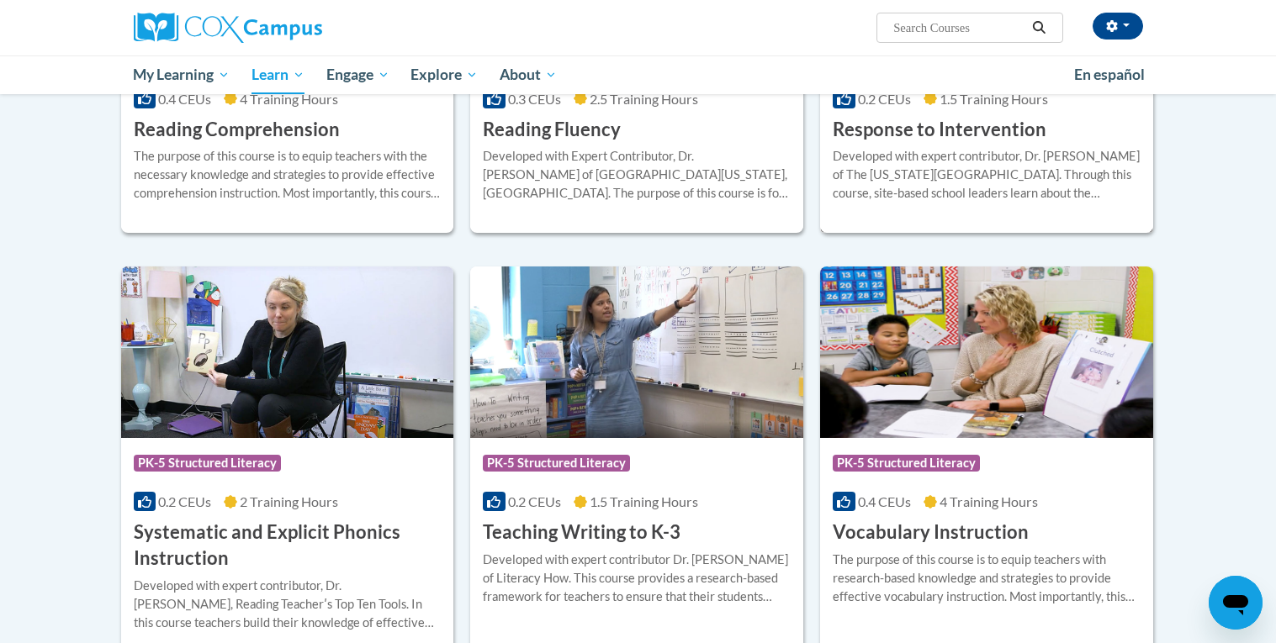
click at [924, 134] on h3 "Response to Intervention" at bounding box center [939, 130] width 214 height 26
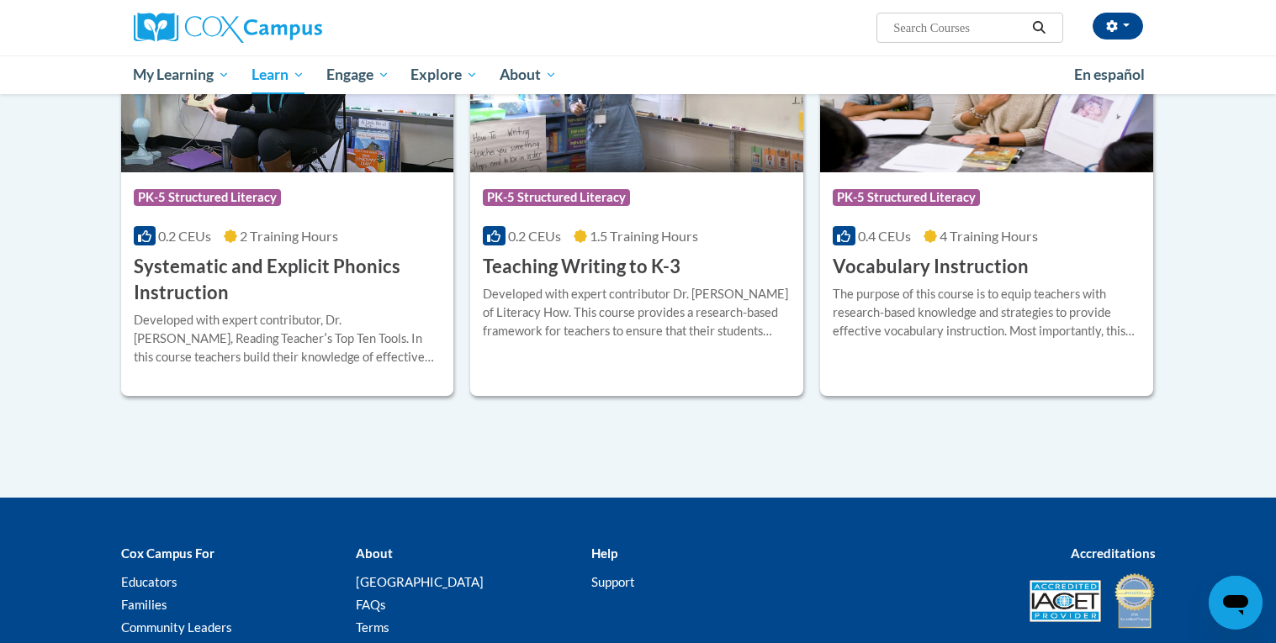
scroll to position [1916, 0]
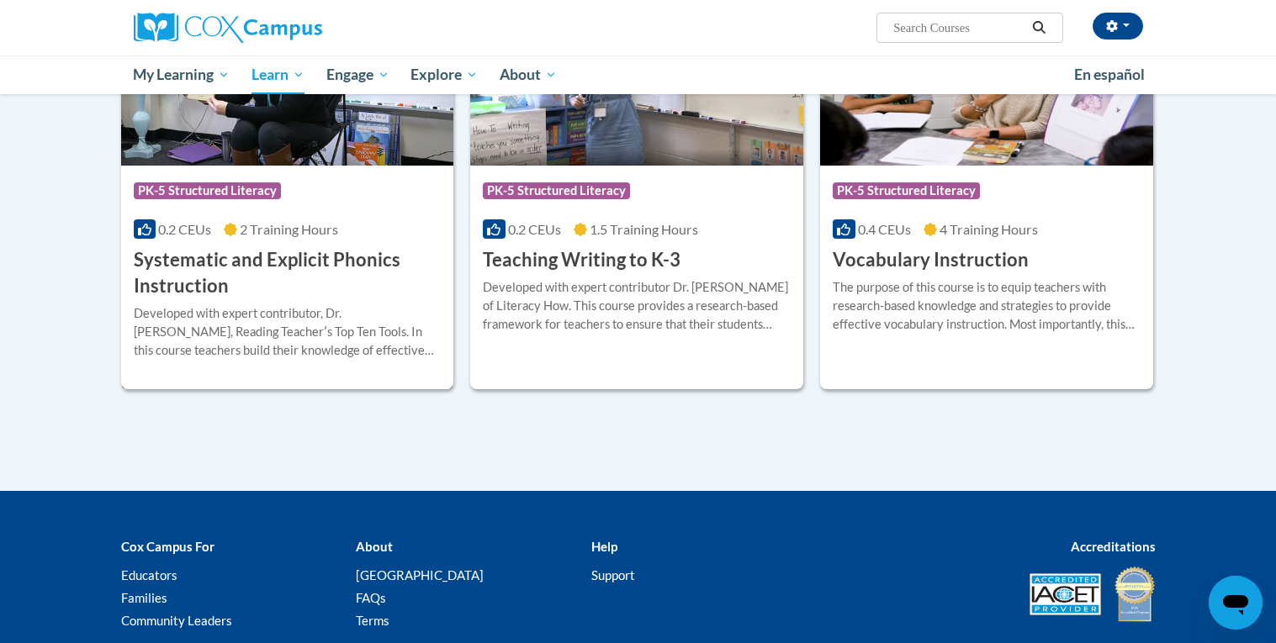
click at [282, 291] on h3 "Systematic and Explicit Phonics Instruction" at bounding box center [288, 273] width 308 height 52
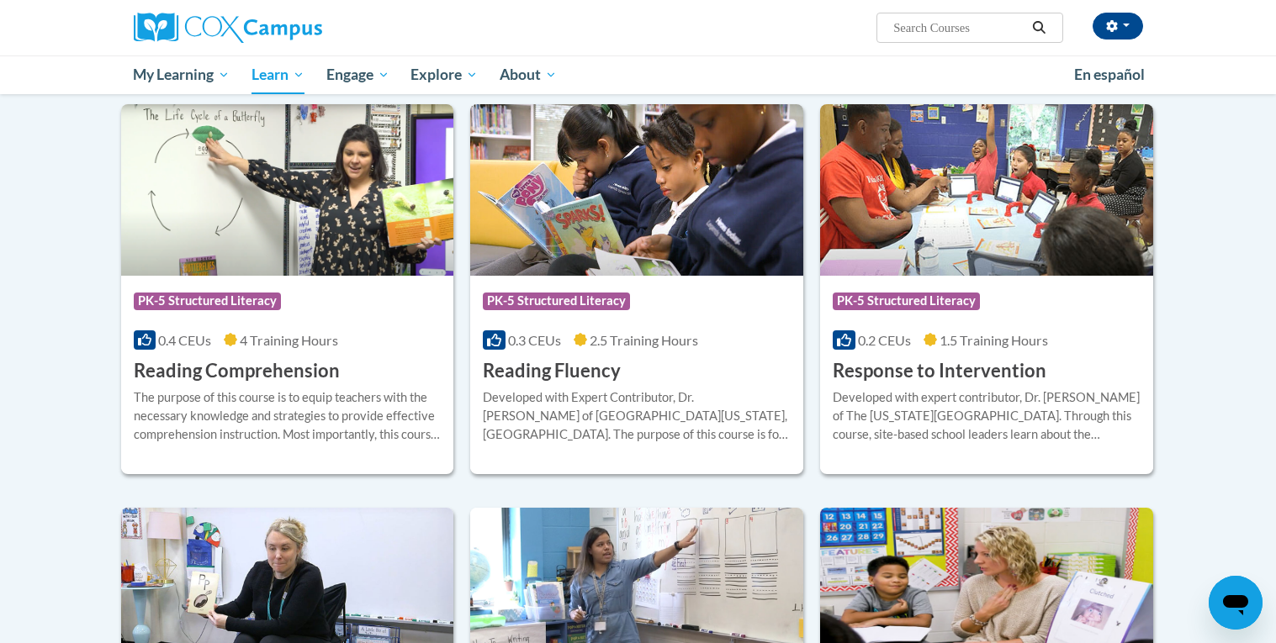
scroll to position [1979, 0]
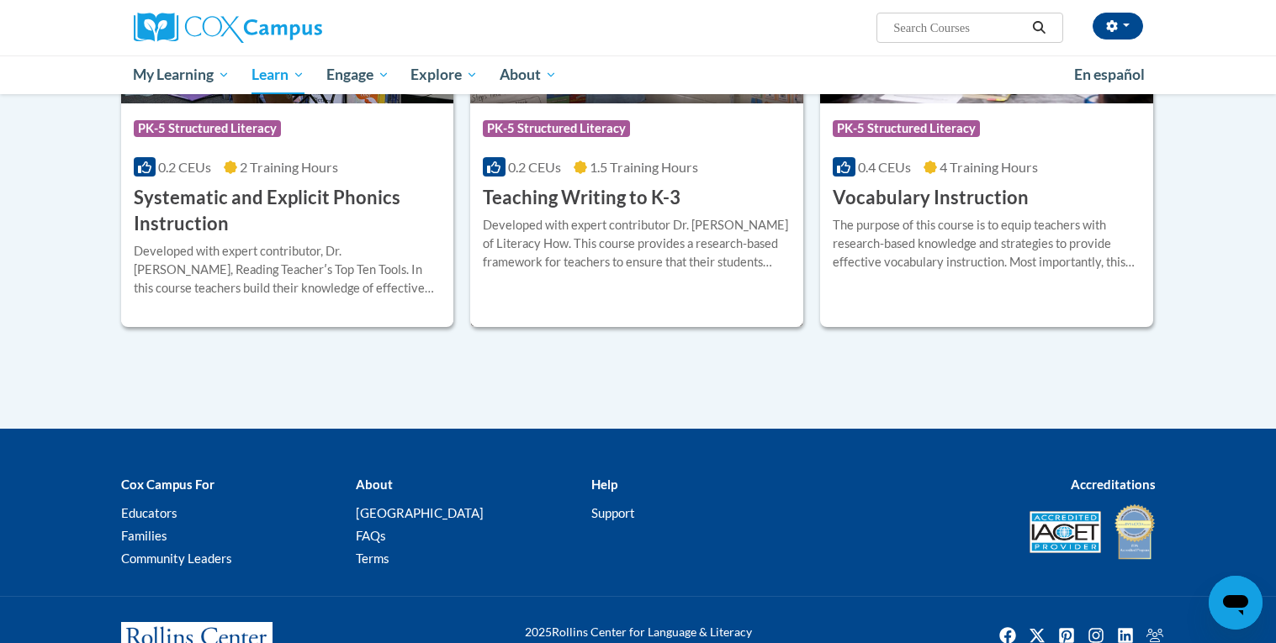
click at [658, 200] on h3 "Teaching Writing to K-3" at bounding box center [582, 198] width 198 height 26
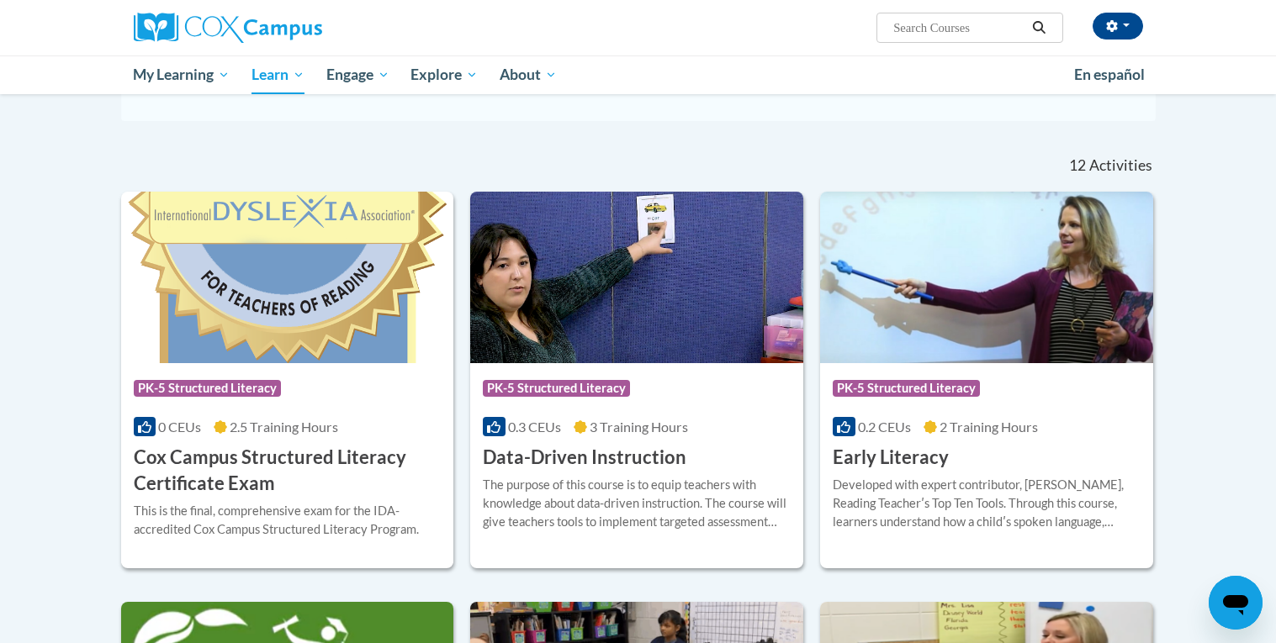
scroll to position [2043, 0]
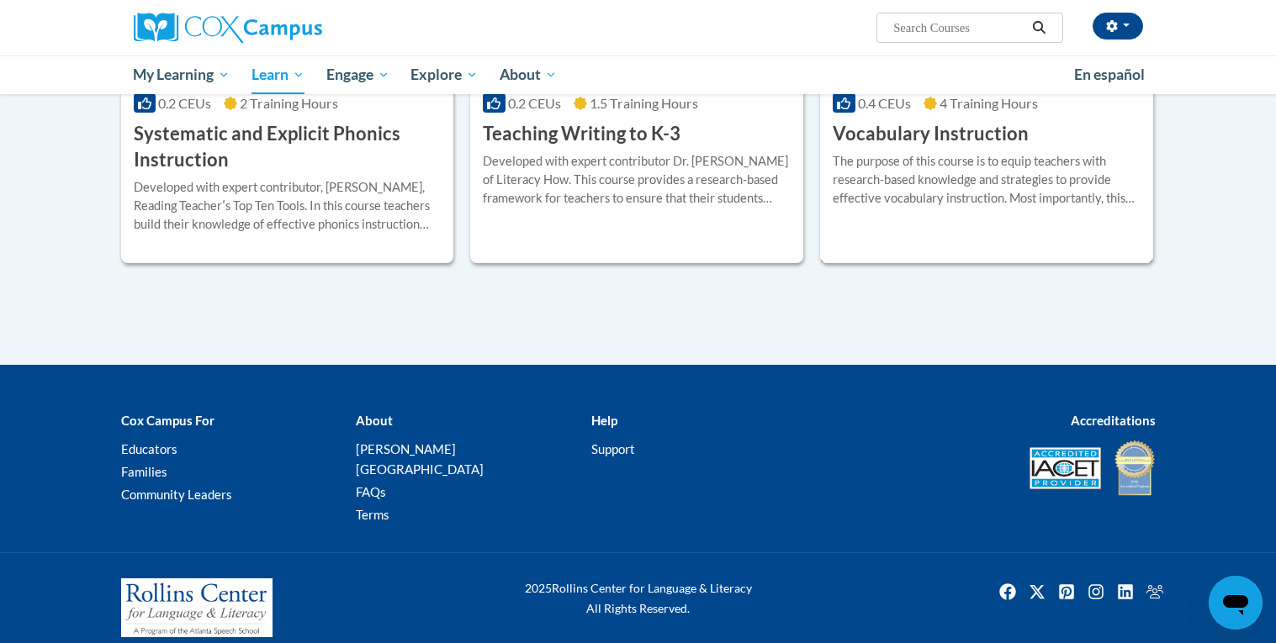
click at [999, 173] on div "The purpose of this course is to equip teachers with research-based knowledge a…" at bounding box center [986, 179] width 308 height 55
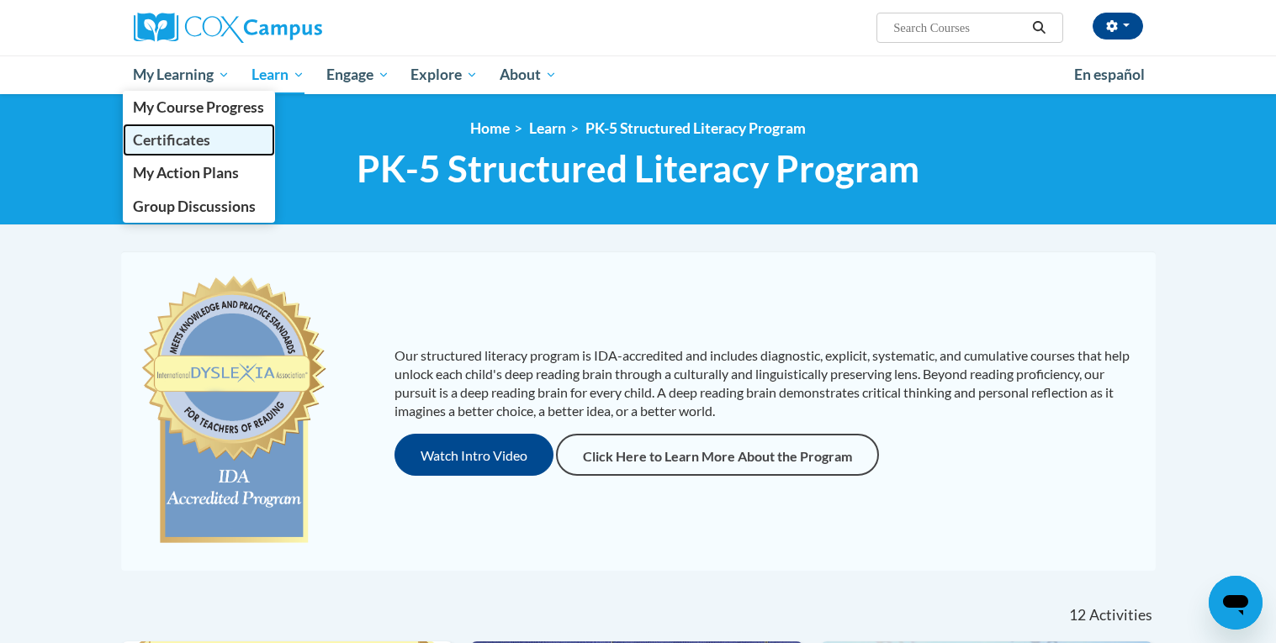
click at [209, 132] on span "Certificates" at bounding box center [171, 140] width 77 height 18
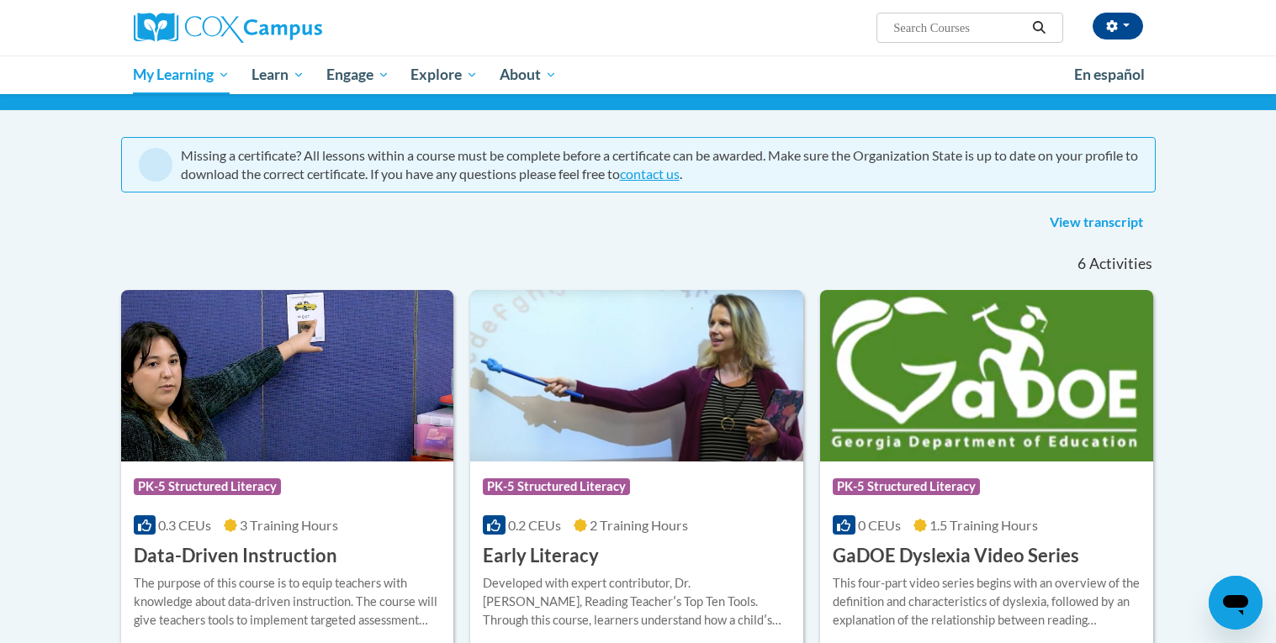
scroll to position [114, 0]
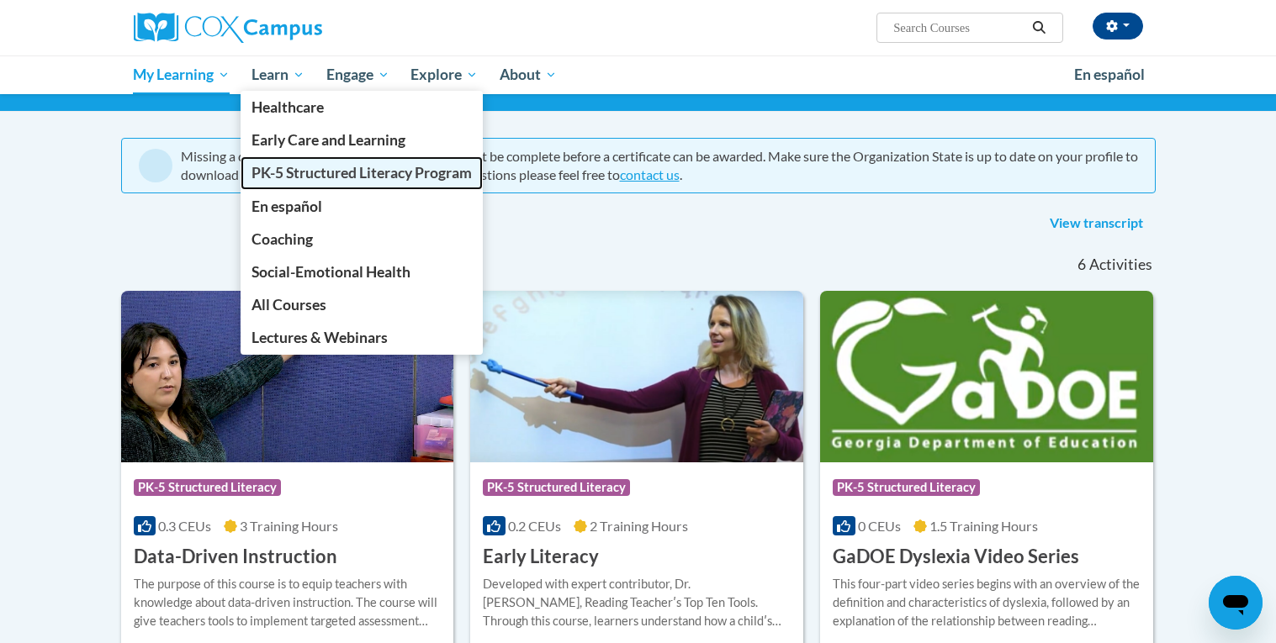
click at [310, 185] on link "PK-5 Structured Literacy Program" at bounding box center [361, 172] width 242 height 33
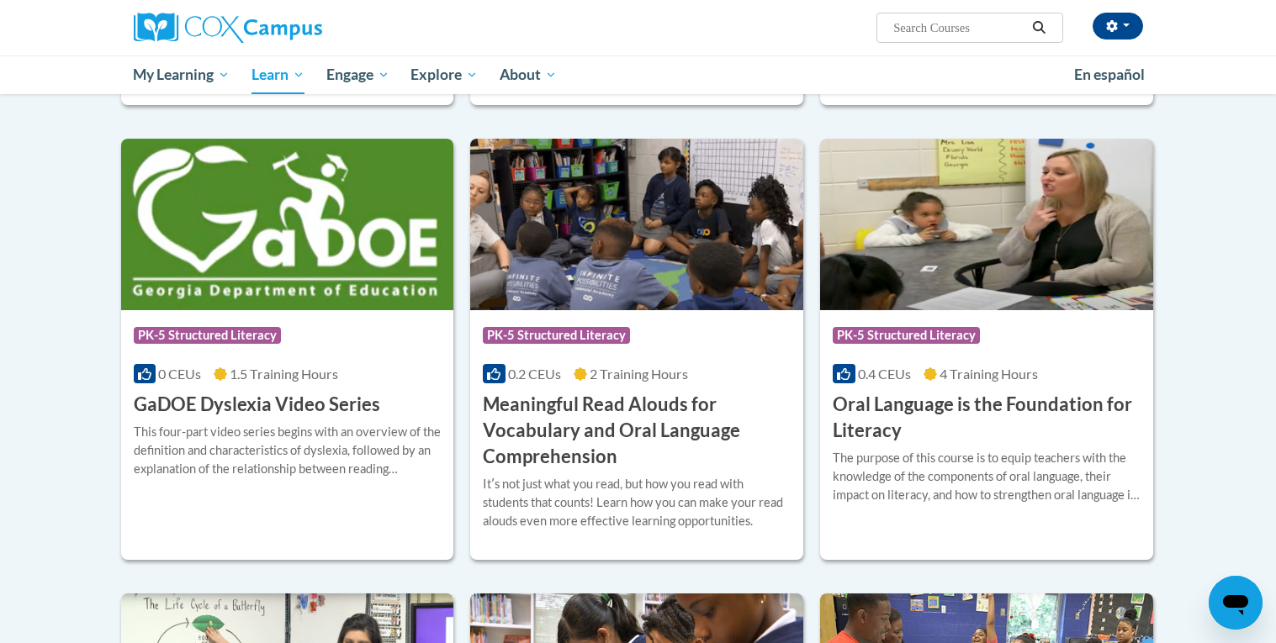
scroll to position [932, 0]
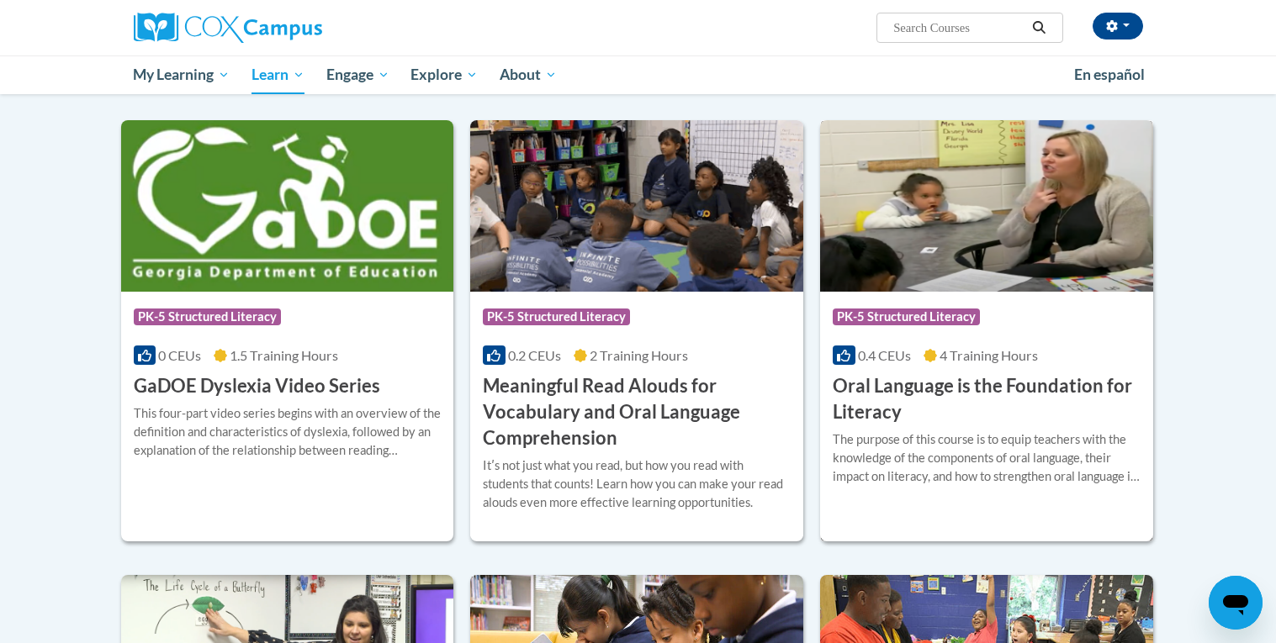
click at [1005, 382] on h3 "Oral Language is the Foundation for Literacy" at bounding box center [986, 399] width 308 height 52
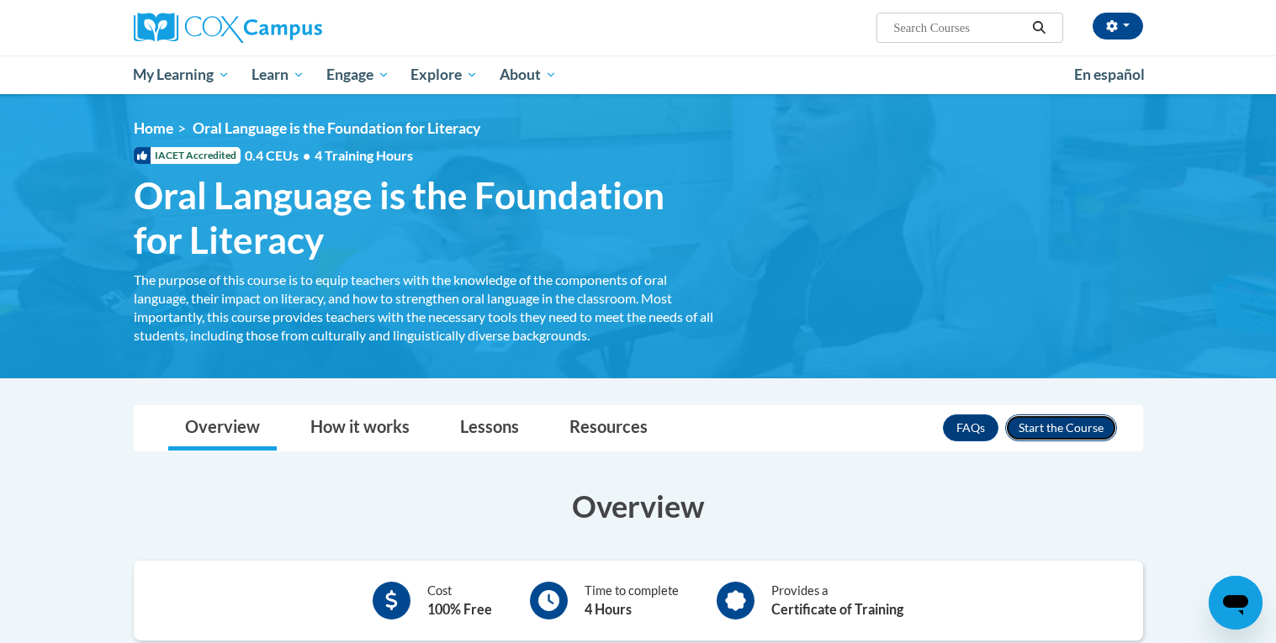
click at [1028, 431] on button "Enroll" at bounding box center [1061, 428] width 112 height 27
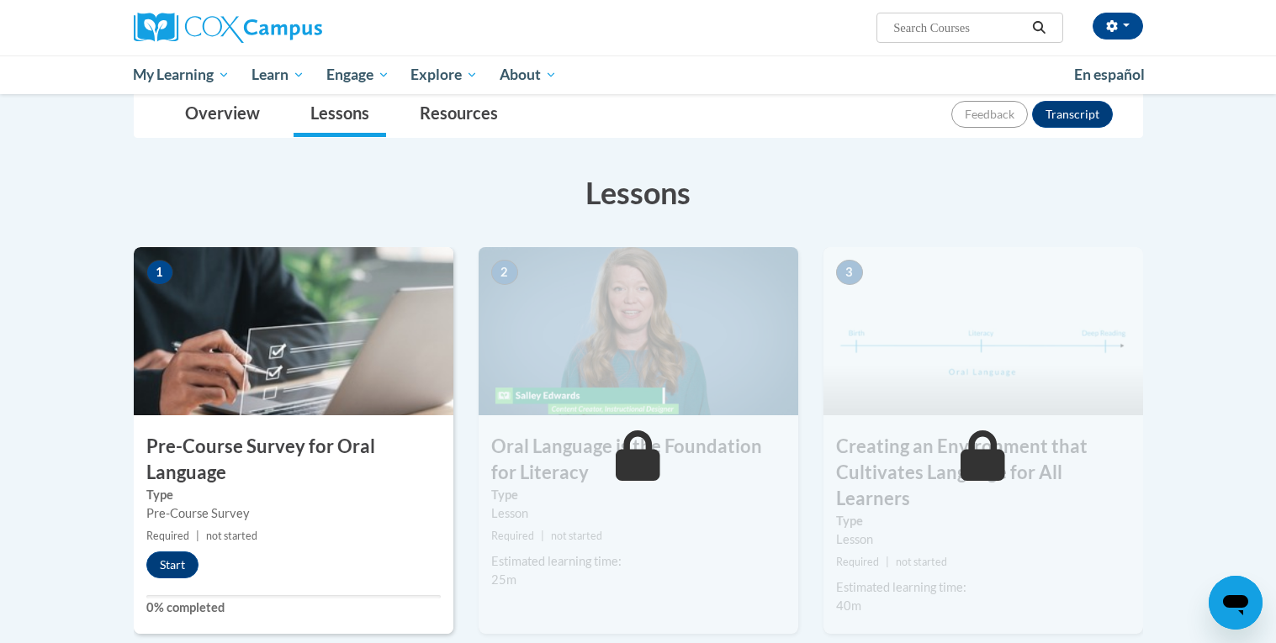
scroll to position [205, 0]
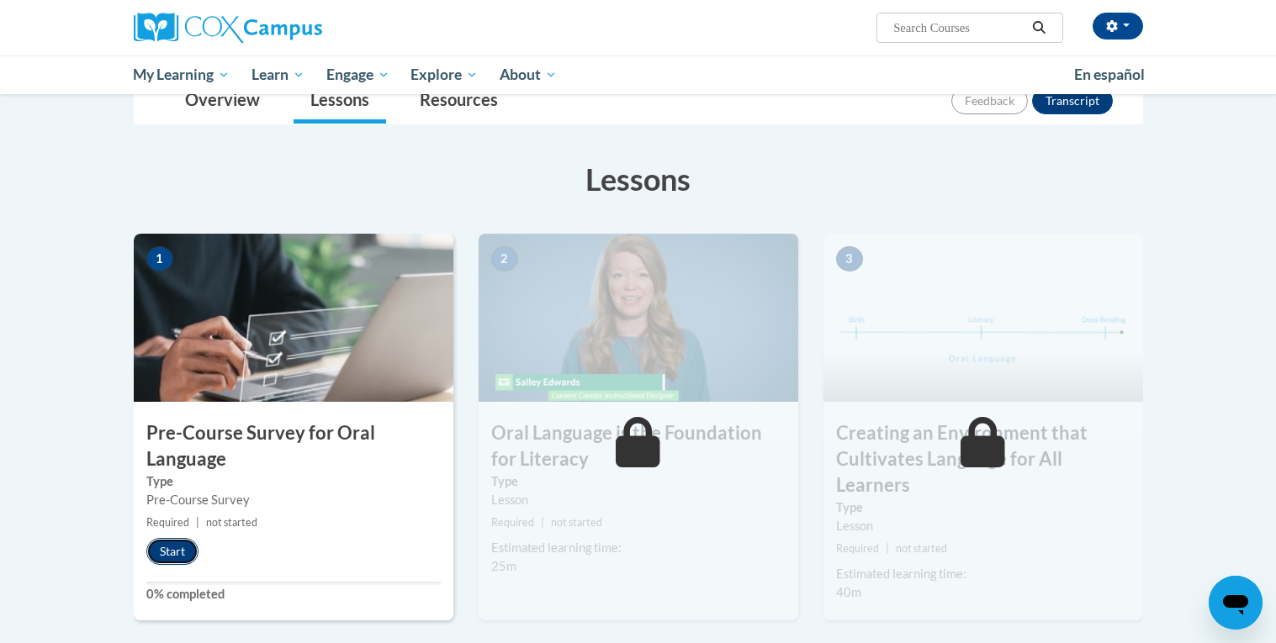
click at [172, 545] on button "Start" at bounding box center [172, 551] width 52 height 27
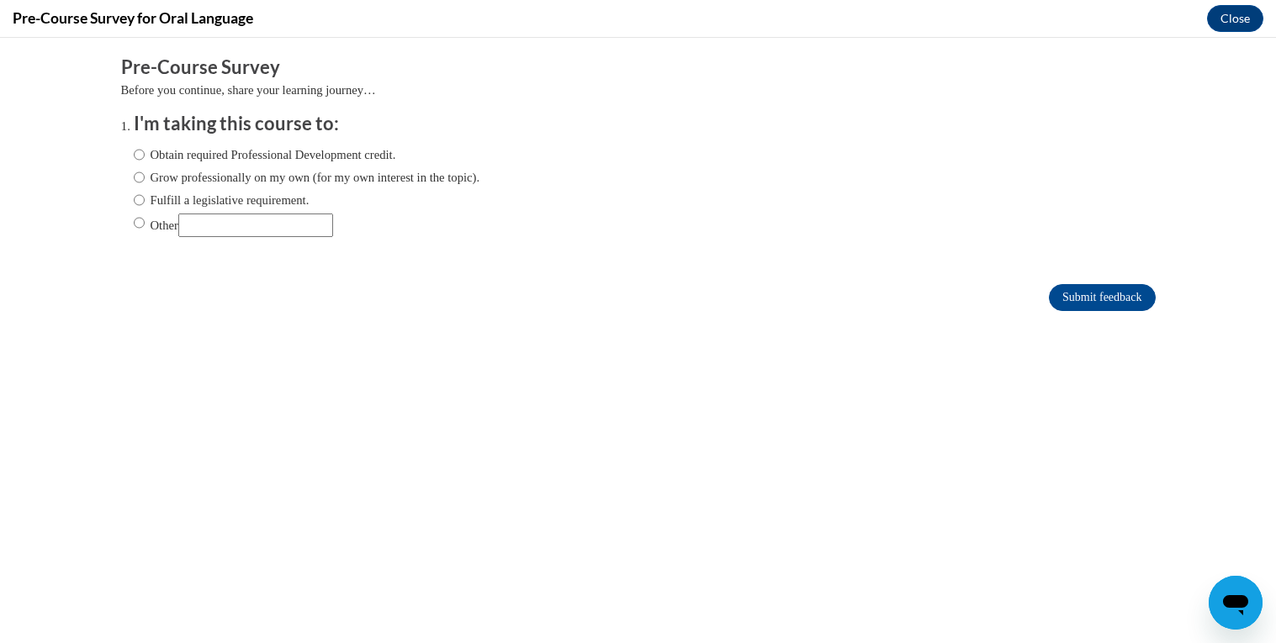
scroll to position [0, 0]
click at [293, 222] on input "Other" at bounding box center [255, 226] width 155 height 24
type input "University Course"
click at [1099, 285] on input "Submit feedback" at bounding box center [1102, 297] width 106 height 27
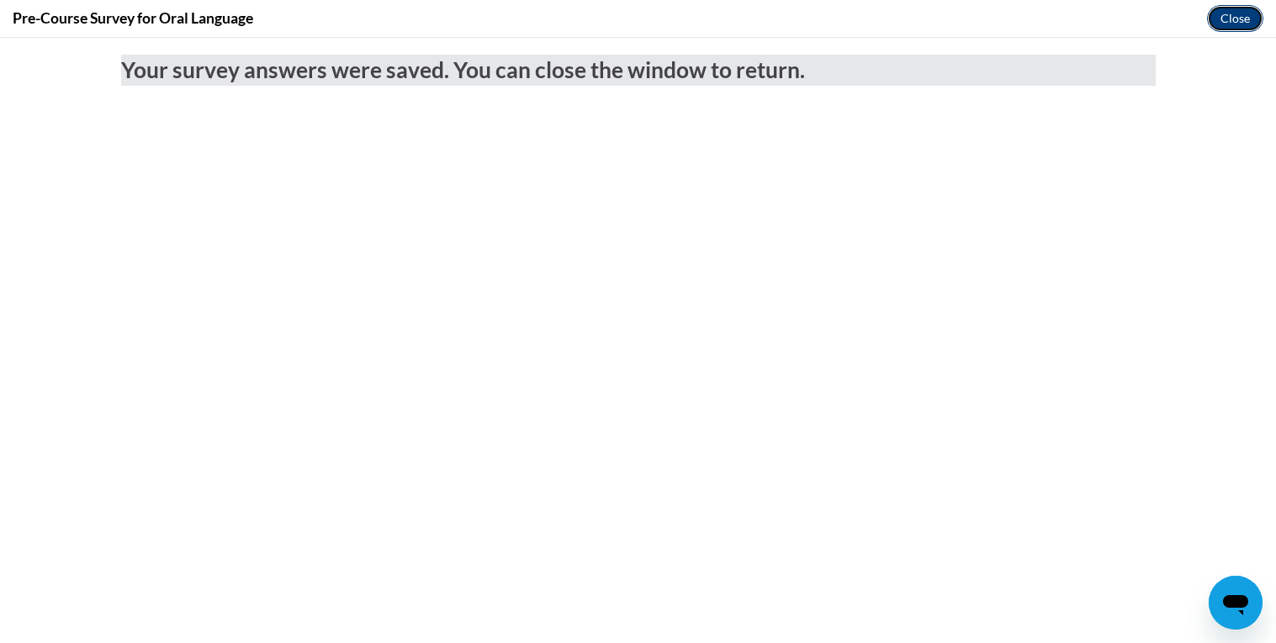
click at [1230, 8] on button "Close" at bounding box center [1235, 18] width 56 height 27
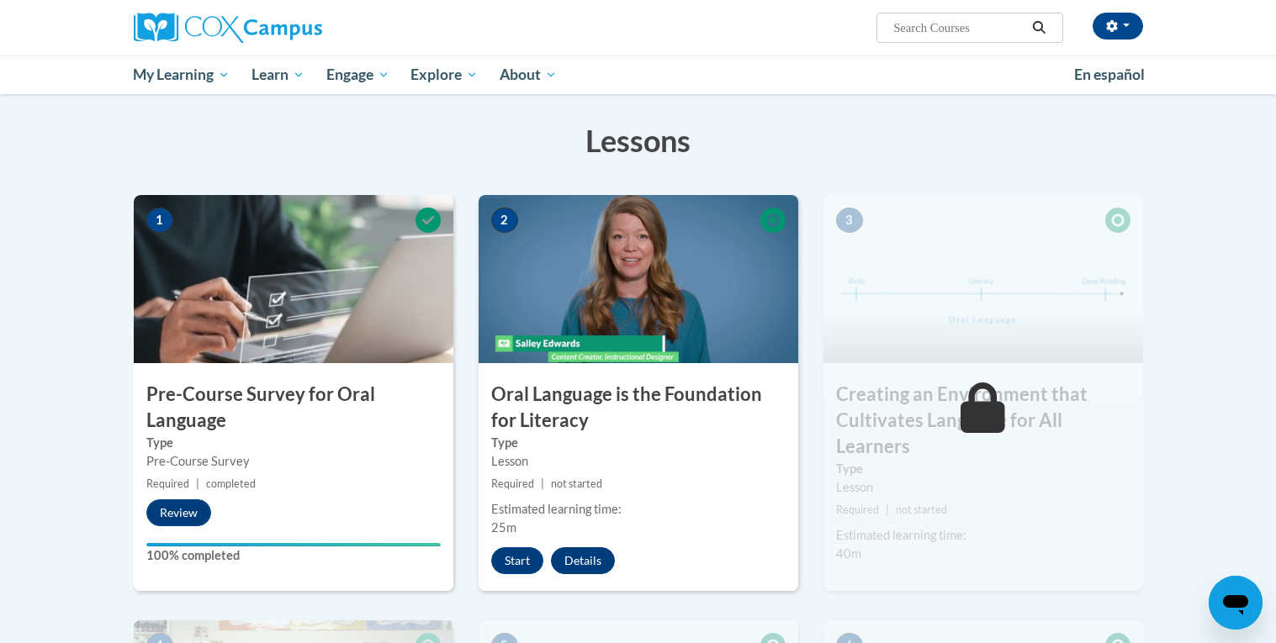
scroll to position [246, 0]
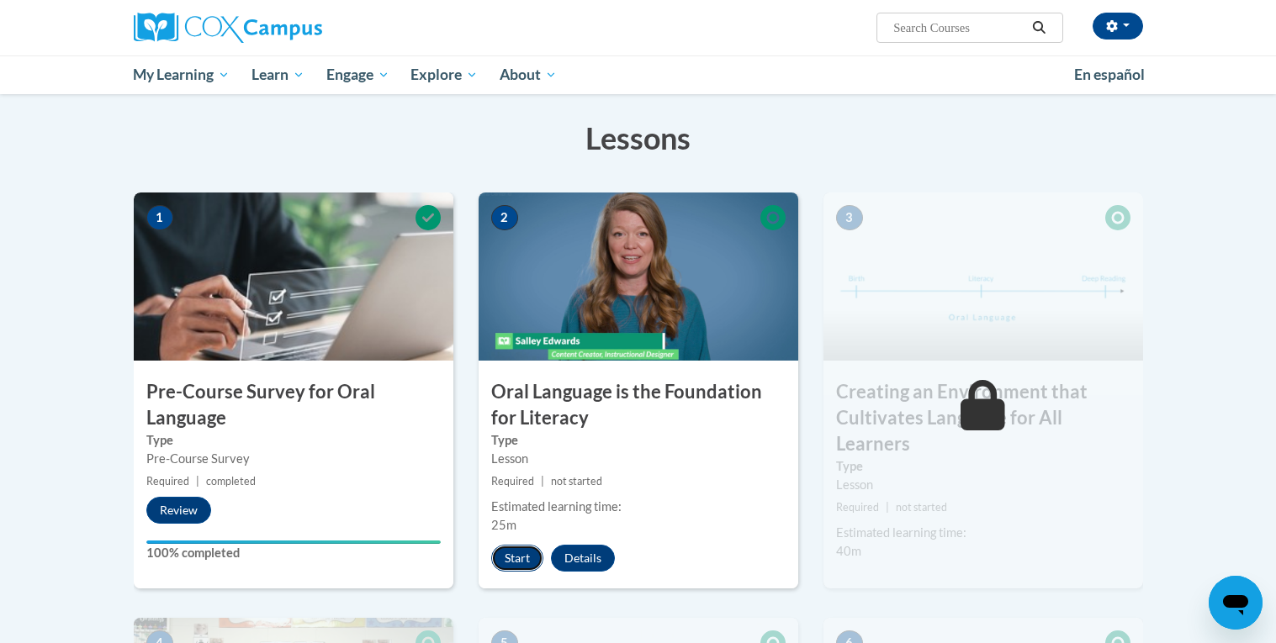
click at [526, 555] on button "Start" at bounding box center [517, 558] width 52 height 27
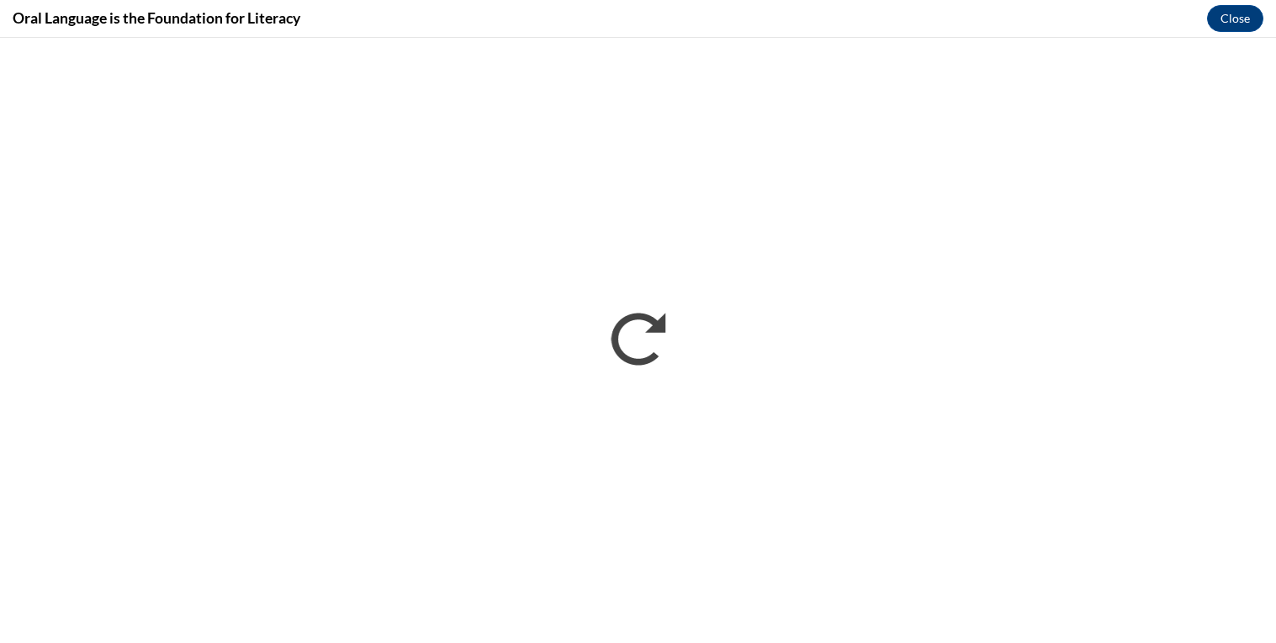
scroll to position [0, 0]
